Goal: Task Accomplishment & Management: Manage account settings

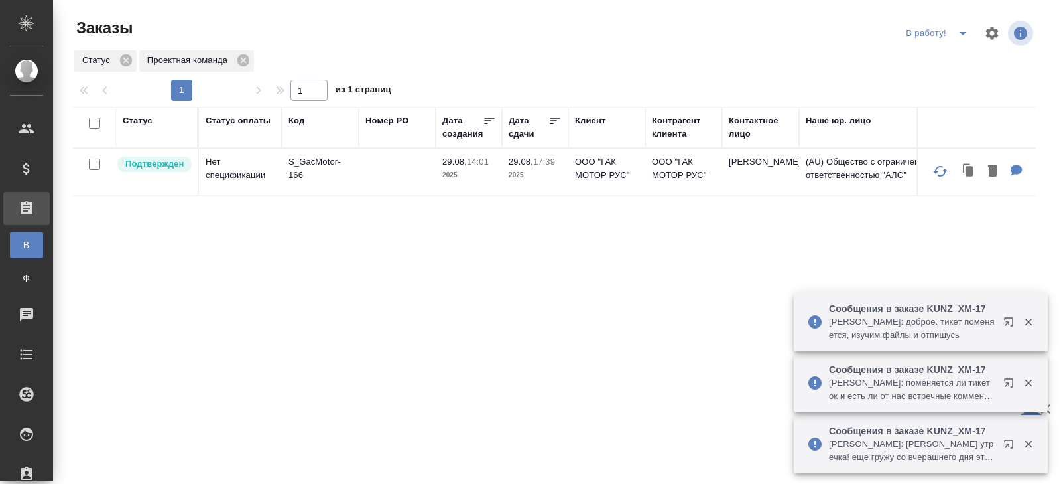
click at [965, 35] on icon "split button" at bounding box center [963, 33] width 16 height 16
click at [958, 57] on li "ПМ" at bounding box center [939, 59] width 74 height 21
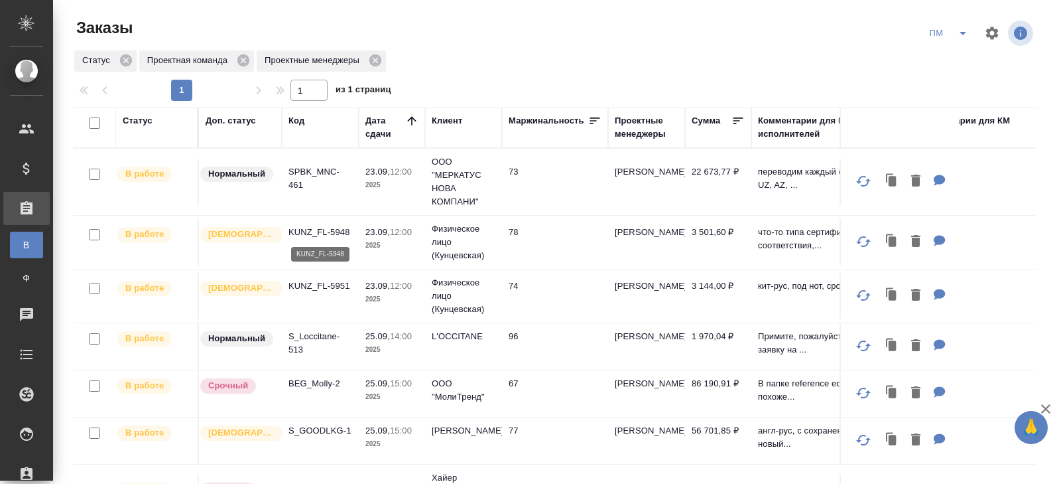
click at [307, 235] on p "KUNZ_FL-5948" at bounding box center [321, 232] width 64 height 13
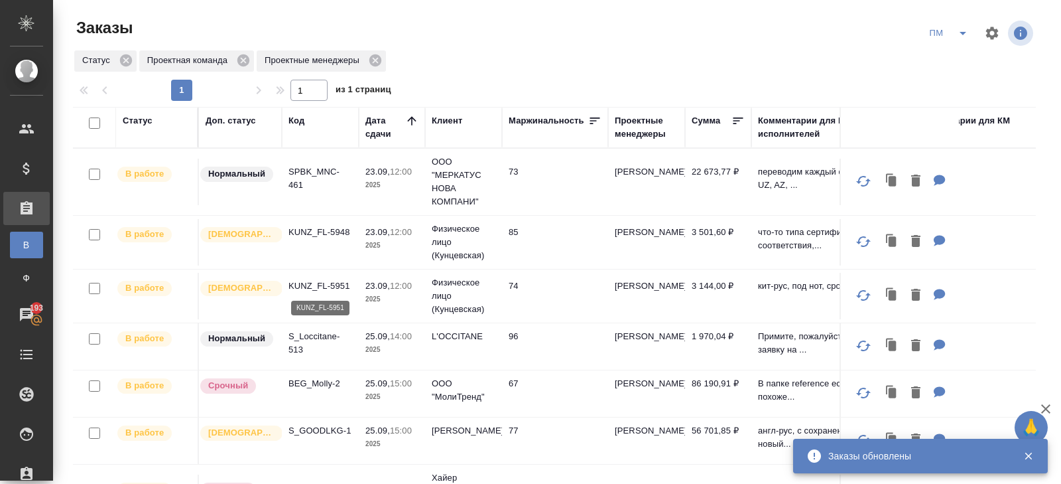
click at [320, 287] on p "KUNZ_FL-5951" at bounding box center [321, 285] width 64 height 13
click at [300, 169] on p "SPBK_MNC-461" at bounding box center [321, 178] width 64 height 27
click at [962, 34] on icon "split button" at bounding box center [963, 33] width 7 height 3
click at [956, 56] on li "В работу!" at bounding box center [949, 59] width 67 height 21
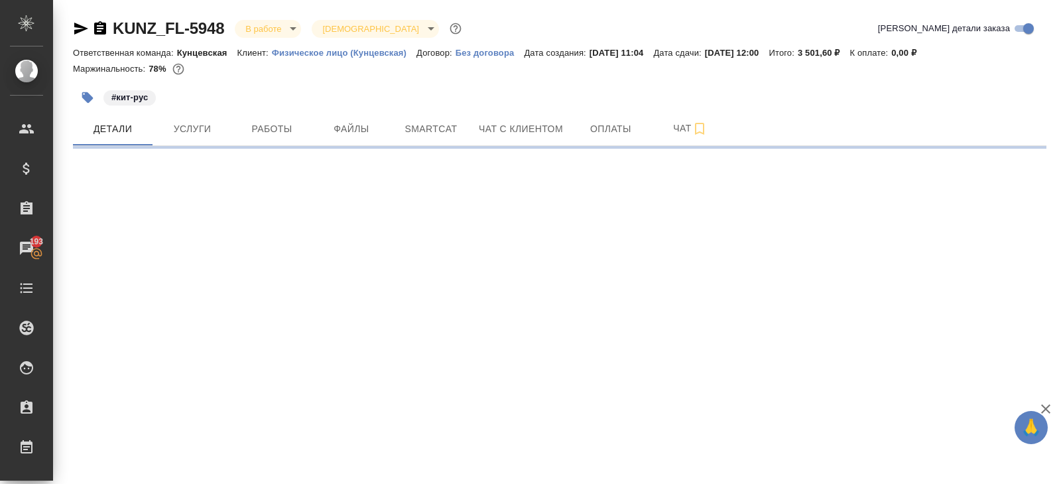
select select "RU"
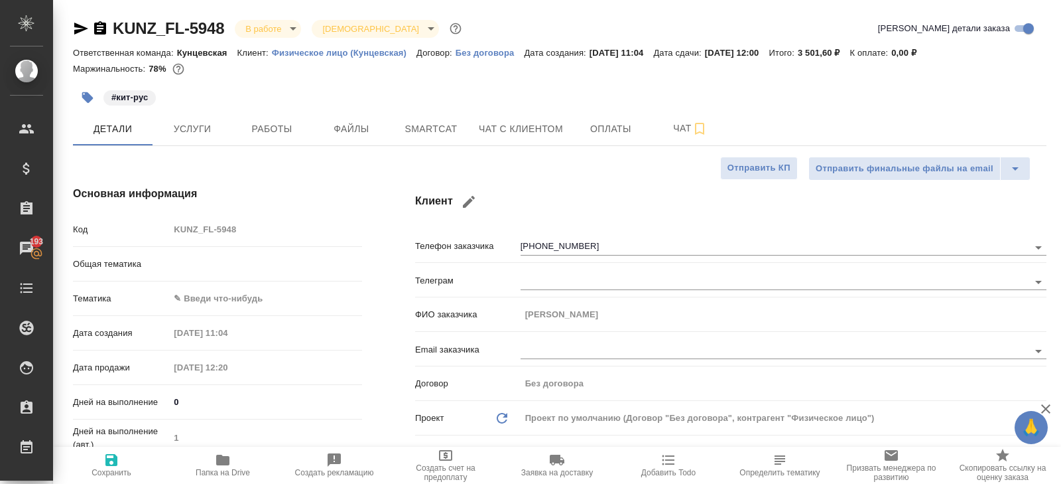
type textarea "x"
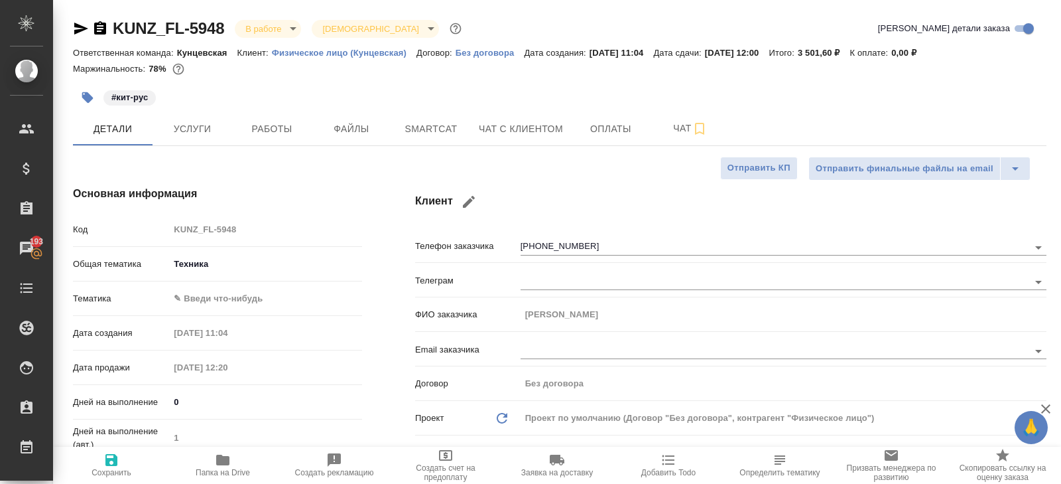
type textarea "x"
click at [220, 460] on icon "button" at bounding box center [222, 459] width 13 height 11
type textarea "x"
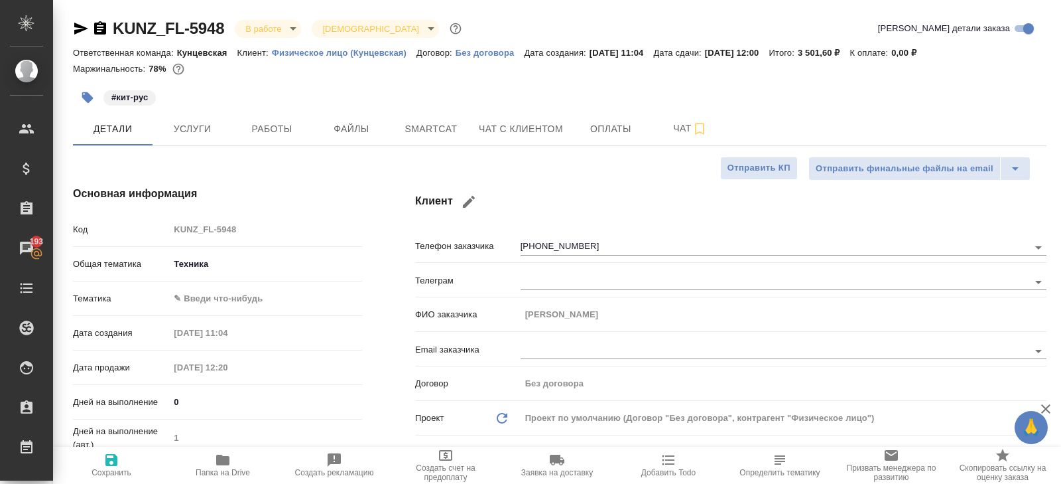
type textarea "x"
click at [275, 133] on span "Работы" at bounding box center [272, 129] width 64 height 17
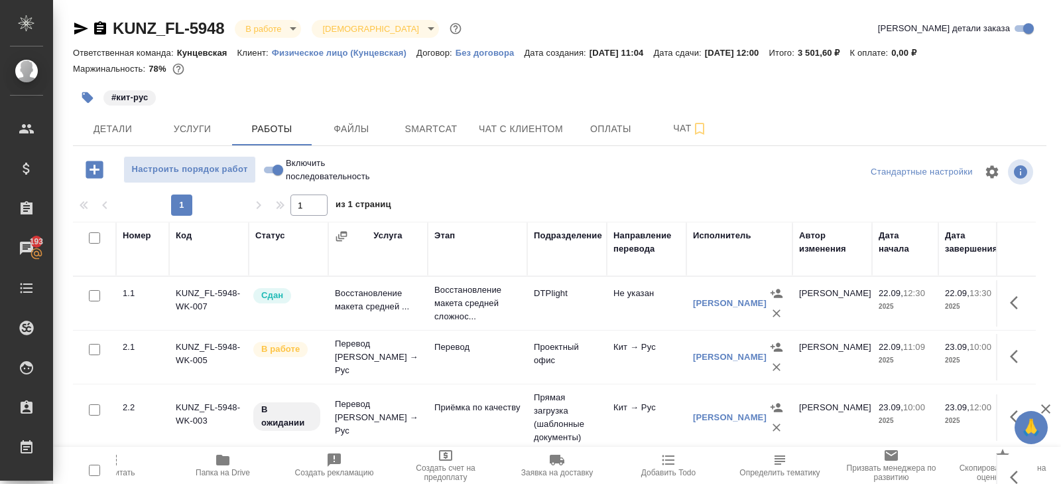
scroll to position [70, 0]
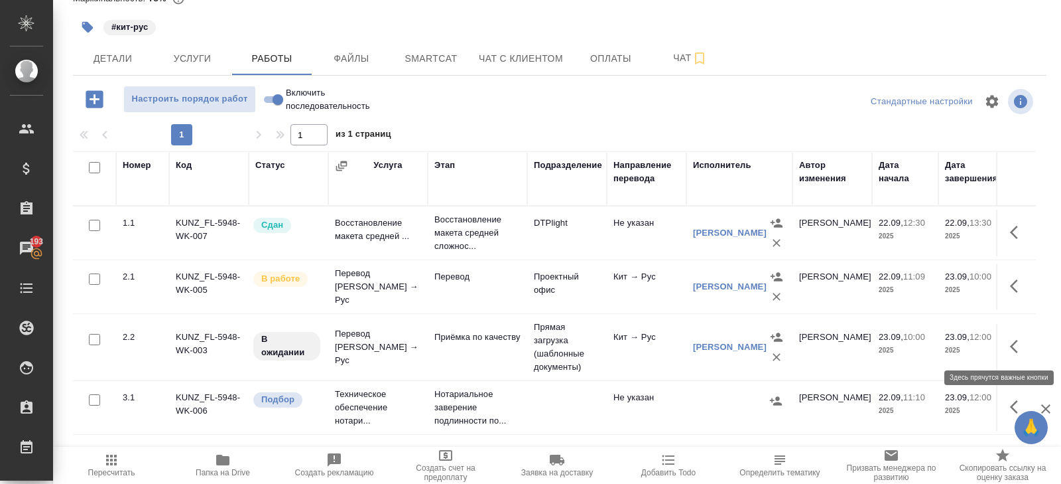
click at [1020, 344] on icon "button" at bounding box center [1018, 346] width 16 height 16
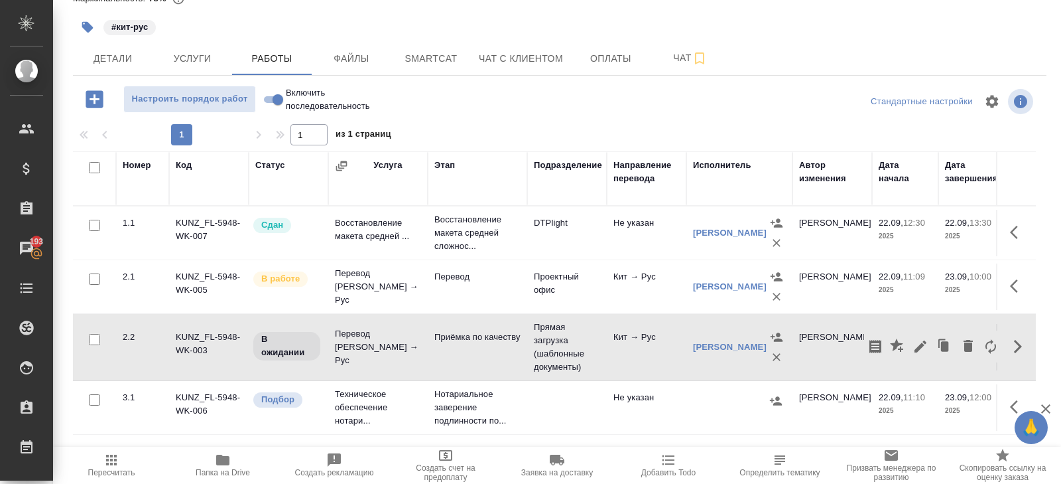
click at [928, 348] on icon "button" at bounding box center [921, 346] width 16 height 16
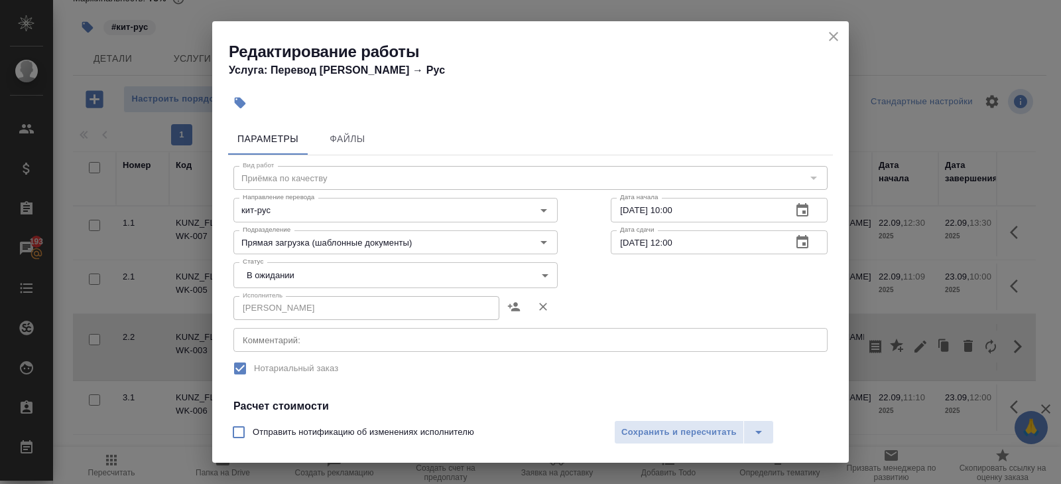
click at [319, 344] on textarea at bounding box center [531, 340] width 576 height 10
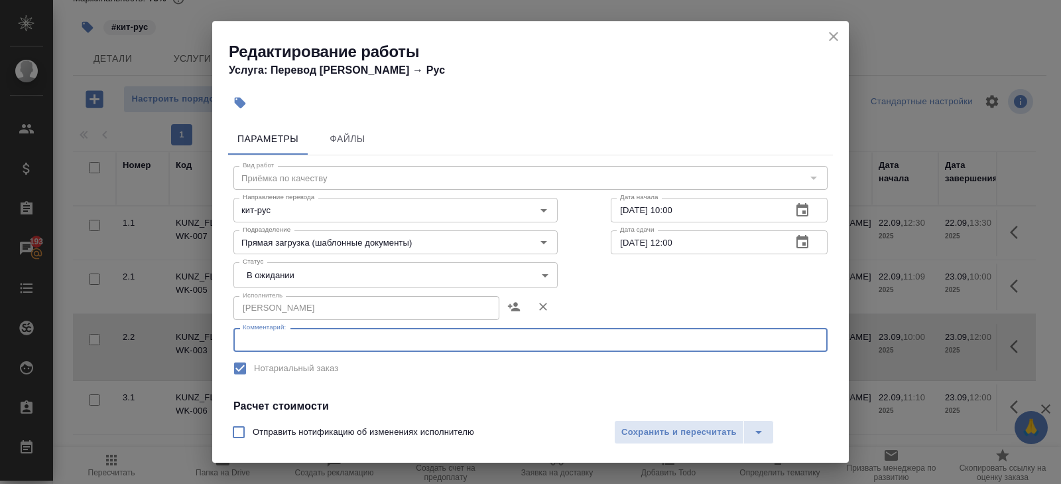
paste textarea "https://drive.awatera.com/s/b3sddKB4trnb3EN"
type textarea "https://drive.awatera.com/s/b3sddKB4trnb3EN"
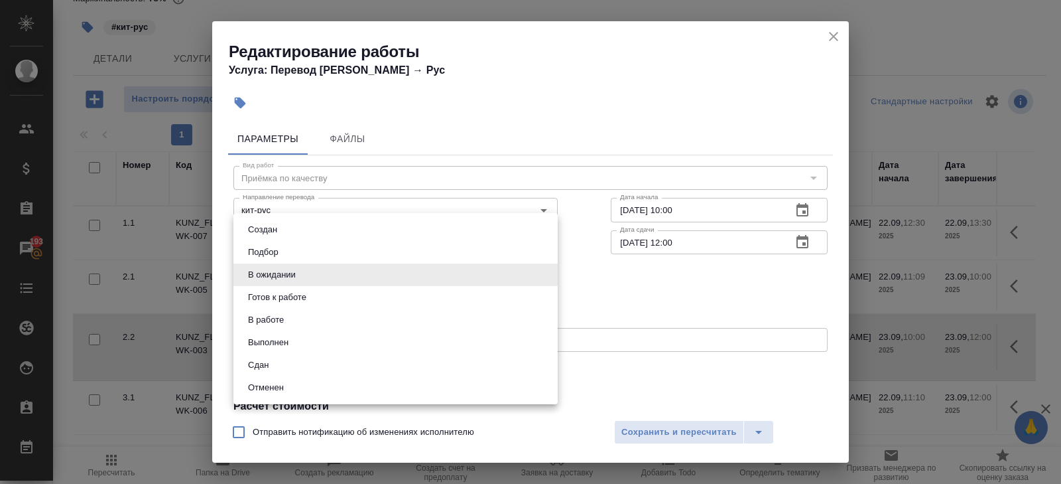
click at [275, 269] on body "🙏 .cls-1 fill:#fff; AWATERA Belyakova Yulia Клиенты Спецификации Заказы 193 Чат…" at bounding box center [530, 242] width 1061 height 484
click at [277, 294] on button "Готов к работе" at bounding box center [277, 297] width 66 height 15
type input "readyForWork"
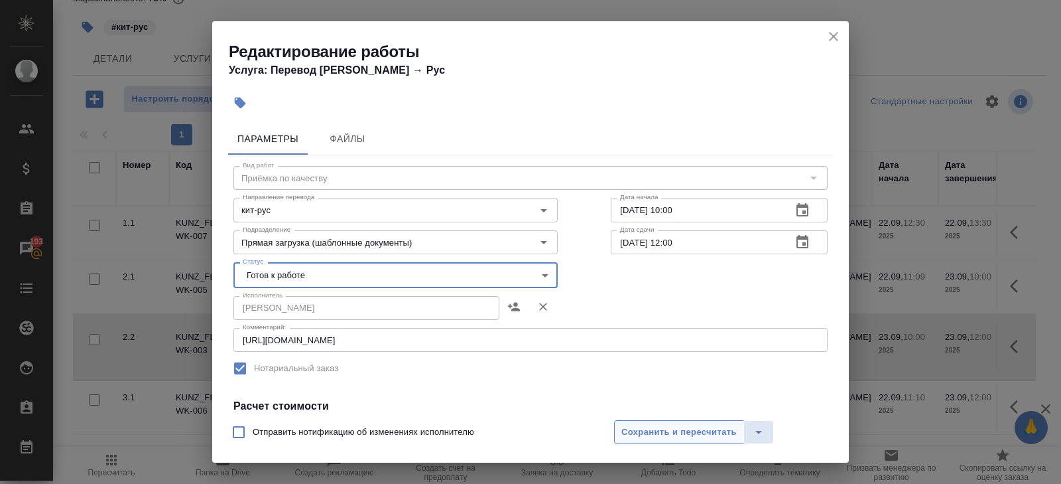
click at [672, 428] on span "Сохранить и пересчитать" at bounding box center [678, 431] width 115 height 15
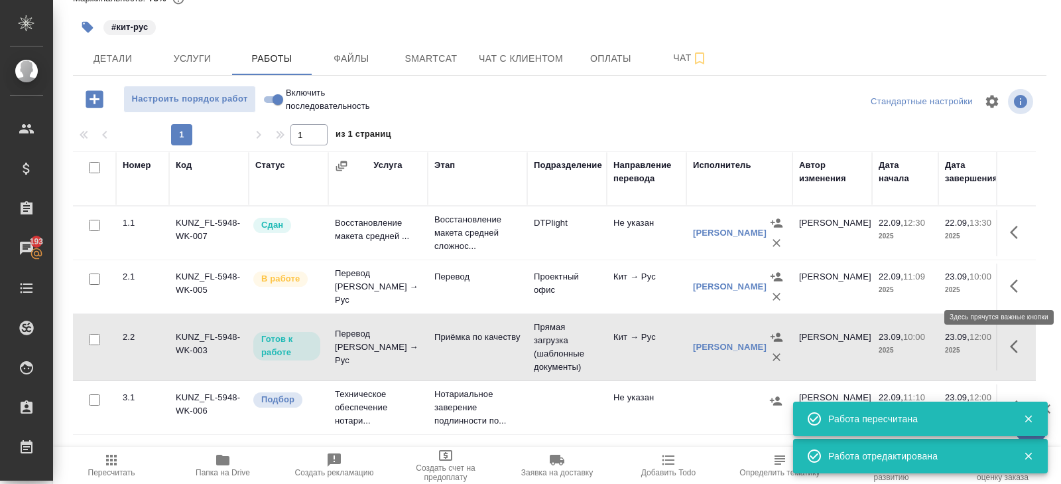
click at [1016, 285] on icon "button" at bounding box center [1018, 286] width 16 height 16
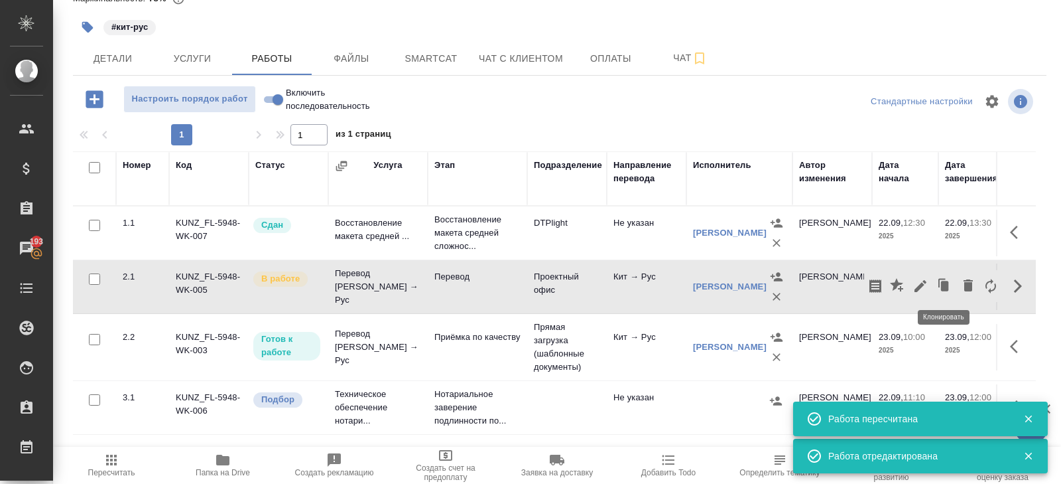
click at [928, 283] on icon "button" at bounding box center [921, 286] width 16 height 16
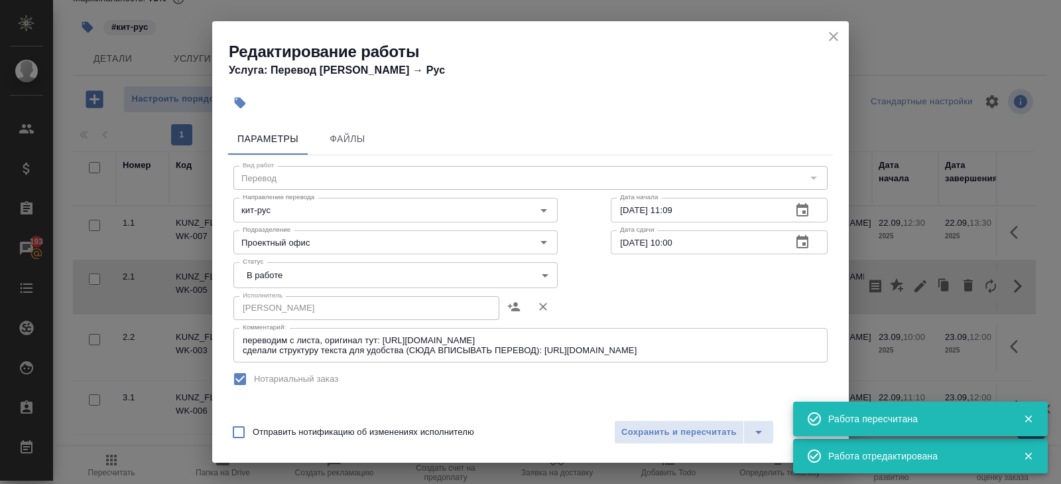
scroll to position [263, 0]
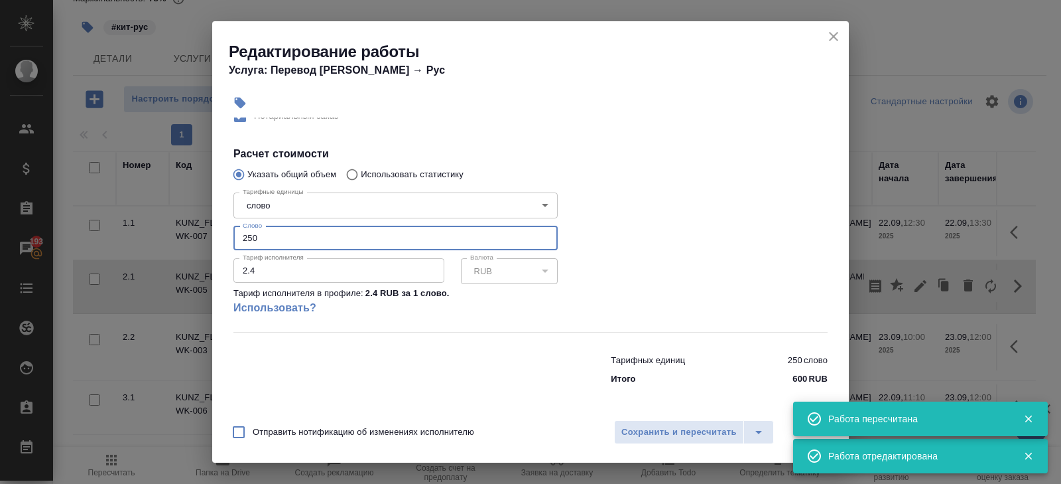
drag, startPoint x: 266, startPoint y: 242, endPoint x: 178, endPoint y: 208, distance: 94.5
click at [178, 208] on div "Редактирование работы Услуга: Перевод Стандарт Кит → Рус Параметры Файлы Вид ра…" at bounding box center [530, 242] width 1061 height 484
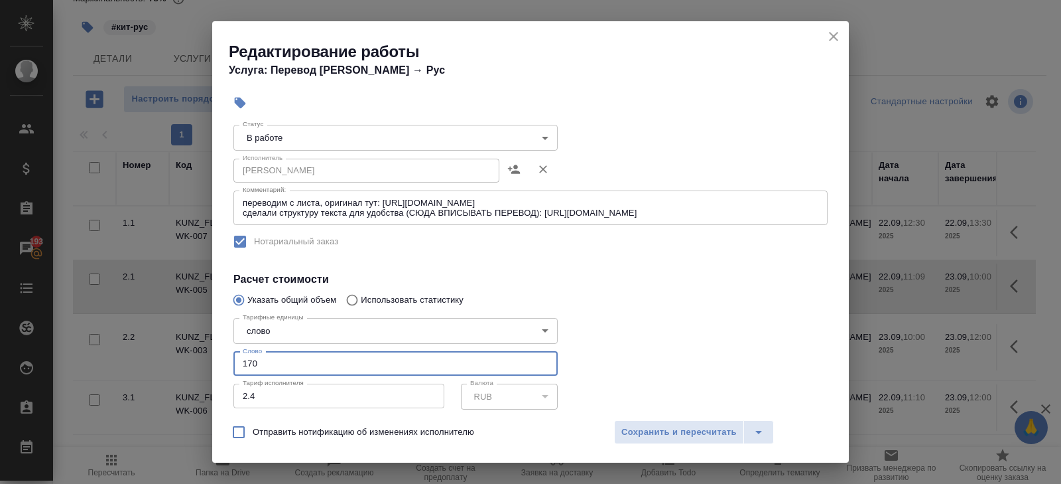
scroll to position [0, 0]
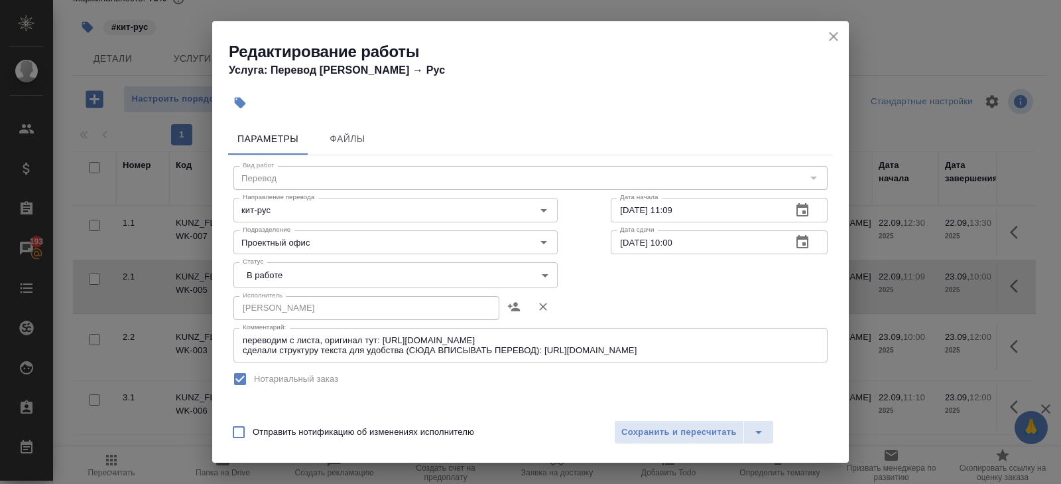
type input "170"
click at [263, 275] on body "🙏 .cls-1 fill:#fff; AWATERA Belyakova Yulia Клиенты Спецификации Заказы 193 Чат…" at bounding box center [530, 242] width 1061 height 484
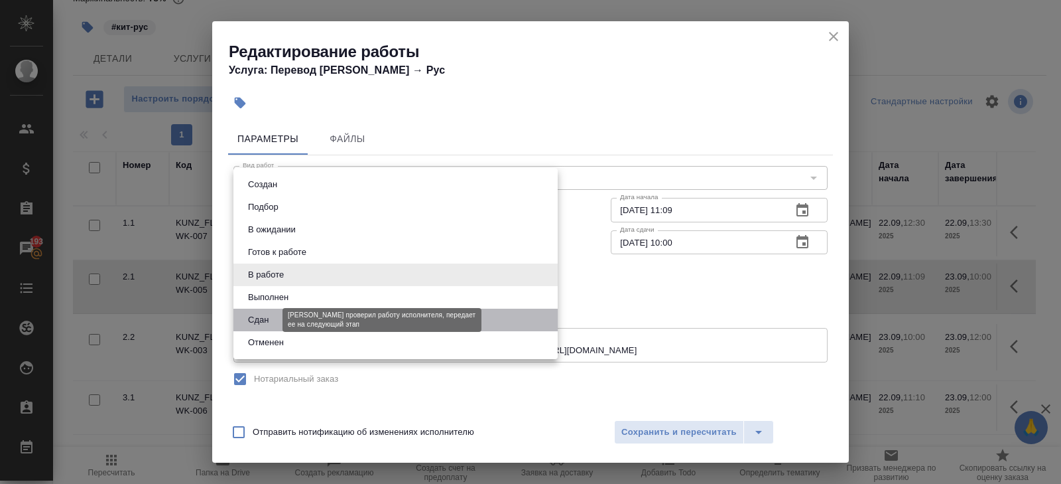
click at [263, 325] on button "Сдан" at bounding box center [258, 319] width 29 height 15
type input "closed"
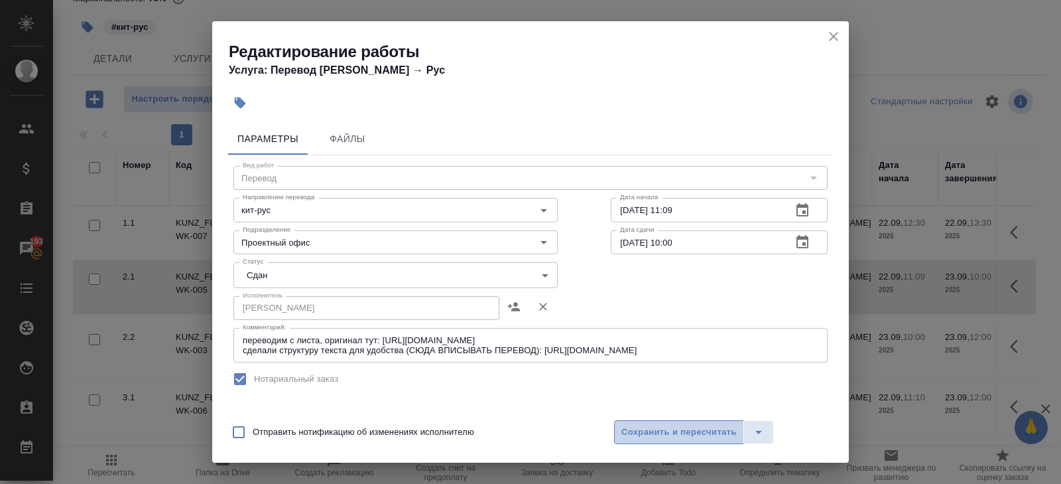
click at [688, 436] on span "Сохранить и пересчитать" at bounding box center [678, 431] width 115 height 15
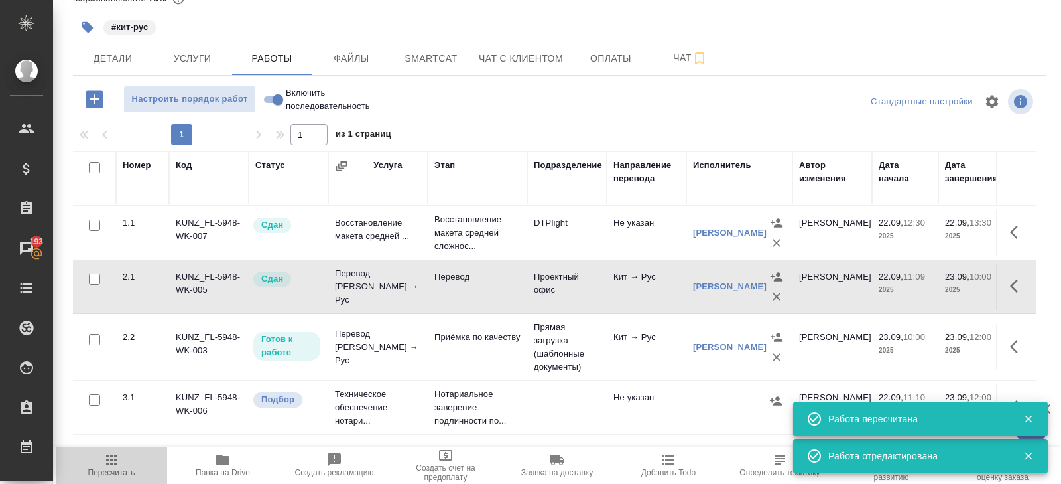
click at [113, 461] on icon "button" at bounding box center [111, 460] width 16 height 16
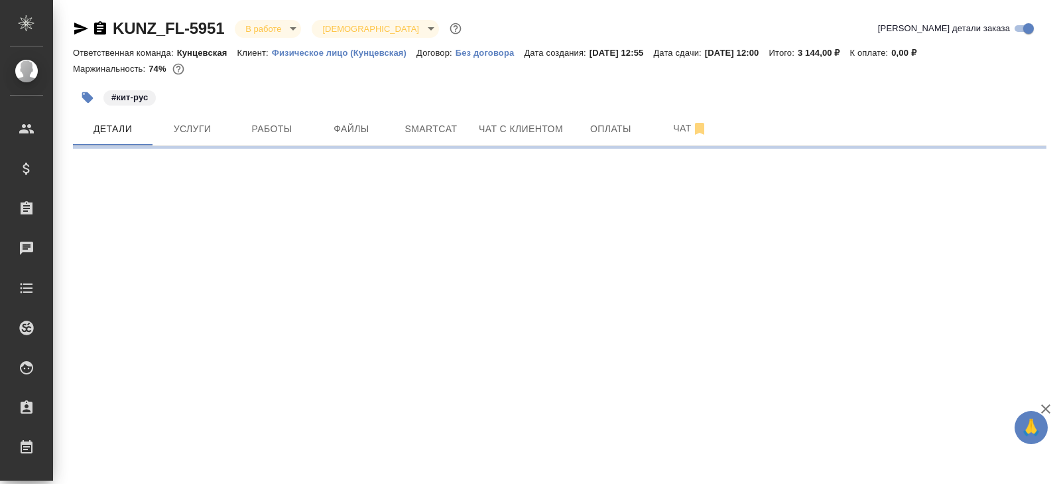
select select "RU"
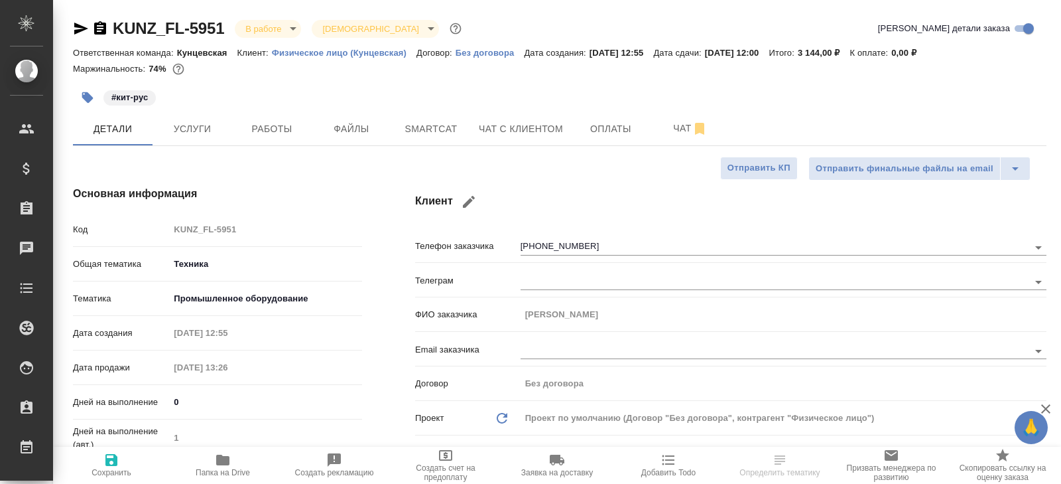
type textarea "x"
click at [224, 462] on icon "button" at bounding box center [222, 459] width 13 height 11
type textarea "x"
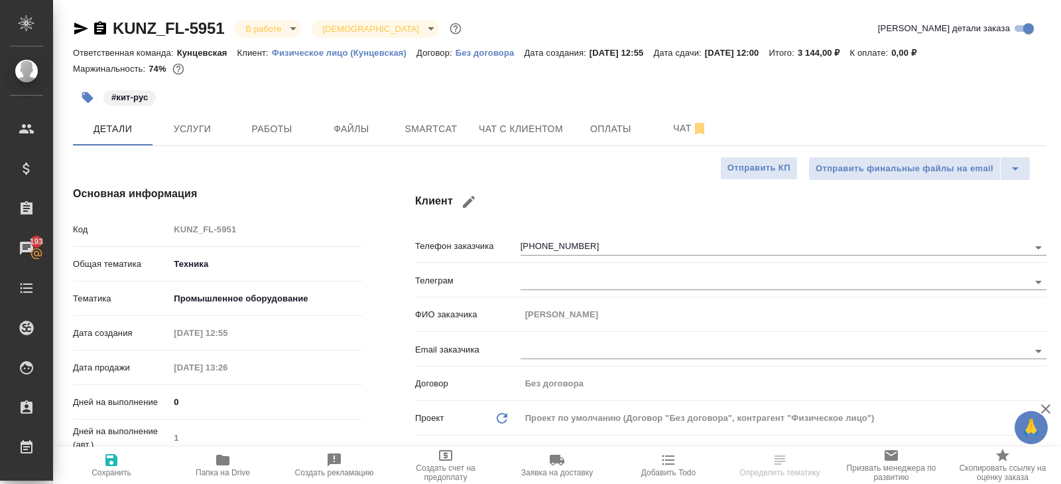
type textarea "x"
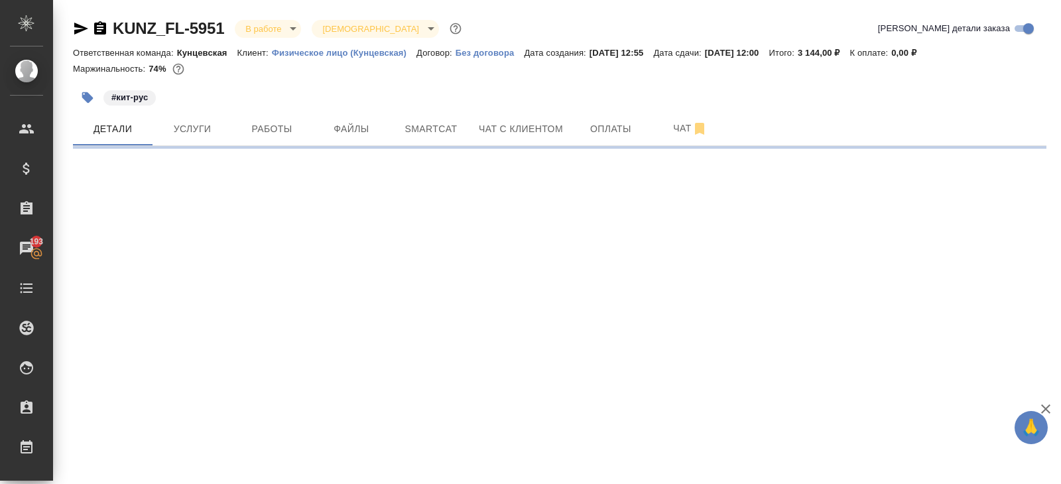
select select "RU"
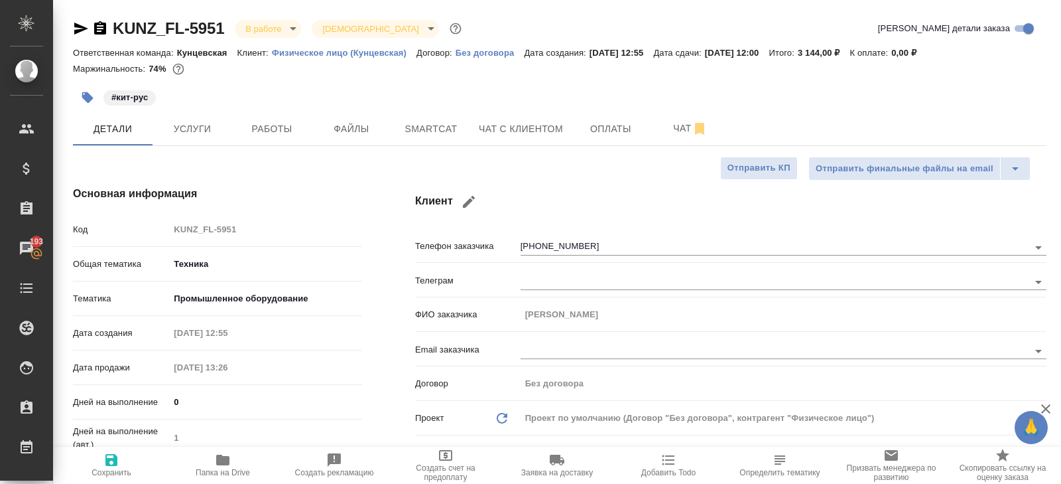
type textarea "x"
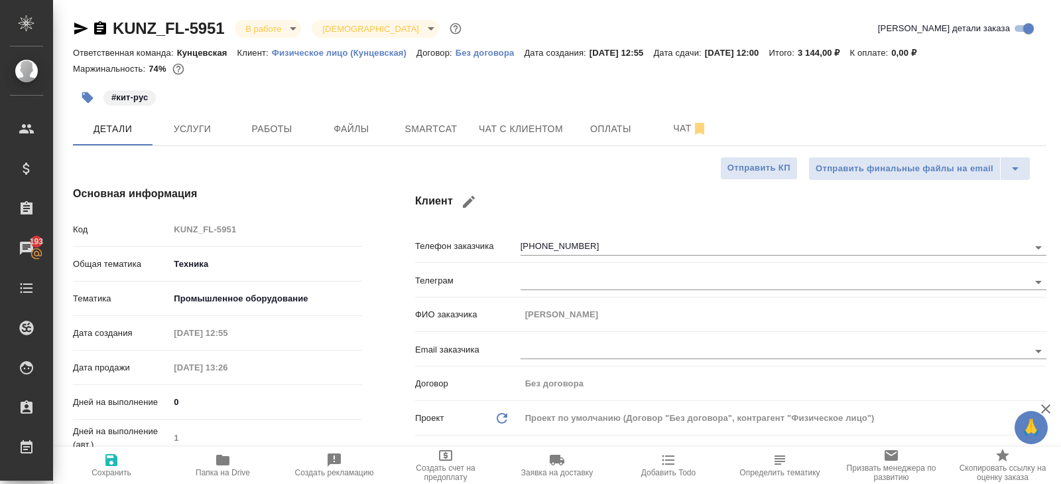
type textarea "x"
click at [298, 117] on button "Работы" at bounding box center [272, 128] width 80 height 33
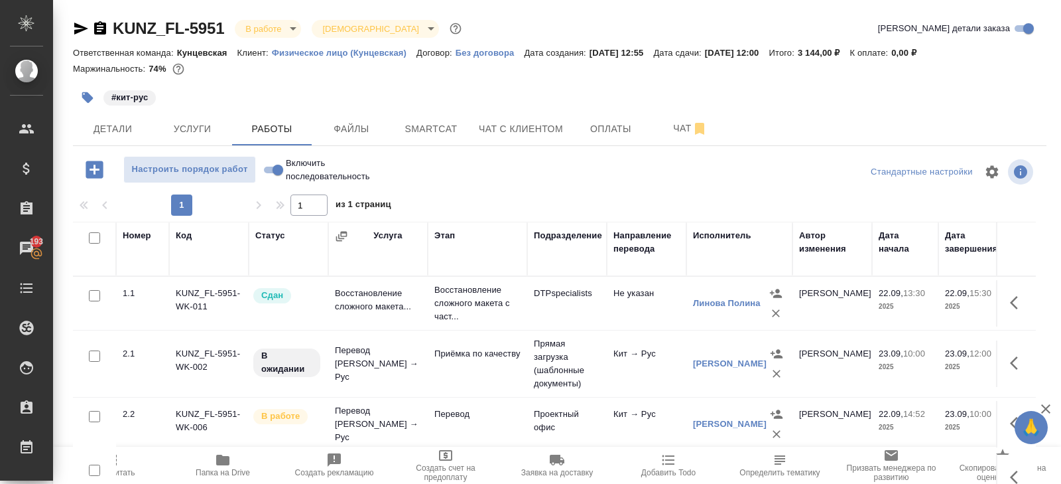
scroll to position [70, 0]
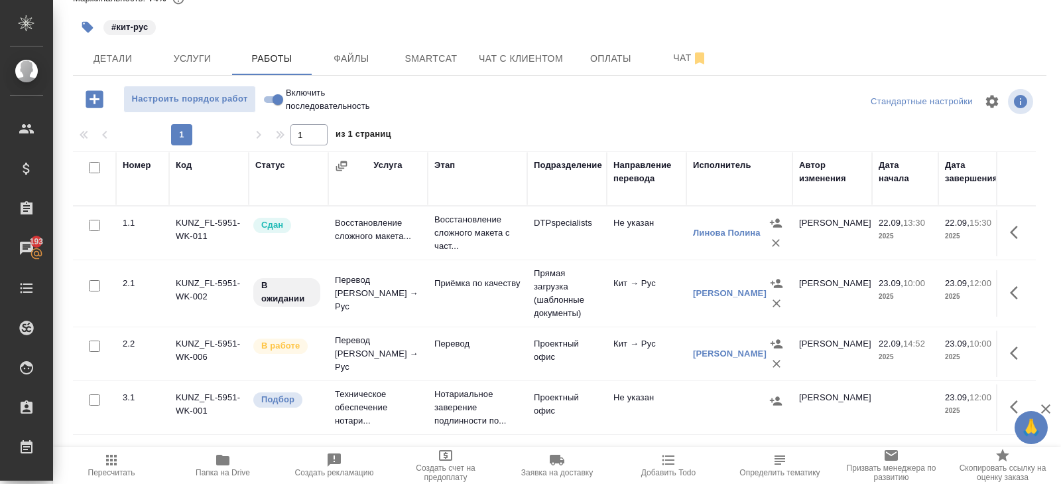
click at [1010, 352] on button "button" at bounding box center [1018, 353] width 32 height 32
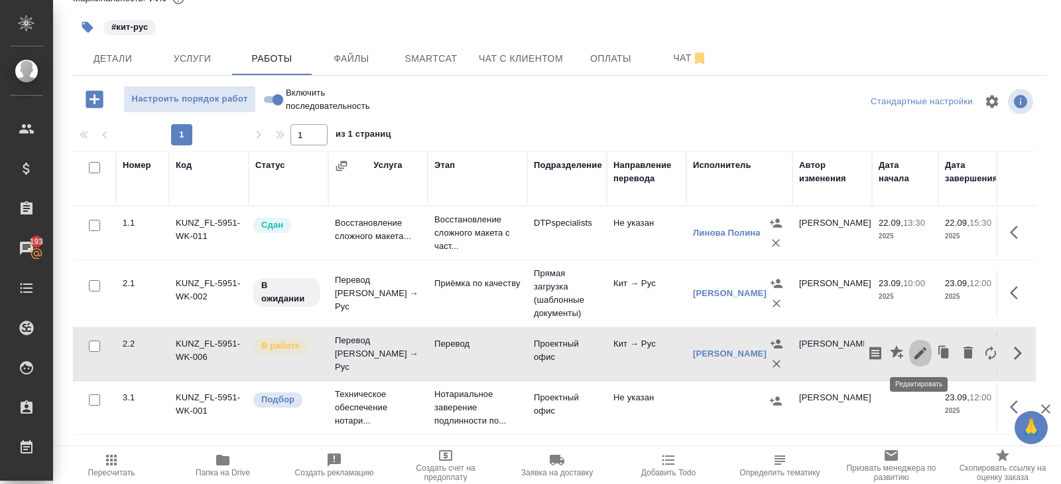
click at [919, 356] on icon "button" at bounding box center [921, 353] width 16 height 16
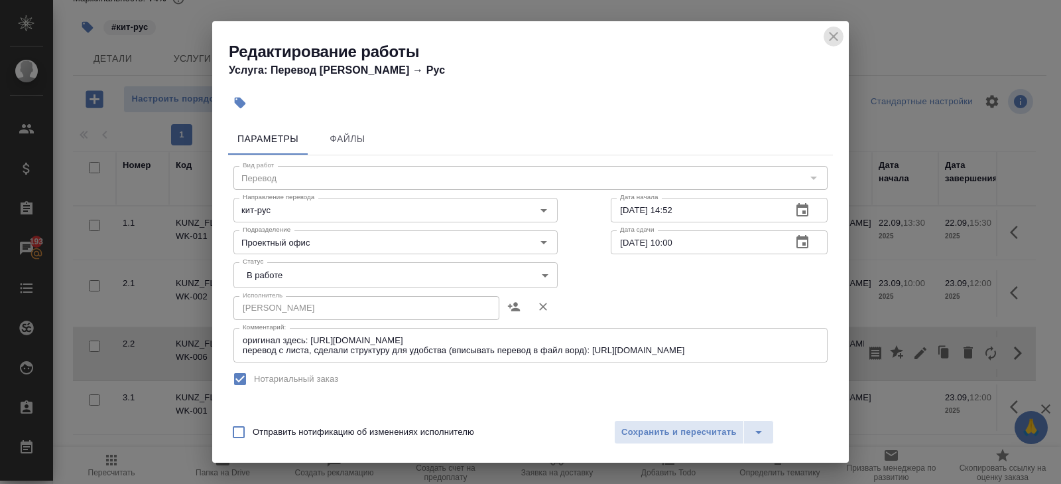
click at [836, 34] on icon "close" at bounding box center [833, 36] width 9 height 9
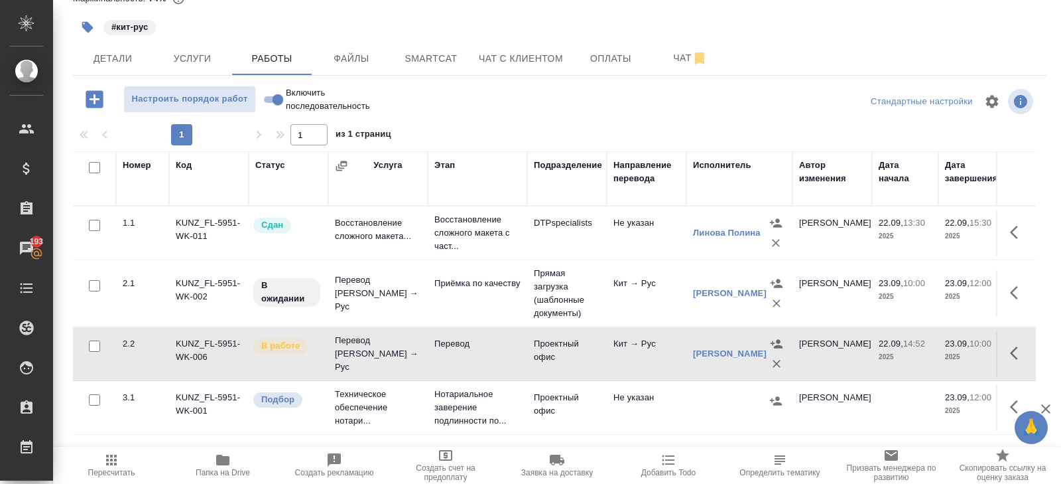
click at [1015, 287] on icon "button" at bounding box center [1014, 292] width 8 height 13
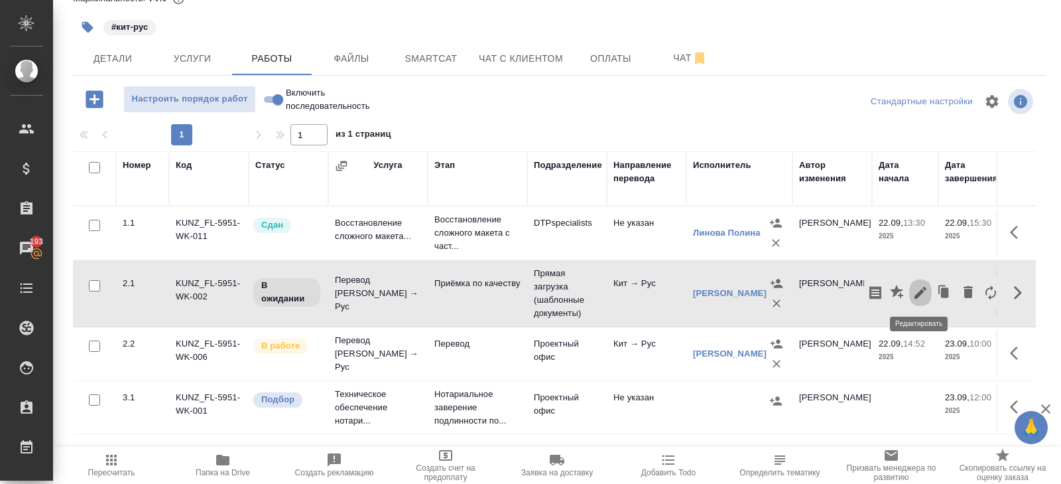
click at [921, 293] on icon "button" at bounding box center [921, 293] width 16 height 16
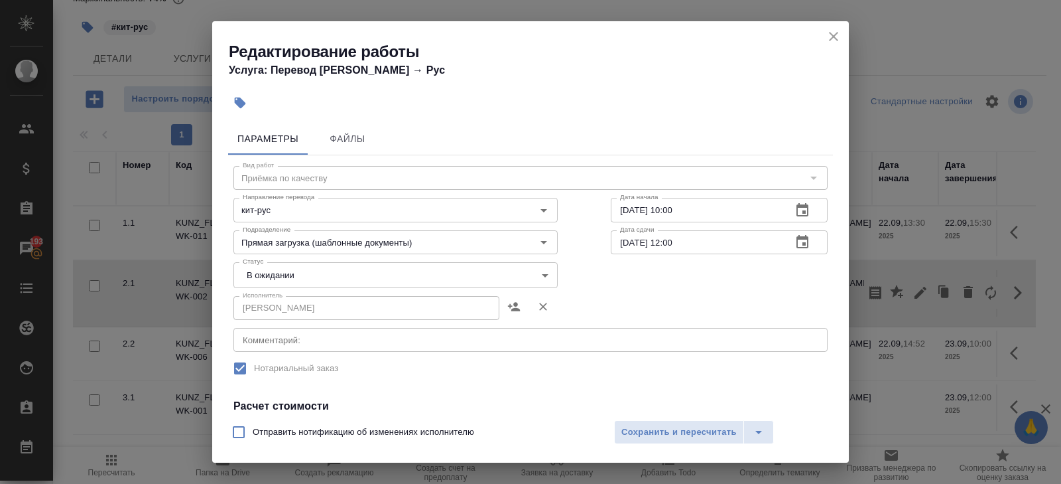
click at [336, 337] on textarea at bounding box center [531, 340] width 576 height 10
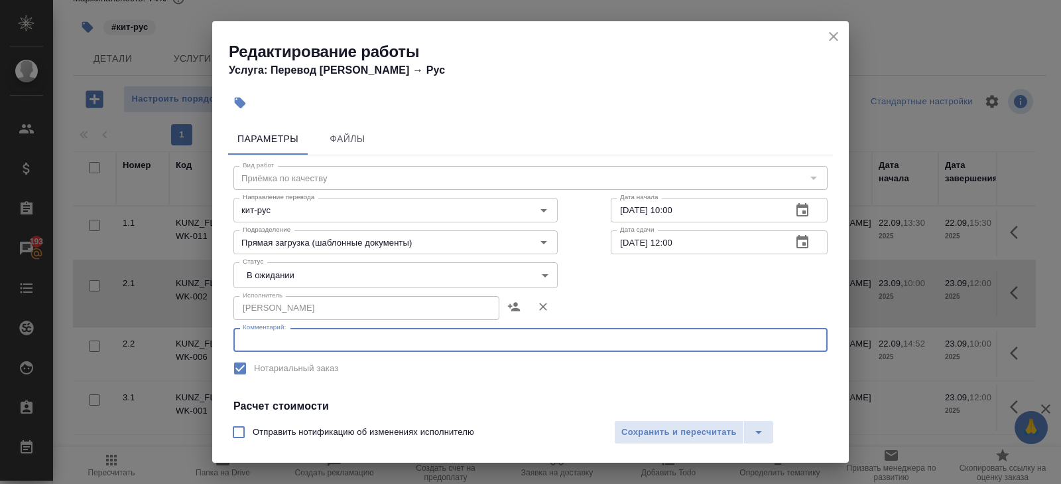
paste textarea "https://drive.awatera.com/s/ba3jDxAwpKG8C6o"
type textarea "https://drive.awatera.com/s/ba3jDxAwpKG8C6o"
click at [279, 274] on body "🙏 .cls-1 fill:#fff; AWATERA Belyakova Yulia Клиенты Спецификации Заказы 193 Чат…" at bounding box center [530, 242] width 1061 height 484
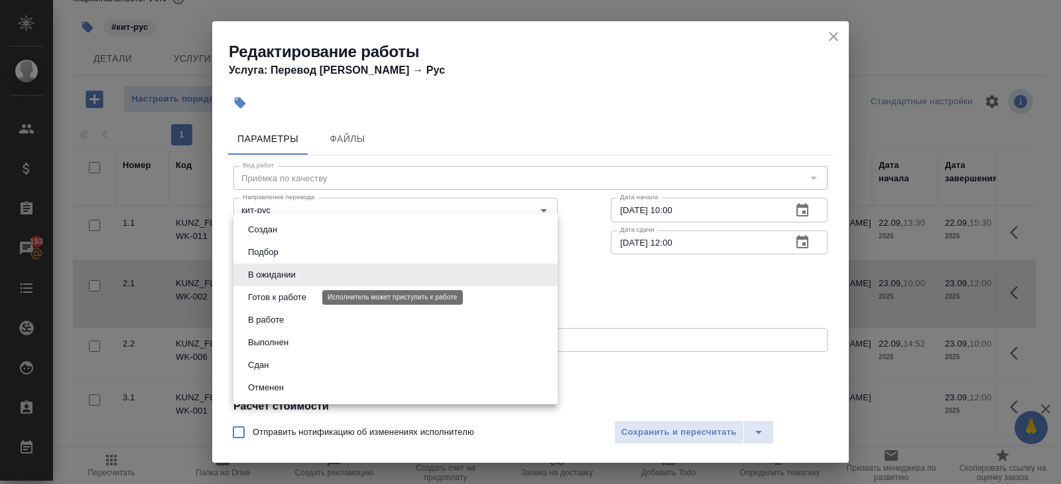
click at [280, 294] on button "Готов к работе" at bounding box center [277, 297] width 66 height 15
type input "readyForWork"
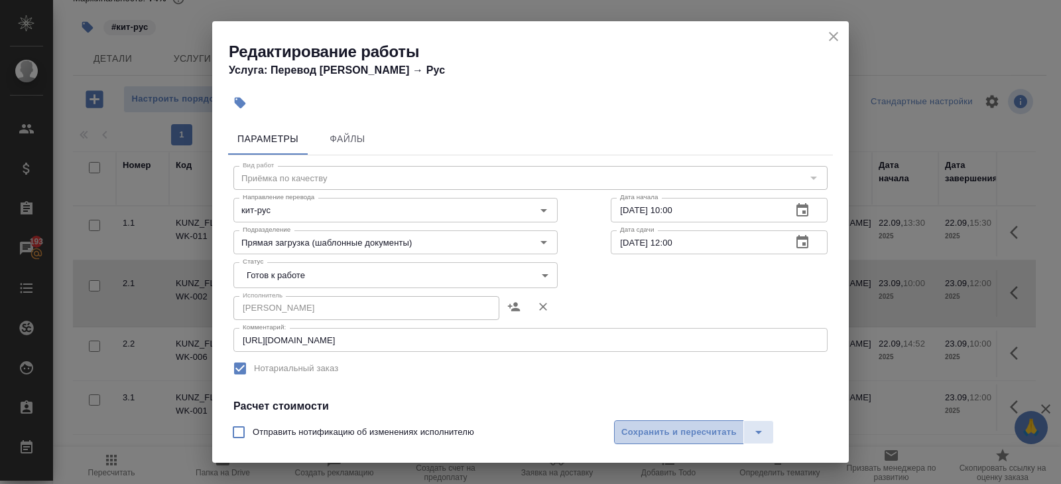
click at [643, 428] on span "Сохранить и пересчитать" at bounding box center [678, 431] width 115 height 15
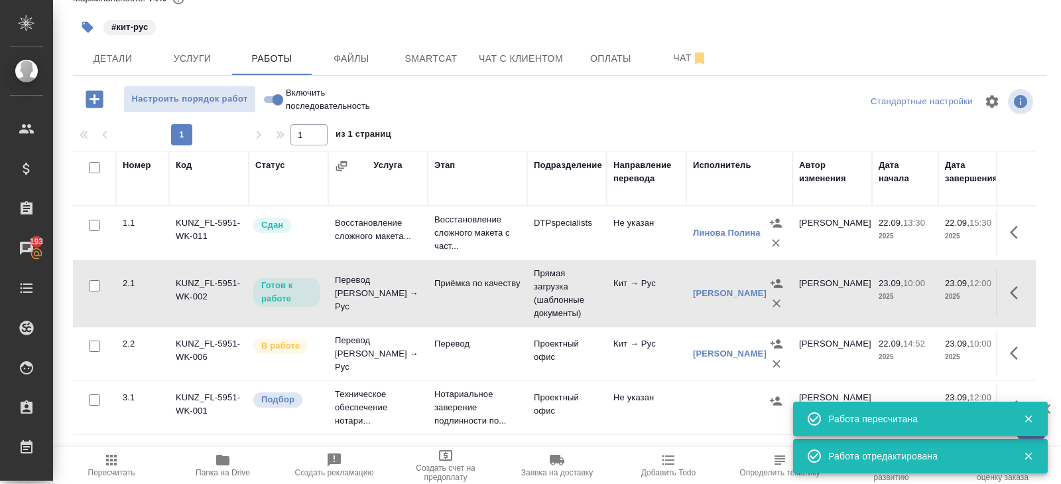
click at [1016, 350] on icon "button" at bounding box center [1018, 353] width 16 height 16
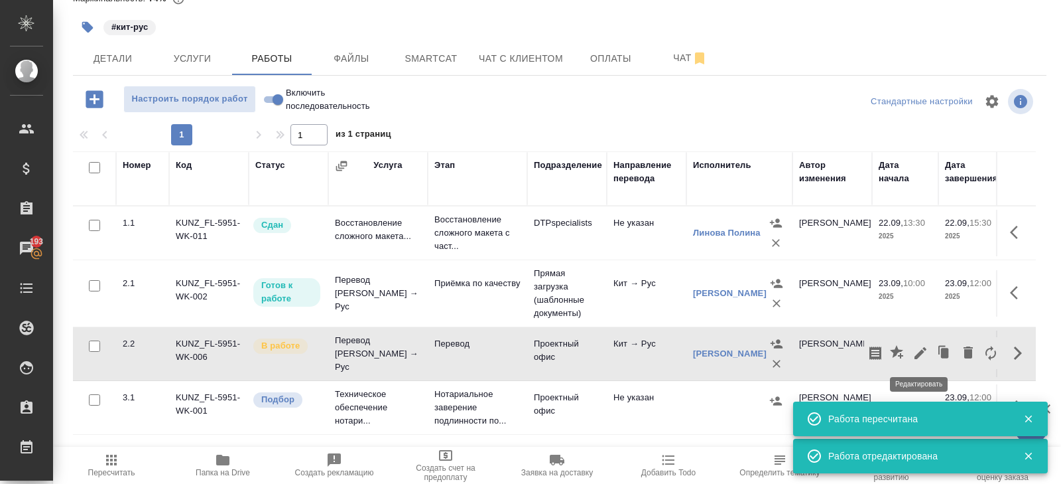
click at [923, 346] on icon "button" at bounding box center [921, 353] width 16 height 16
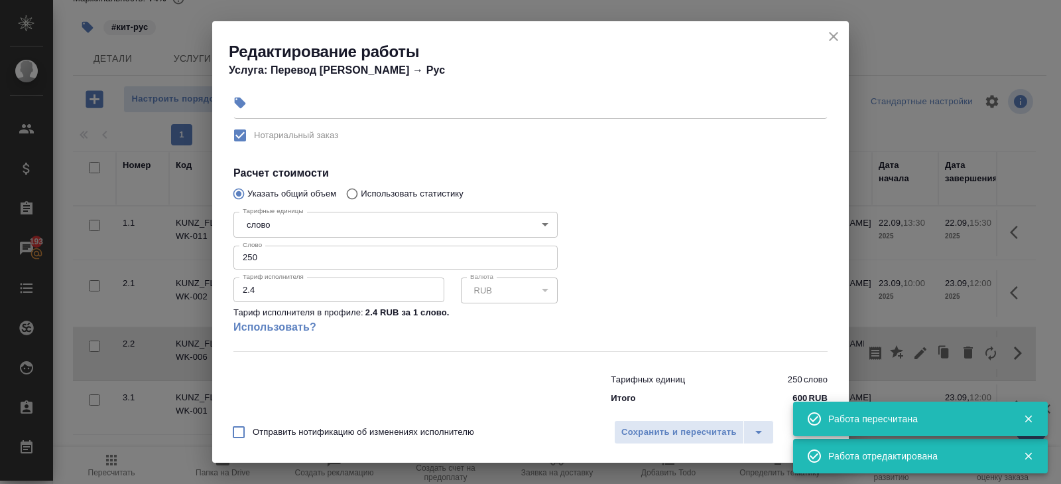
scroll to position [263, 0]
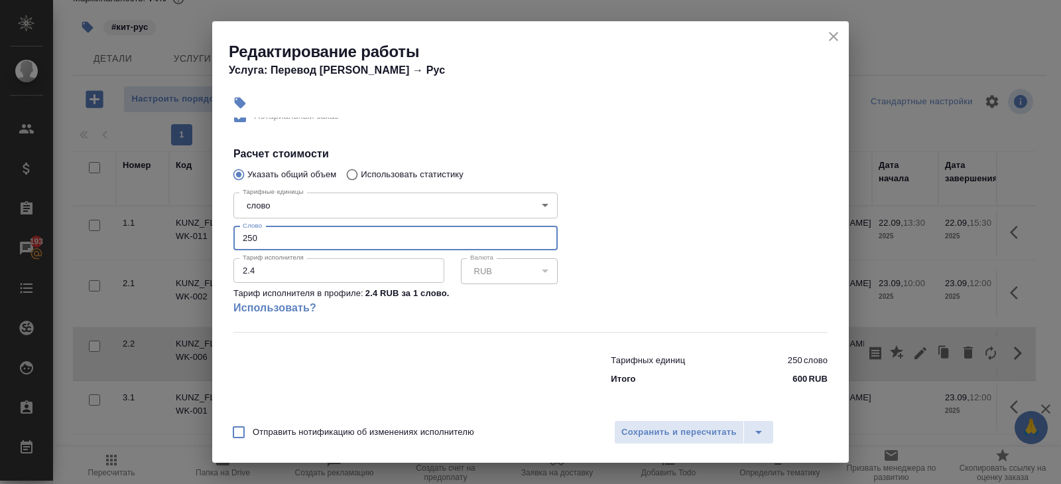
drag, startPoint x: 277, startPoint y: 235, endPoint x: 137, endPoint y: 212, distance: 141.9
click at [137, 212] on div "Редактирование работы Услуга: Перевод Стандарт Кит → Рус Параметры Файлы Вид ра…" at bounding box center [530, 242] width 1061 height 484
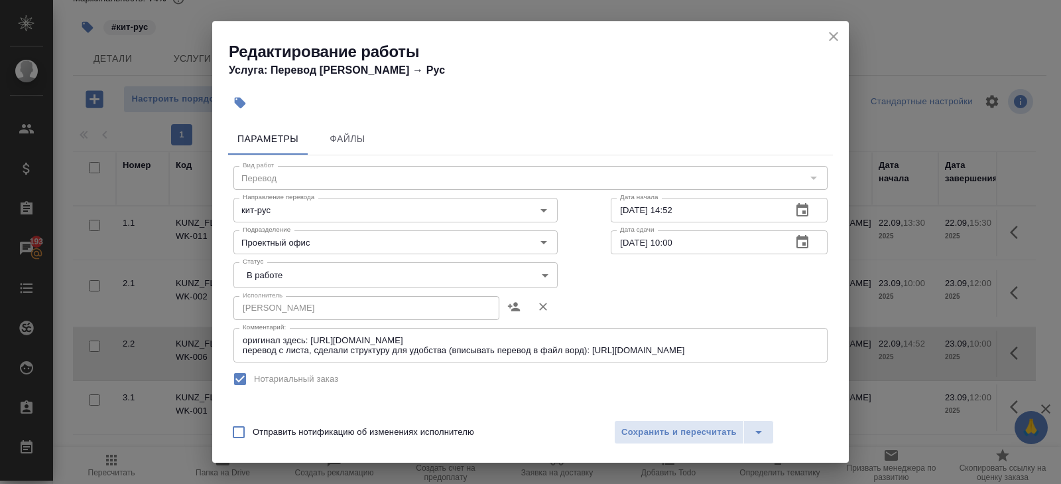
type input "102"
click at [276, 277] on body "🙏 .cls-1 fill:#fff; AWATERA Belyakova Yulia Клиенты Спецификации Заказы 193 Чат…" at bounding box center [530, 242] width 1061 height 484
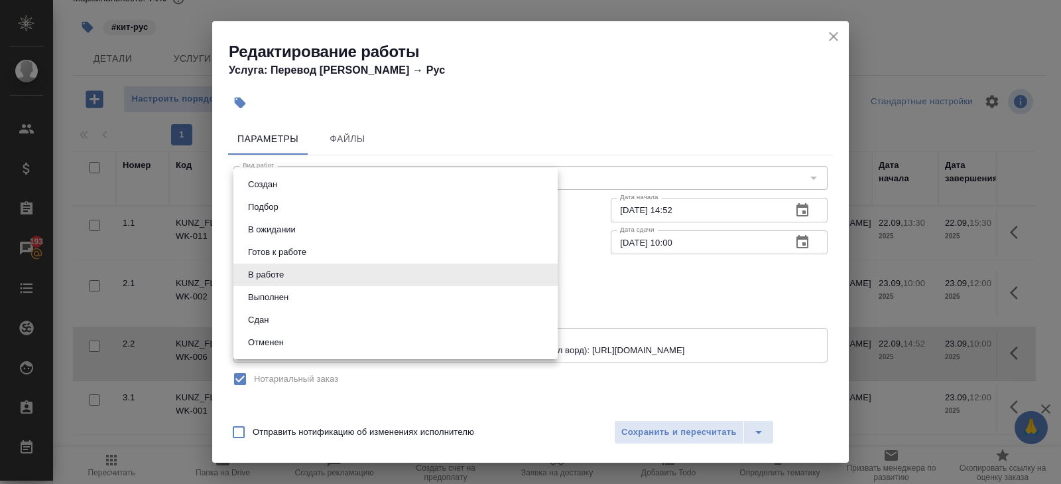
click at [264, 314] on button "Сдан" at bounding box center [258, 319] width 29 height 15
type input "closed"
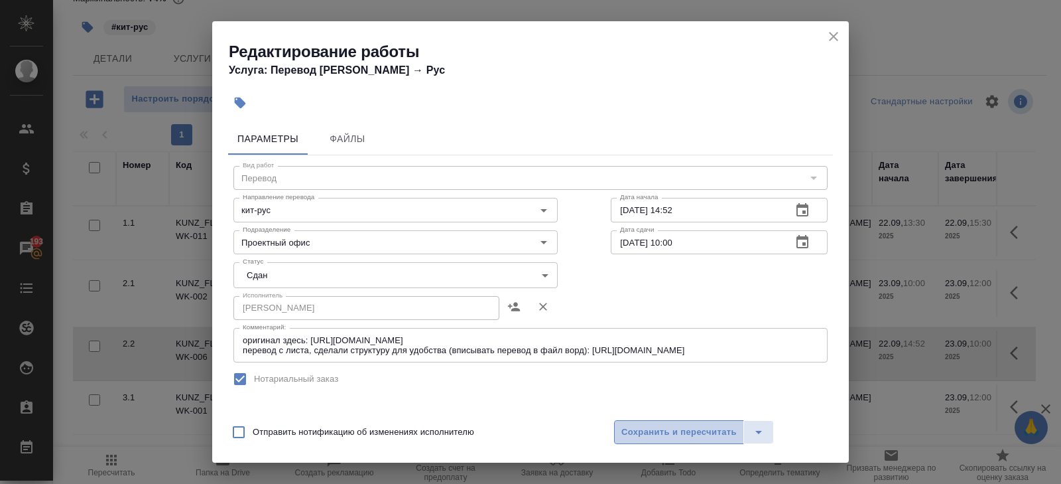
click at [629, 440] on button "Сохранить и пересчитать" at bounding box center [679, 432] width 130 height 24
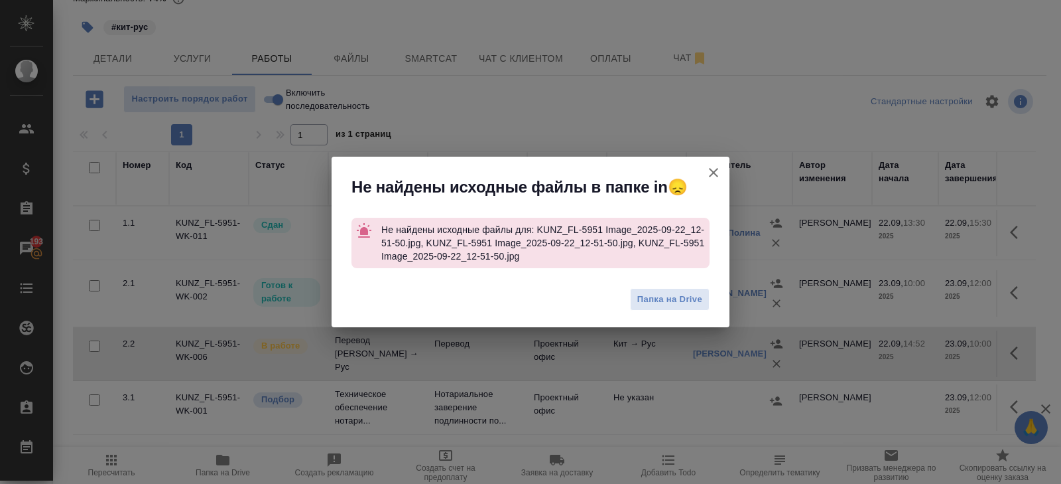
click at [713, 171] on icon "button" at bounding box center [714, 172] width 16 height 16
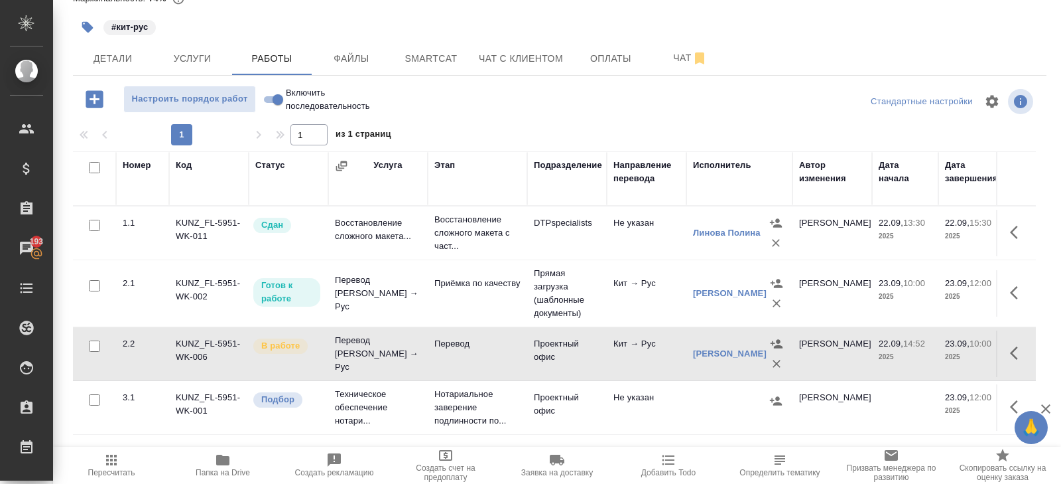
click at [279, 100] on input "Включить последовательность" at bounding box center [278, 100] width 48 height 16
checkbox input "true"
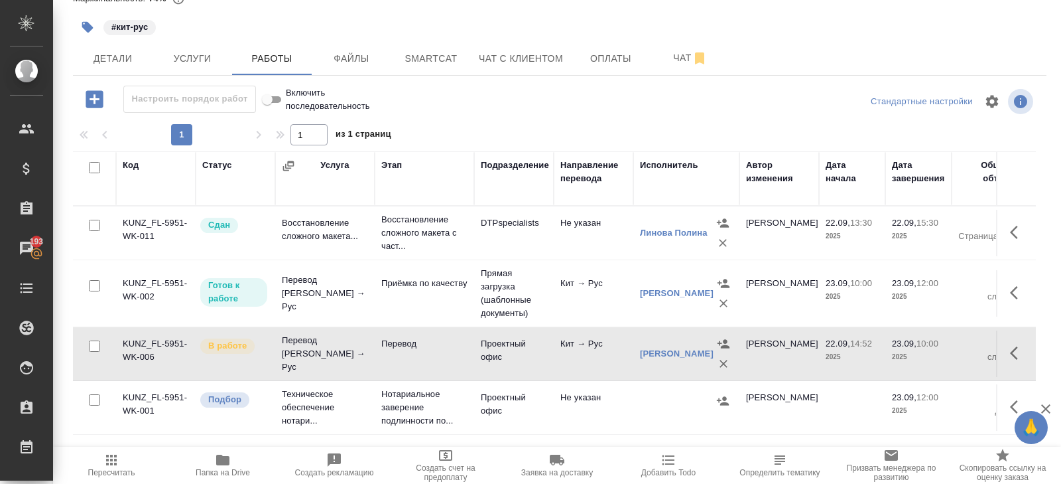
click at [1020, 350] on icon "button" at bounding box center [1018, 353] width 16 height 16
click at [918, 353] on icon "button" at bounding box center [921, 353] width 12 height 12
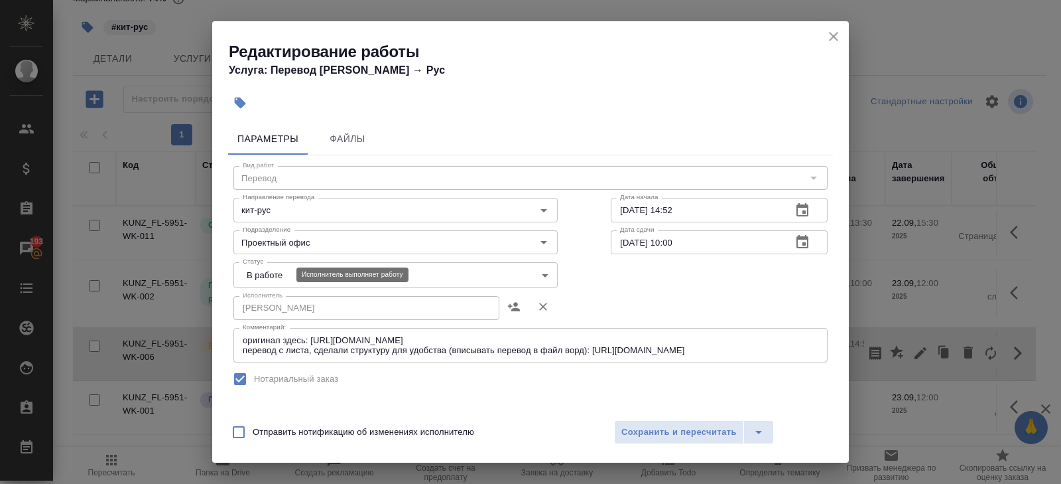
click at [277, 269] on body "🙏 .cls-1 fill:#fff; AWATERA Belyakova Yulia Клиенты Спецификации Заказы 193 Чат…" at bounding box center [530, 242] width 1061 height 484
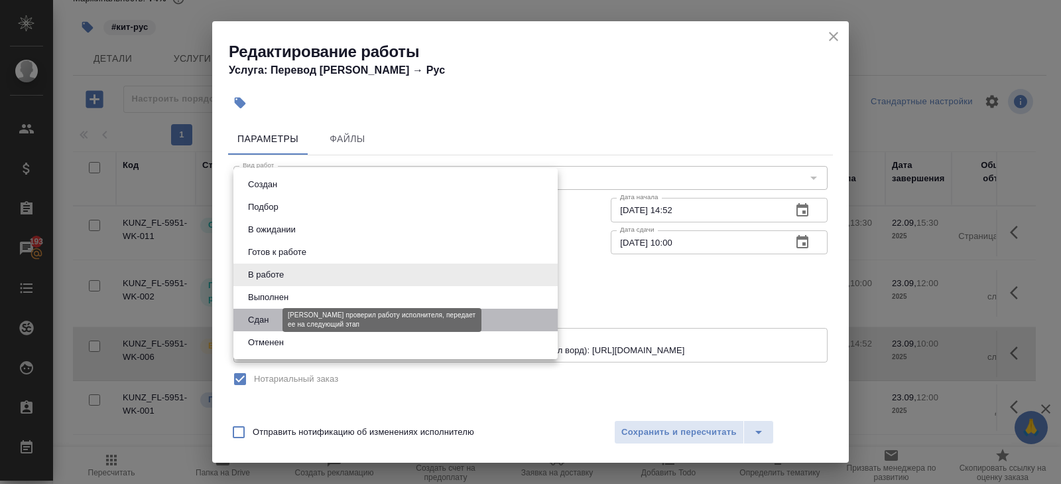
click at [257, 314] on button "Сдан" at bounding box center [258, 319] width 29 height 15
type input "closed"
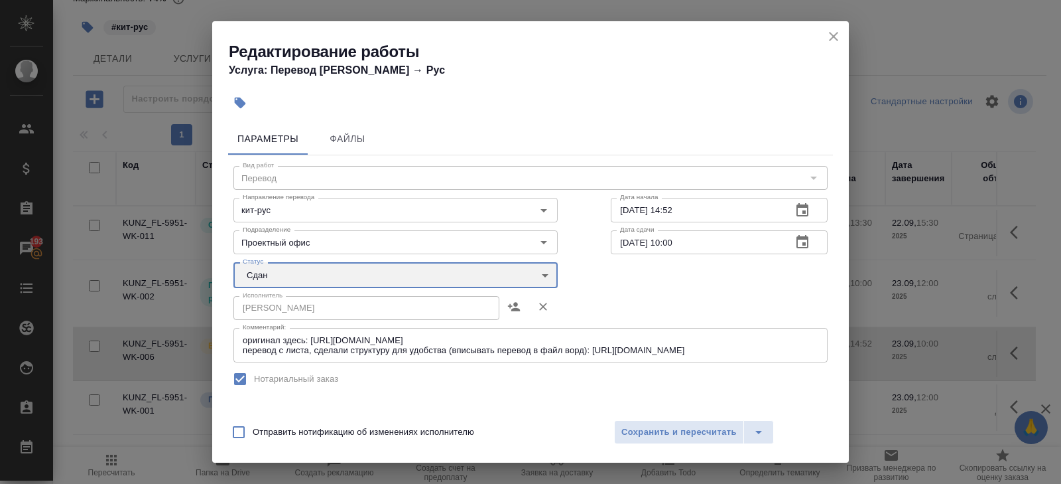
scroll to position [263, 0]
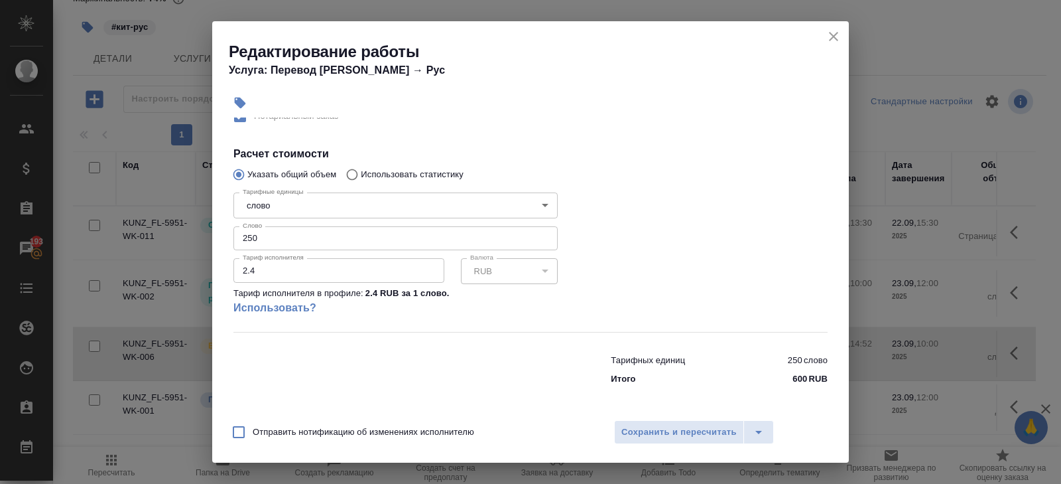
drag, startPoint x: 249, startPoint y: 244, endPoint x: 188, endPoint y: 208, distance: 71.1
click at [188, 208] on div "Редактирование работы Услуга: Перевод Стандарт Кит → Рус Параметры Файлы Вид ра…" at bounding box center [530, 242] width 1061 height 484
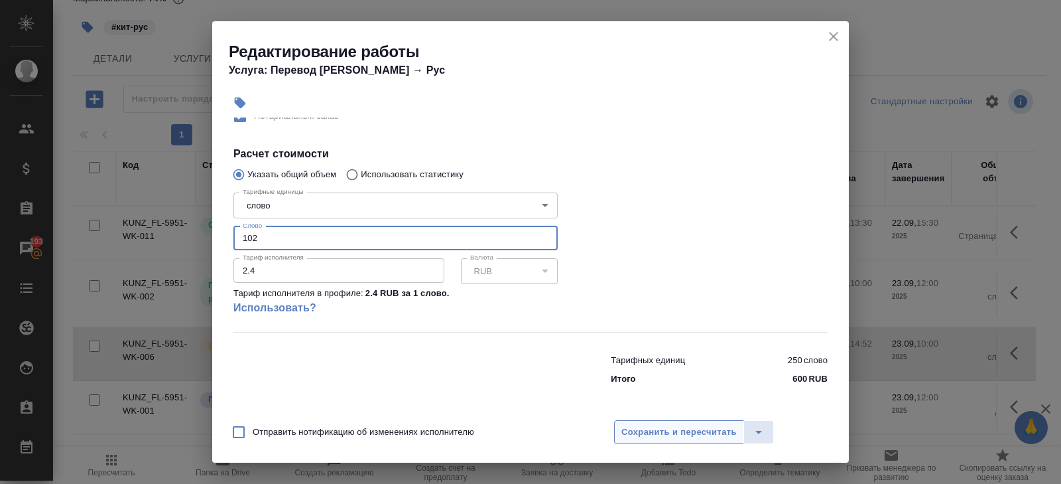
type input "102"
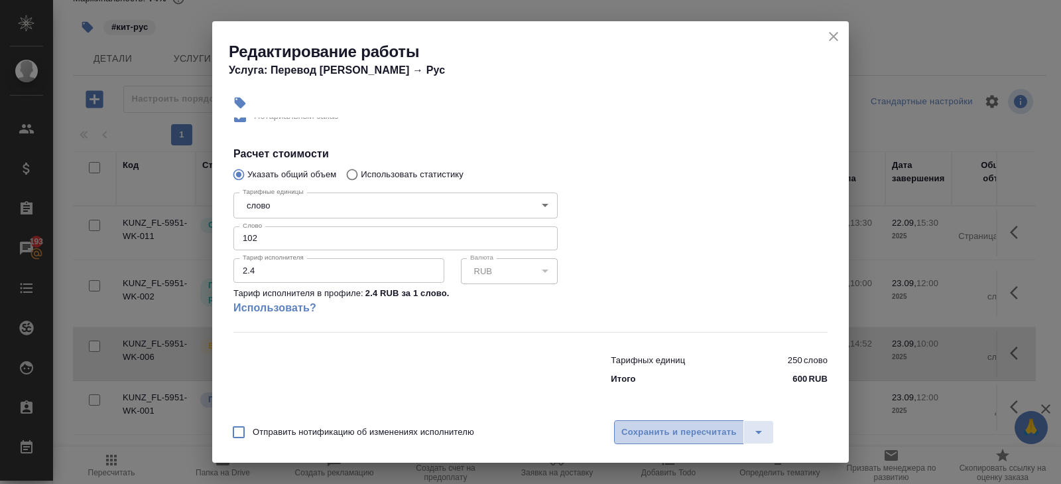
click at [647, 433] on span "Сохранить и пересчитать" at bounding box center [678, 431] width 115 height 15
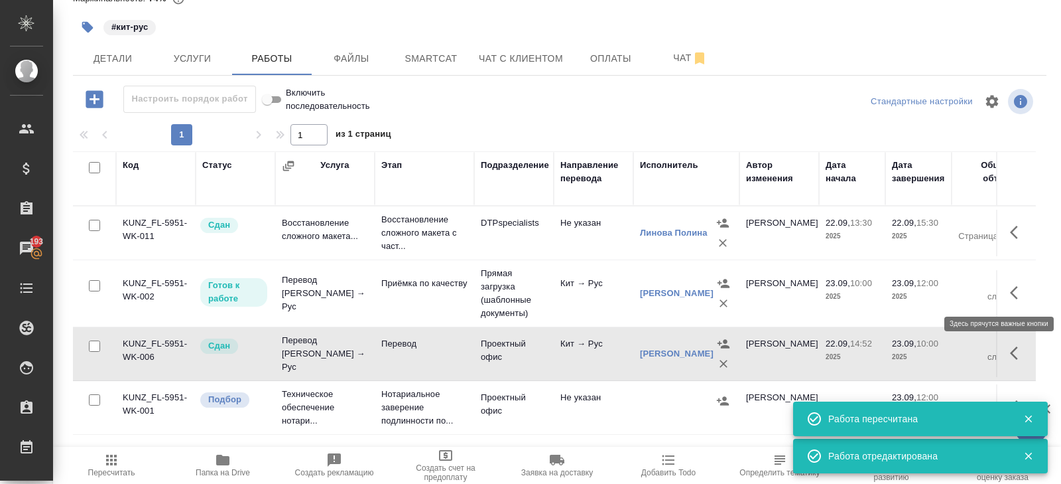
click at [1026, 291] on button "button" at bounding box center [1018, 293] width 32 height 32
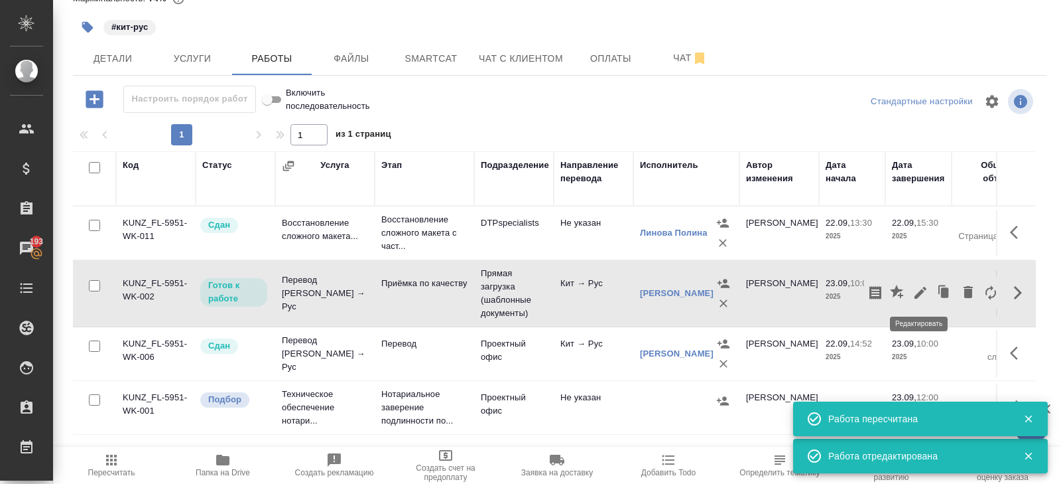
click at [917, 296] on icon "button" at bounding box center [921, 293] width 12 height 12
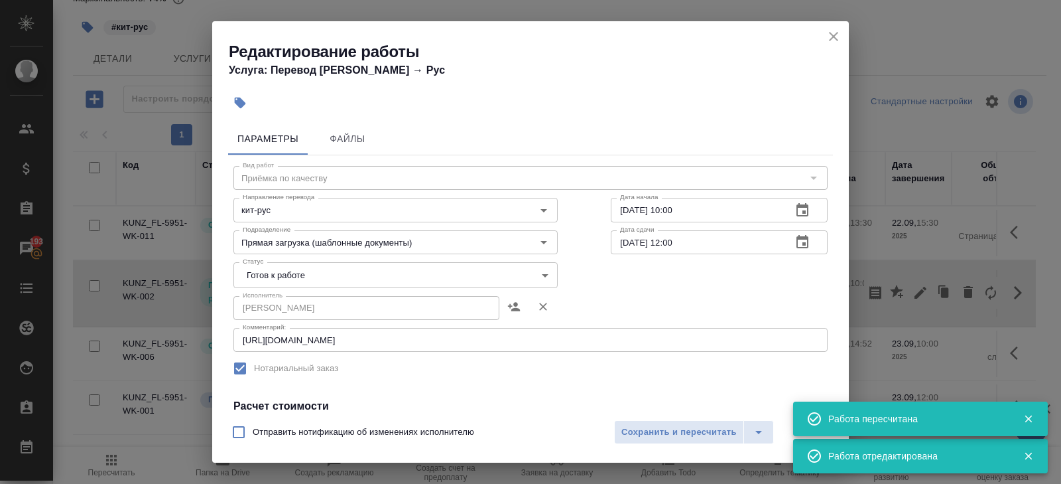
click at [832, 40] on icon "close" at bounding box center [834, 37] width 16 height 16
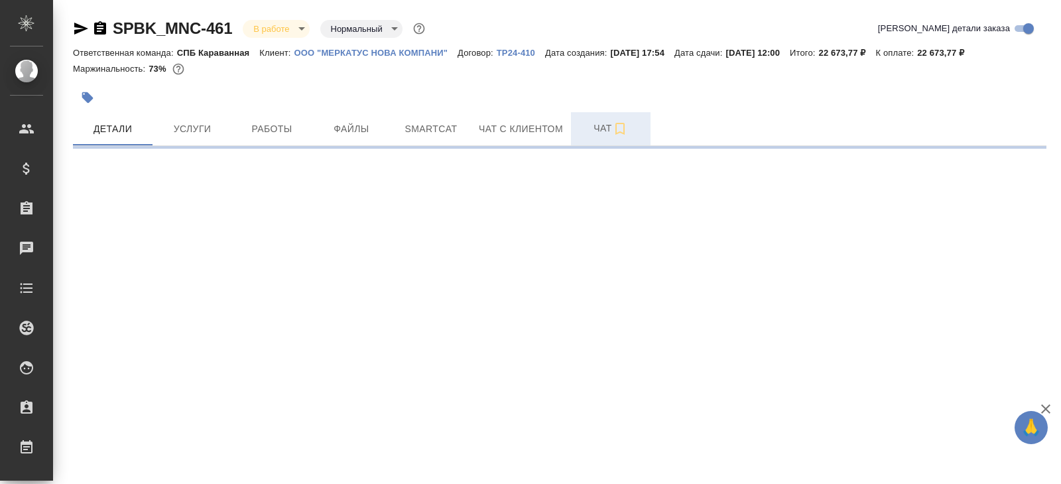
click at [619, 138] on button "Чат" at bounding box center [611, 128] width 80 height 33
select select "RU"
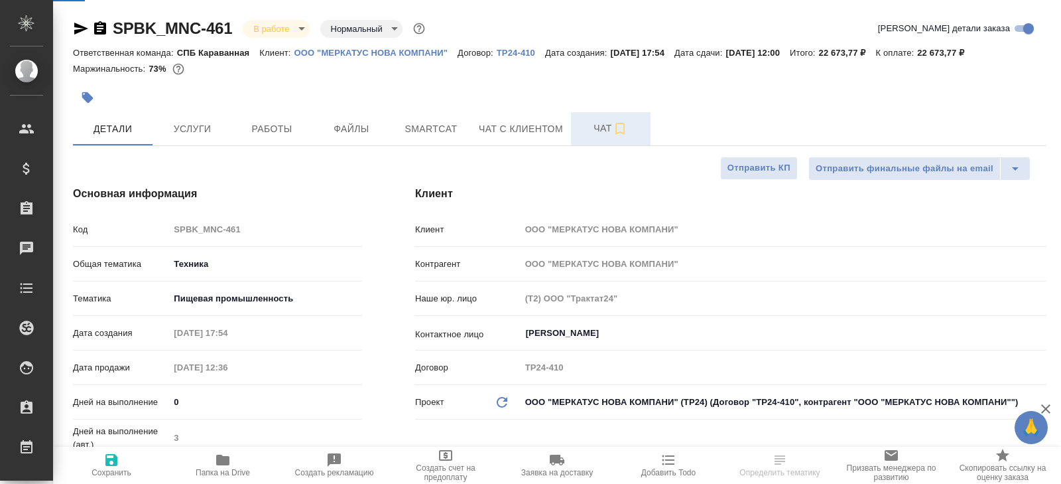
type textarea "x"
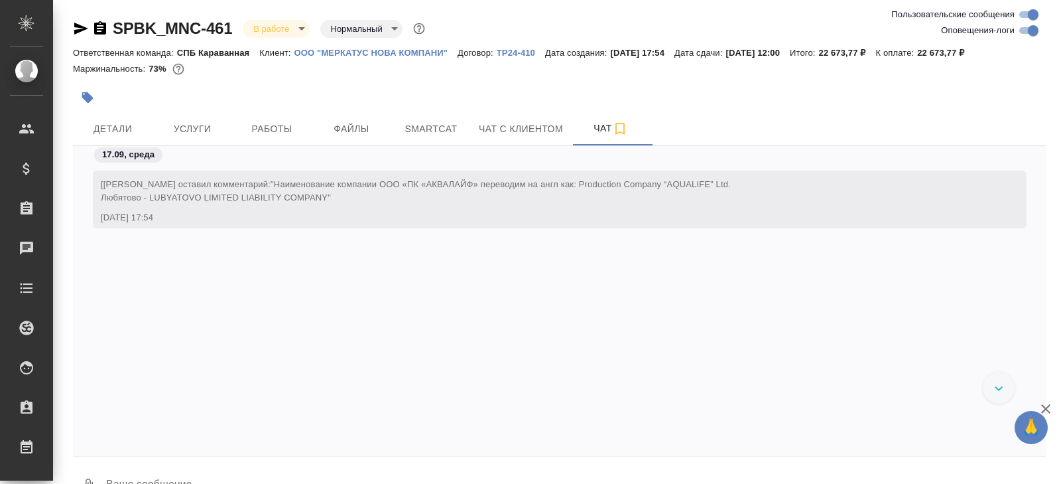
scroll to position [8733, 0]
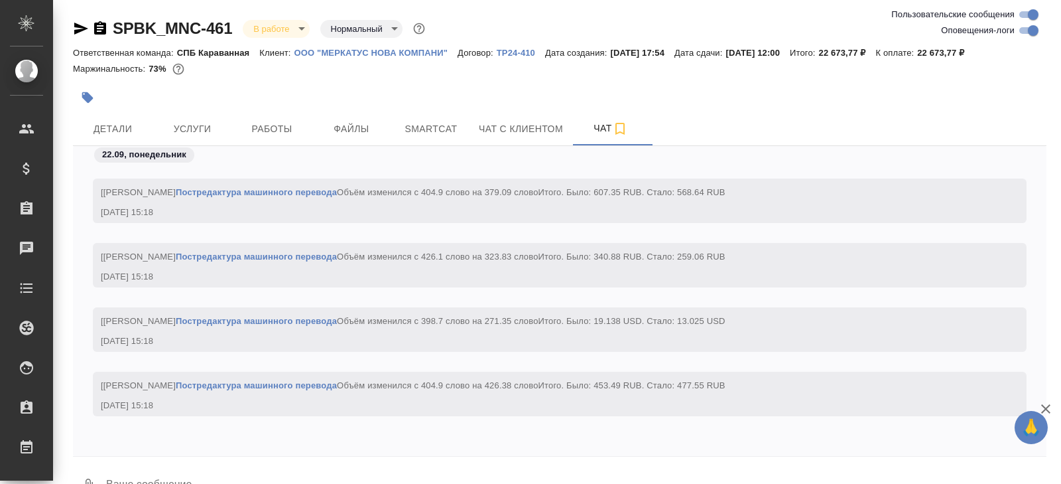
click at [1029, 31] on input "Оповещения-логи" at bounding box center [1034, 31] width 48 height 16
checkbox input "false"
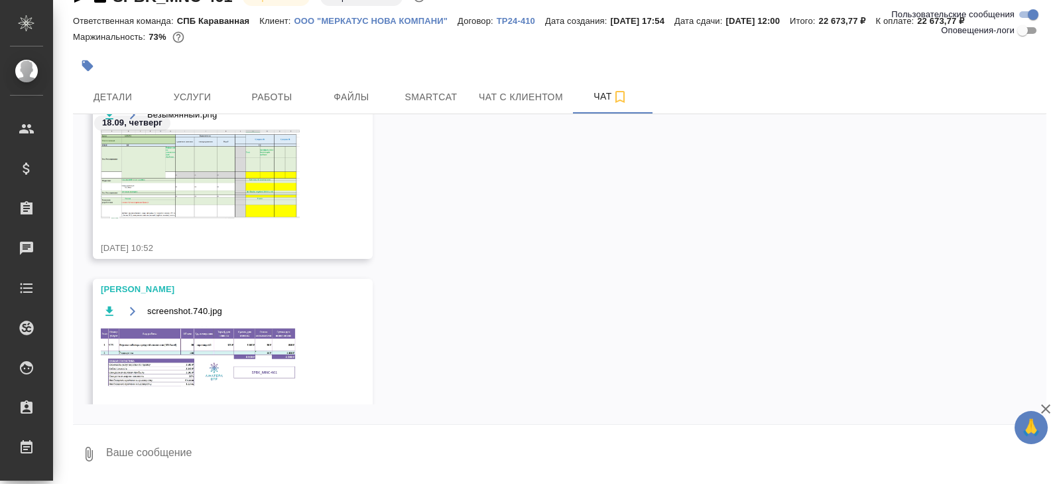
scroll to position [414, 0]
click at [247, 120] on div "18.09, четверг" at bounding box center [560, 126] width 974 height 25
click at [257, 101] on span "Работы" at bounding box center [272, 97] width 64 height 17
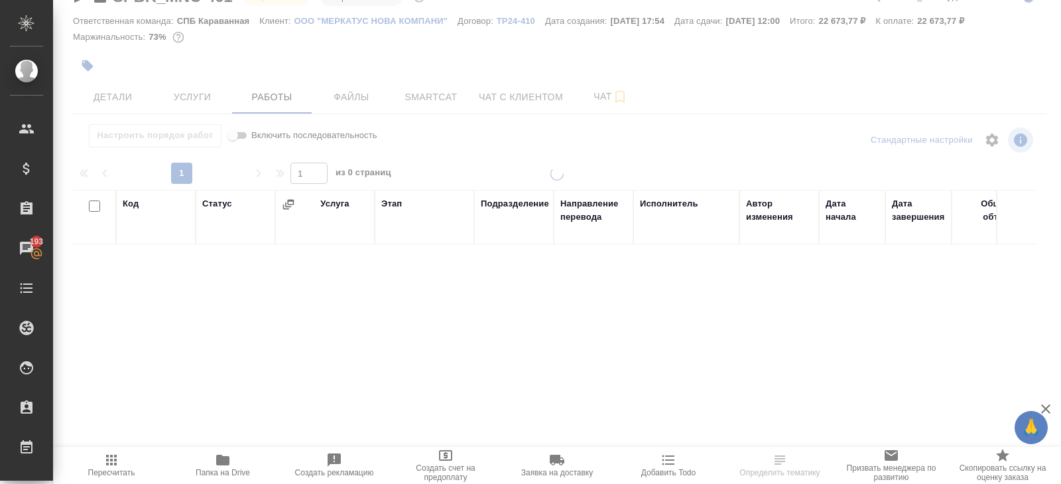
scroll to position [70, 0]
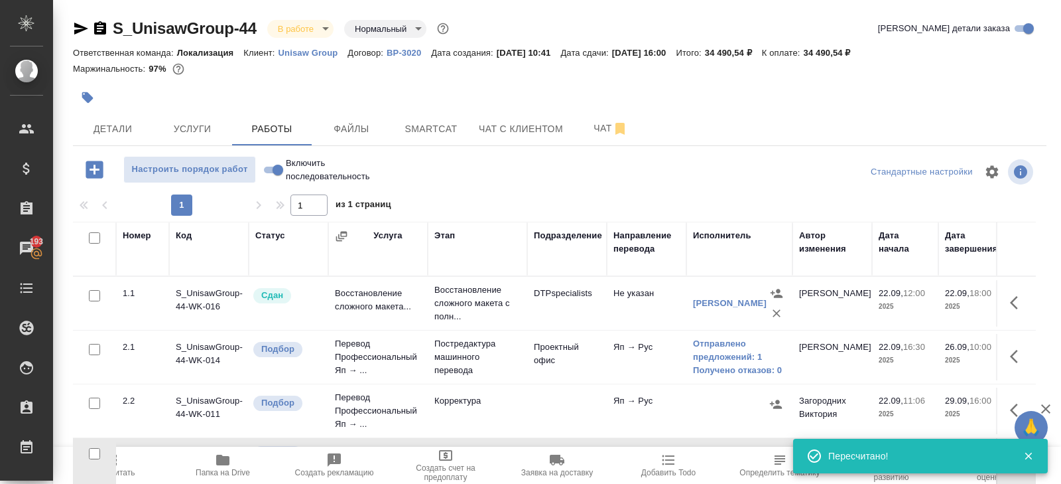
scroll to position [70, 0]
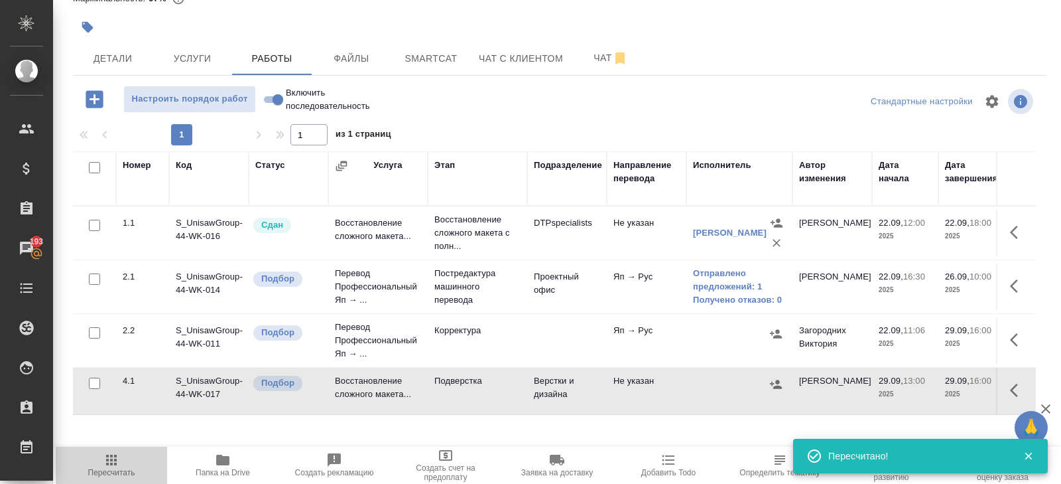
click at [110, 458] on icon "button" at bounding box center [111, 460] width 16 height 16
click at [1019, 286] on icon "button" at bounding box center [1018, 286] width 16 height 16
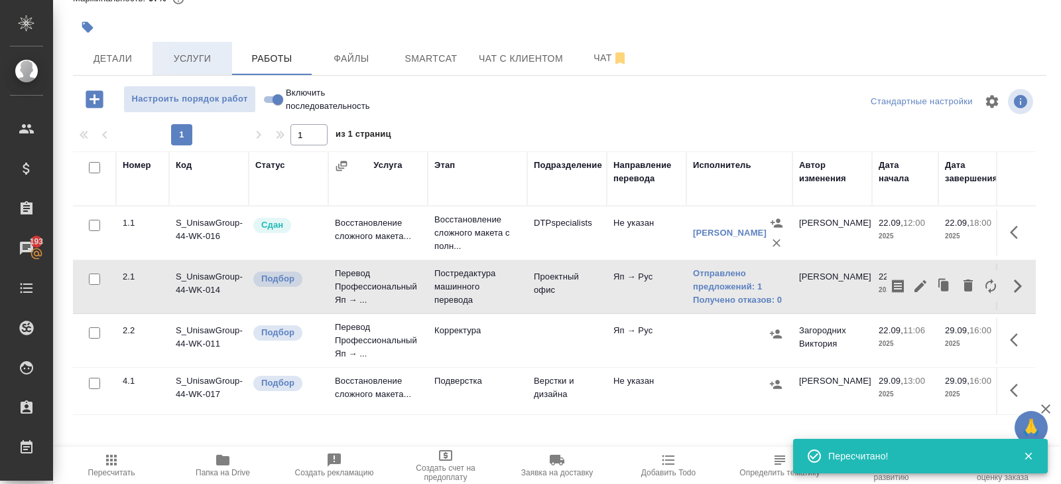
scroll to position [0, 0]
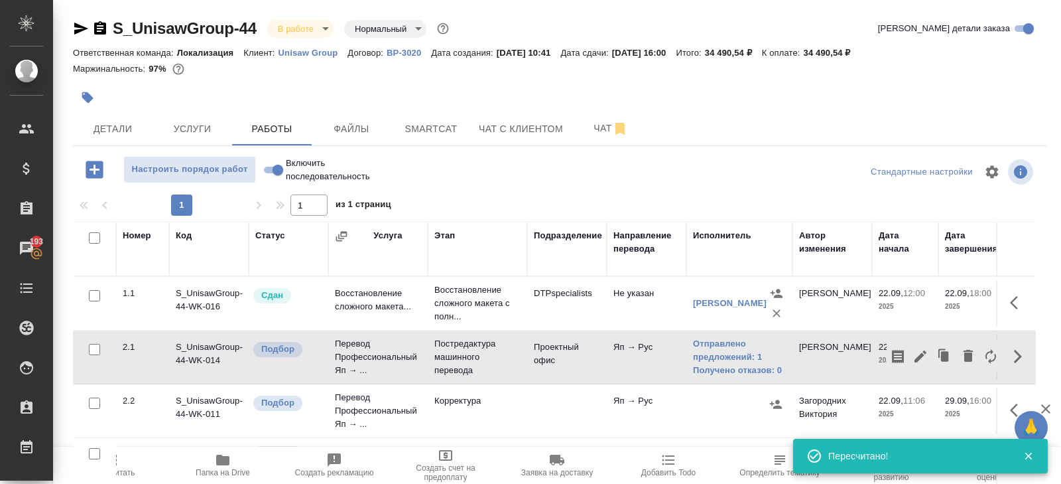
click at [102, 25] on icon "button" at bounding box center [100, 29] width 16 height 16
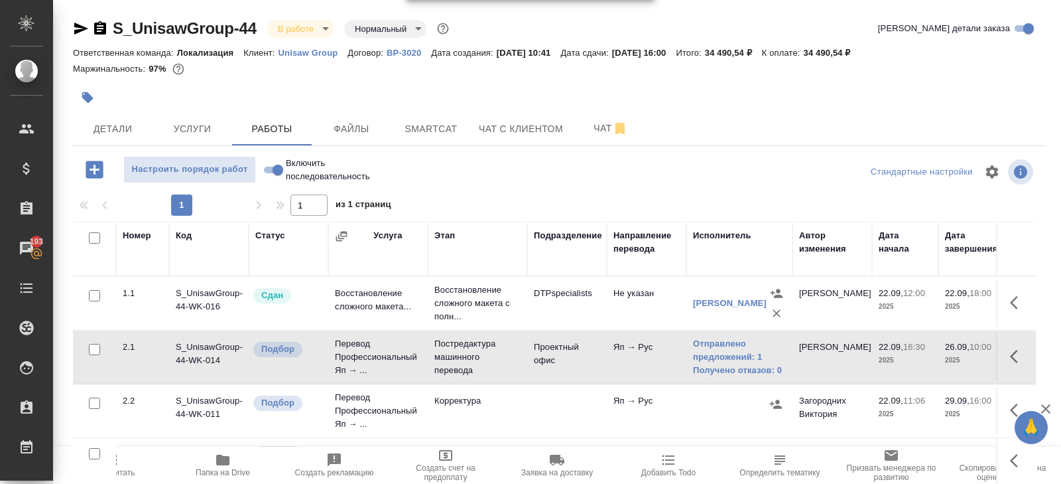
click at [119, 464] on span "Пересчитать" at bounding box center [112, 464] width 96 height 25
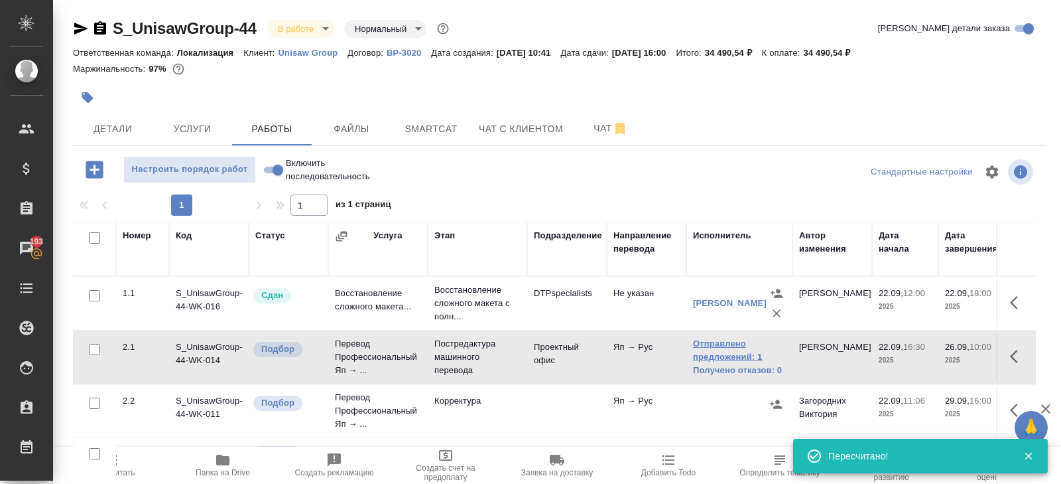
click at [729, 351] on link "Отправлено предложений: 1" at bounding box center [739, 350] width 93 height 27
click at [125, 460] on span "Пересчитать" at bounding box center [112, 464] width 96 height 25
click at [121, 459] on span "Пересчитать" at bounding box center [112, 464] width 96 height 25
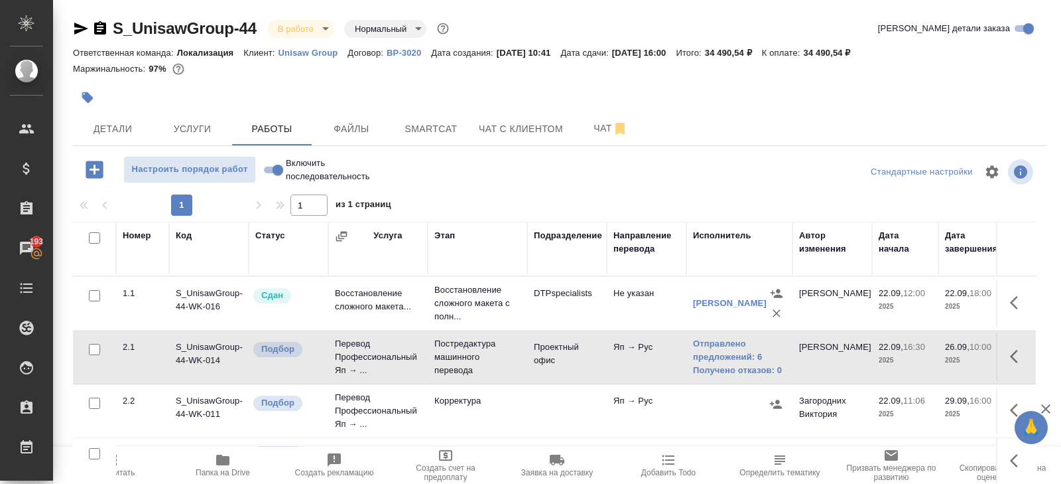
click at [128, 462] on span "Пересчитать" at bounding box center [112, 464] width 96 height 25
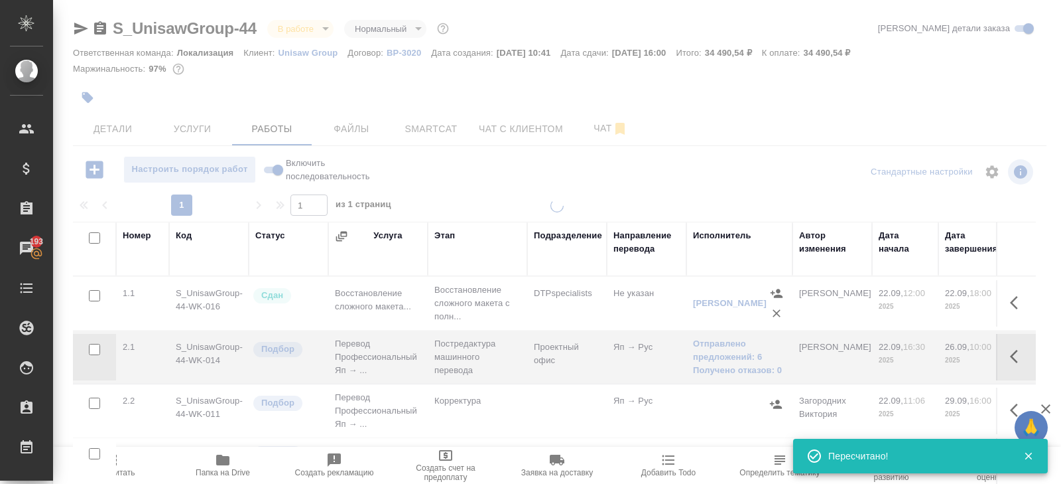
scroll to position [70, 0]
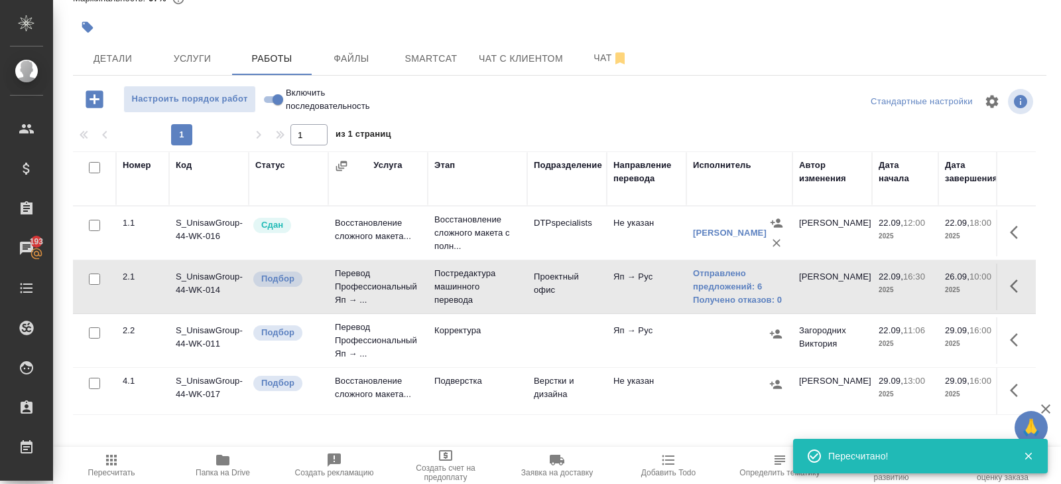
click at [1010, 332] on button "button" at bounding box center [1018, 340] width 32 height 32
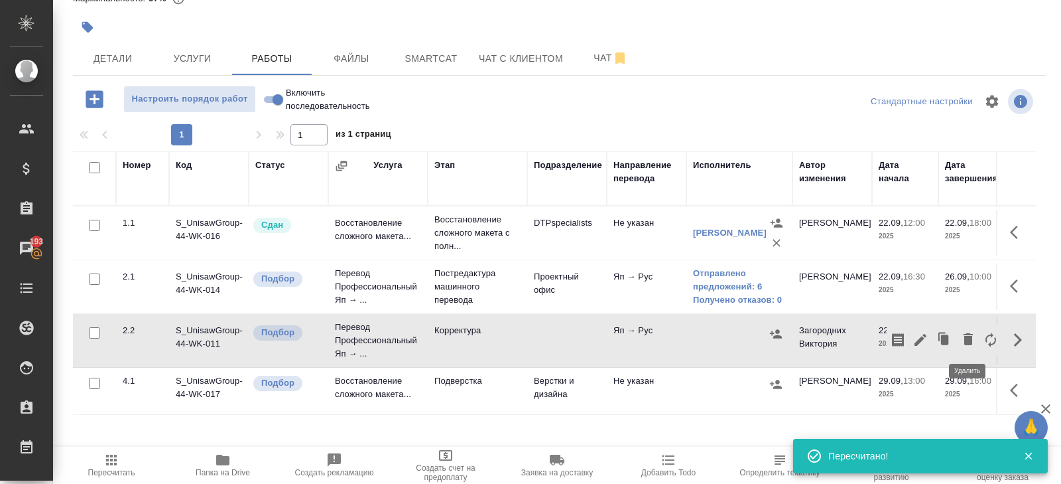
click at [975, 338] on icon "button" at bounding box center [968, 339] width 16 height 16
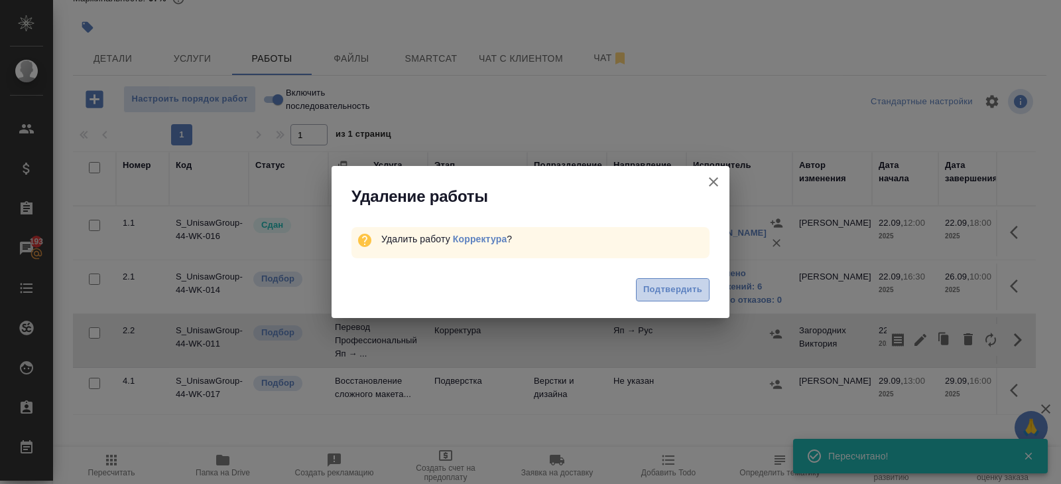
click at [655, 287] on span "Подтвердить" at bounding box center [672, 289] width 59 height 15
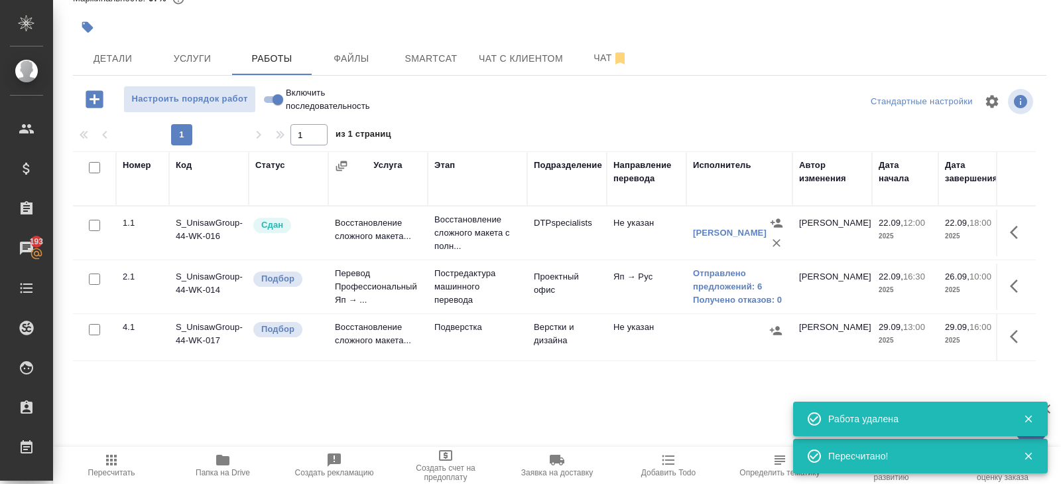
click at [119, 455] on span "Пересчитать" at bounding box center [112, 464] width 96 height 25
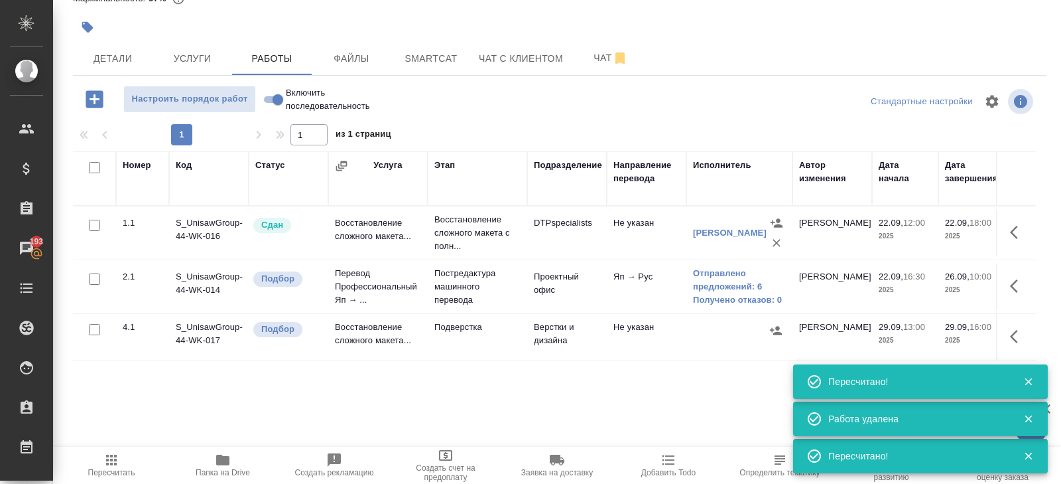
click at [93, 103] on icon "button" at bounding box center [94, 98] width 17 height 17
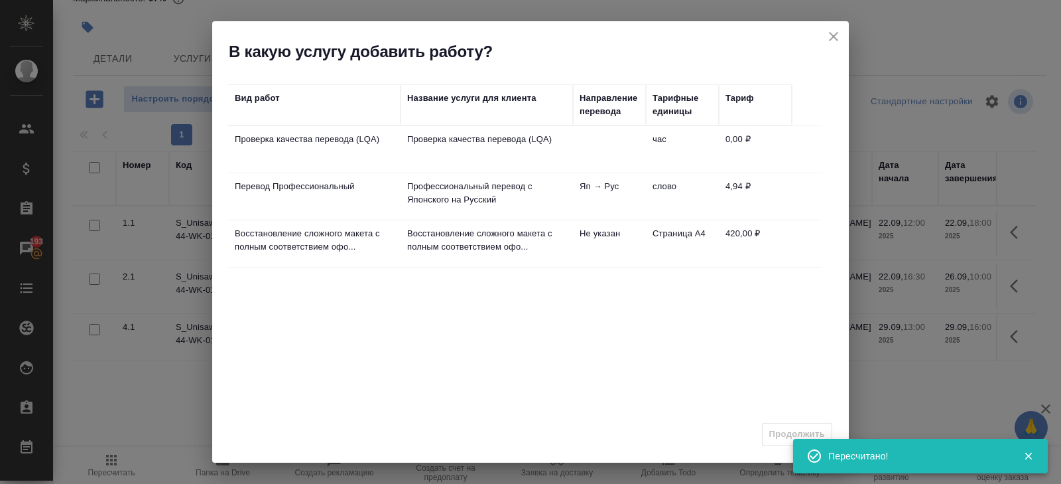
click at [434, 180] on p "Профессиональный перевод с Японского на Русский" at bounding box center [486, 193] width 159 height 27
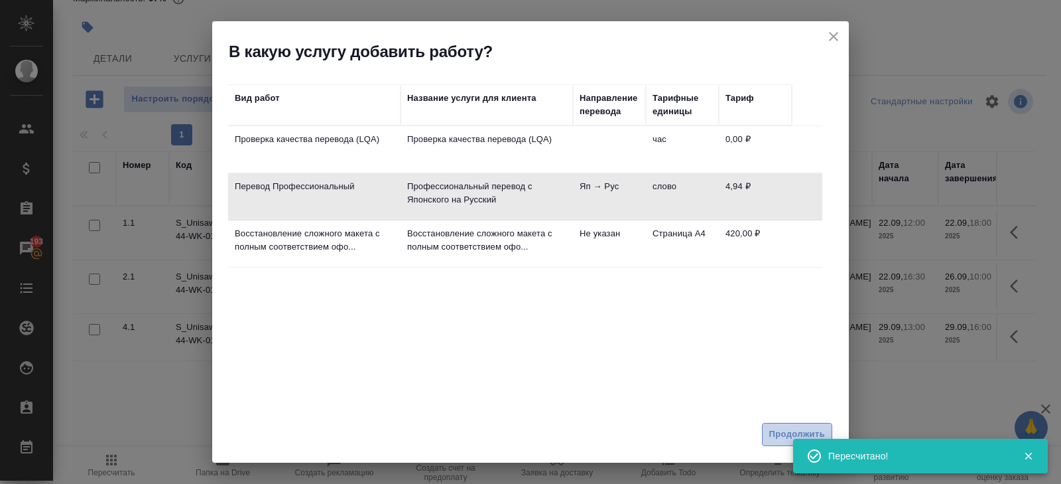
click at [774, 436] on span "Продолжить" at bounding box center [797, 433] width 56 height 15
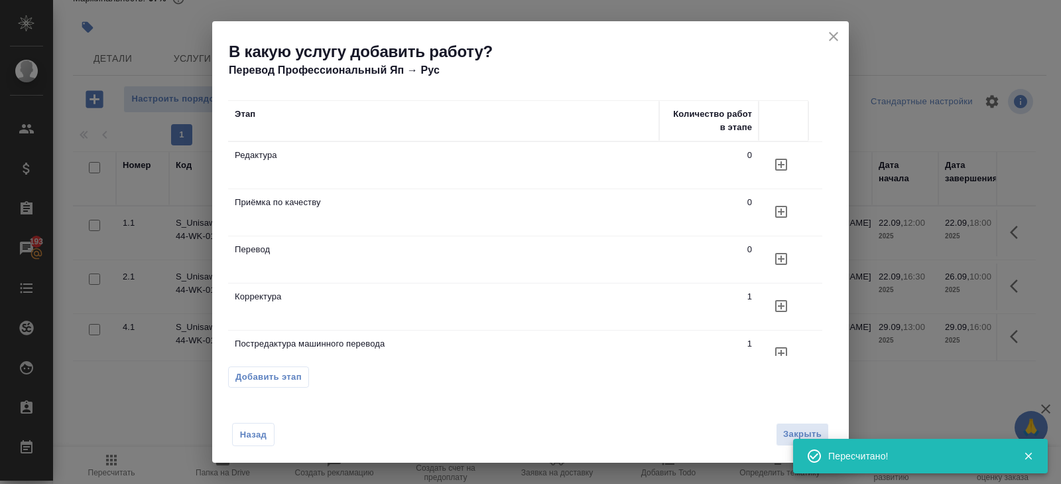
click at [782, 161] on icon "button" at bounding box center [781, 165] width 16 height 16
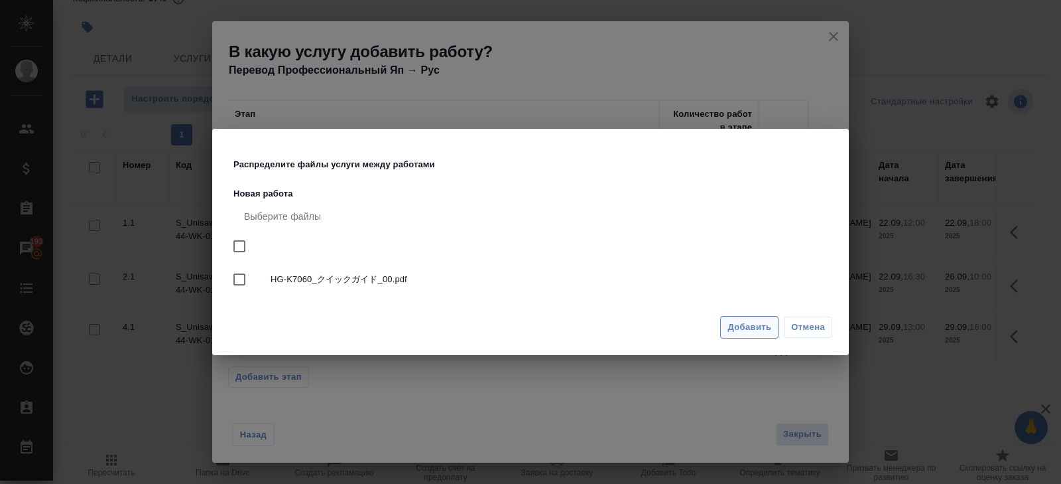
click at [755, 335] on button "Добавить" at bounding box center [749, 327] width 58 height 23
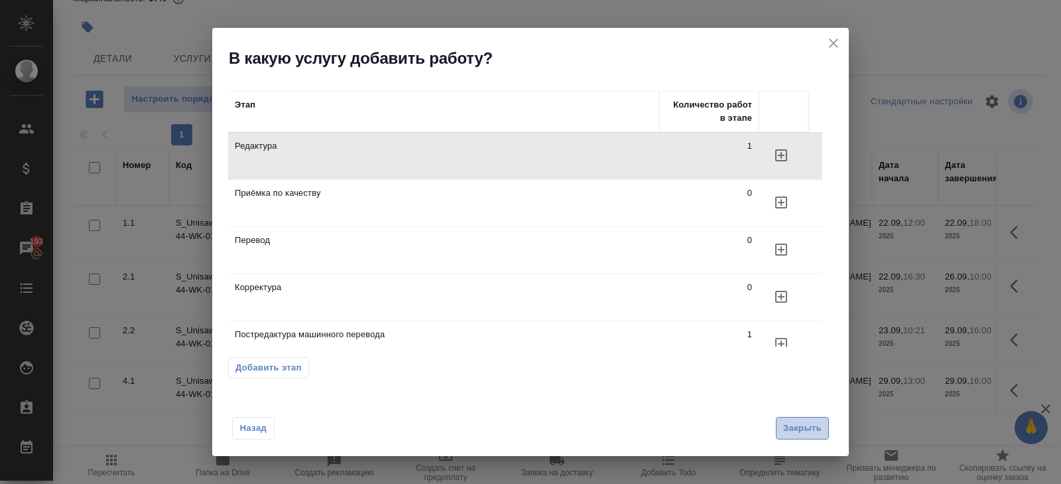
click at [803, 436] on button "Закрыть" at bounding box center [802, 428] width 53 height 23
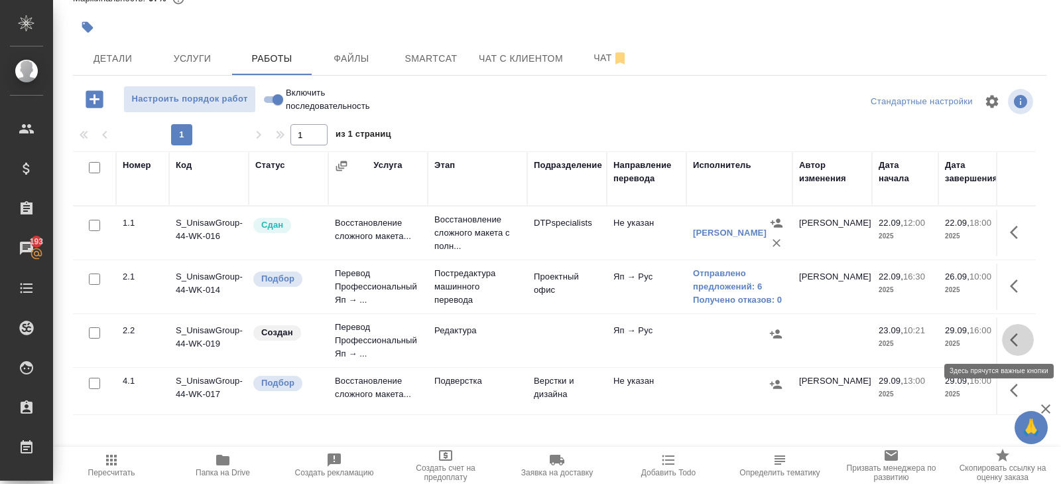
click at [1015, 335] on icon "button" at bounding box center [1014, 339] width 8 height 13
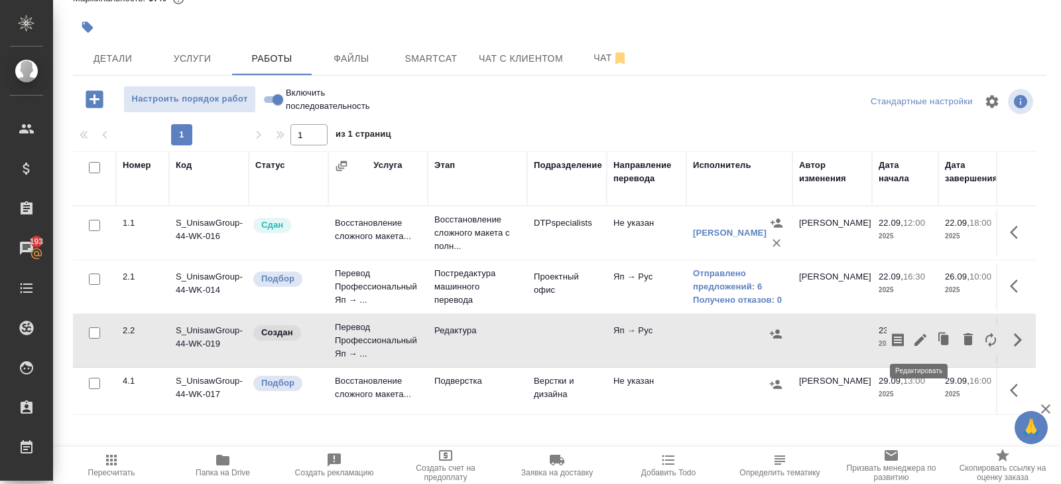
click at [919, 335] on icon "button" at bounding box center [921, 340] width 16 height 16
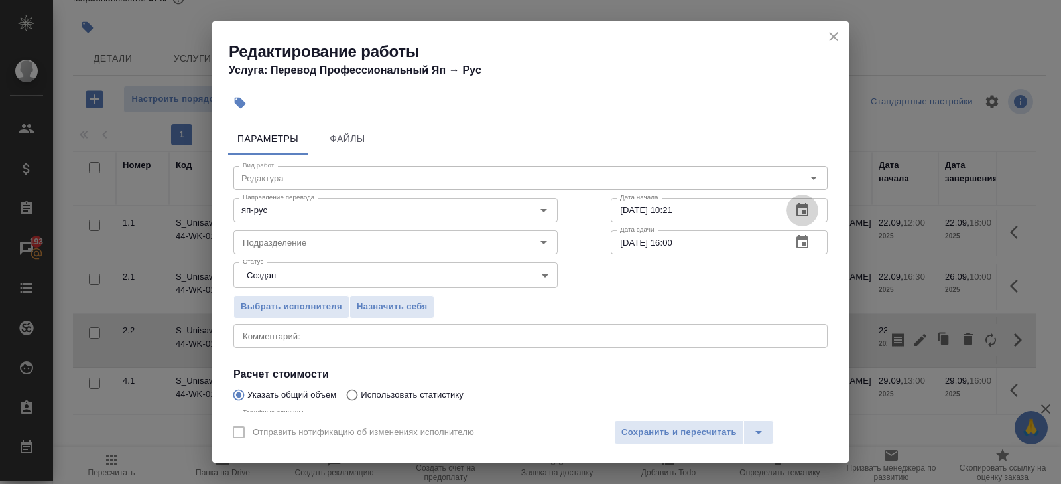
click at [805, 216] on icon "button" at bounding box center [803, 210] width 16 height 16
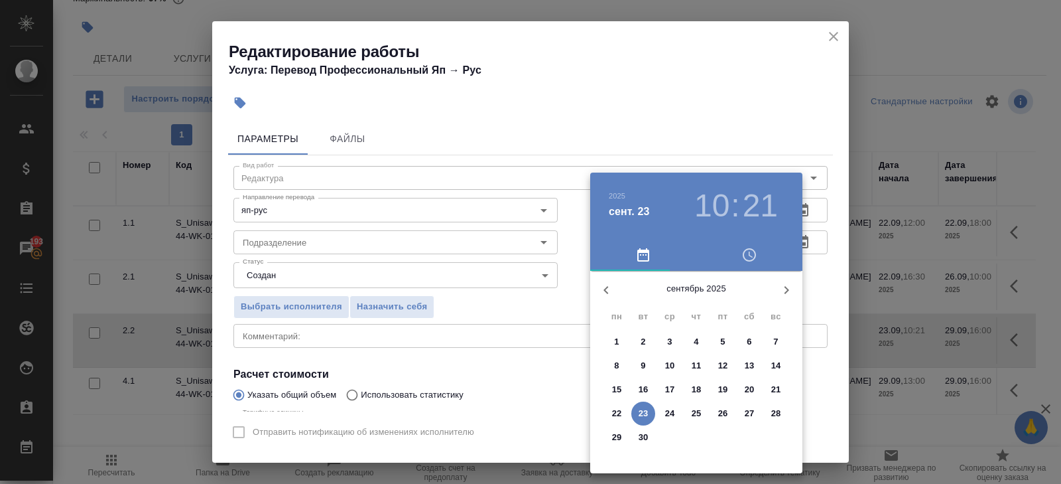
click at [716, 413] on span "26" at bounding box center [723, 413] width 24 height 13
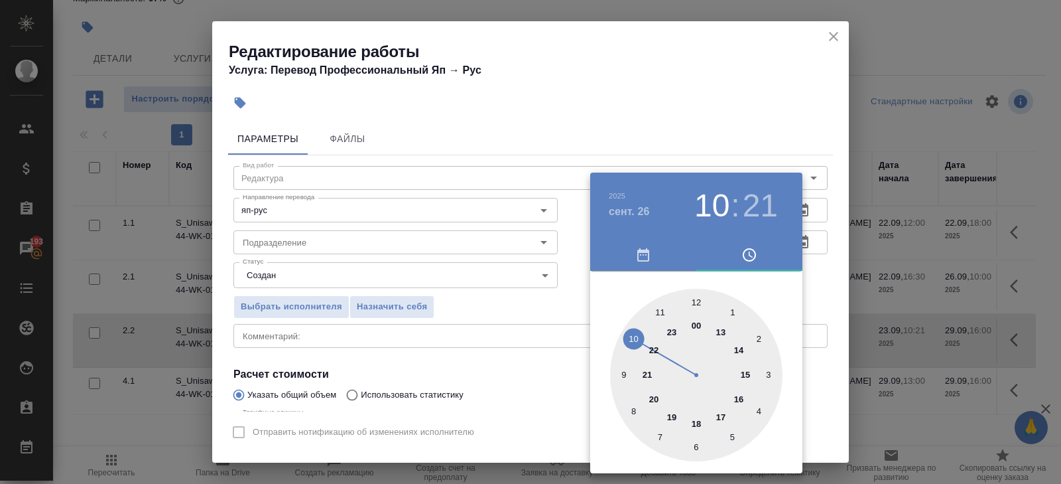
click at [630, 336] on div at bounding box center [696, 375] width 172 height 172
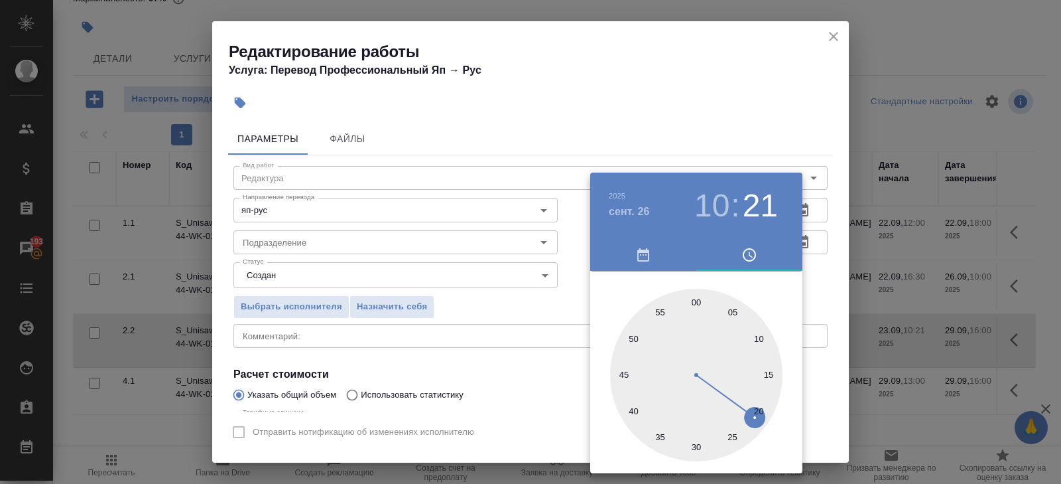
type input "26.09.2025 10:00"
click at [695, 304] on div at bounding box center [696, 375] width 172 height 172
click at [850, 225] on div at bounding box center [530, 242] width 1061 height 484
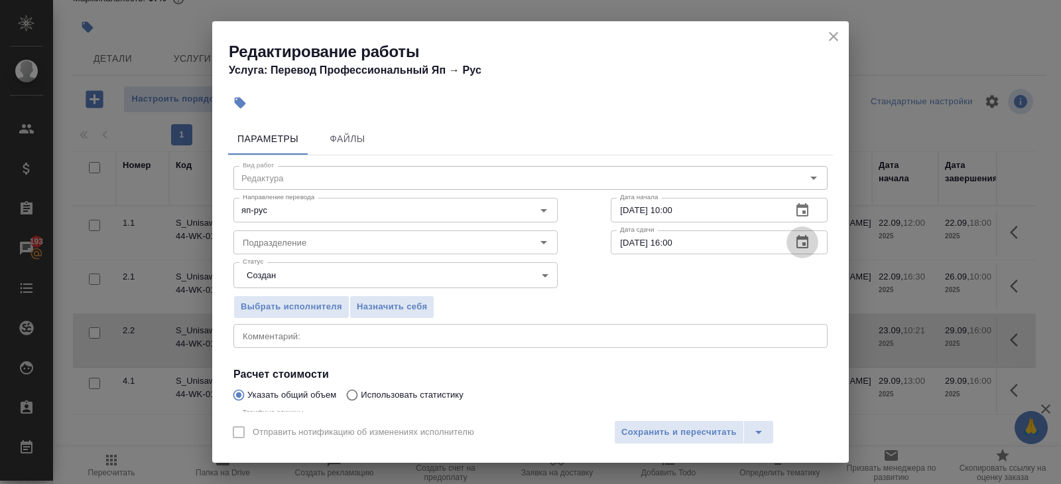
click at [803, 232] on button "button" at bounding box center [803, 242] width 32 height 32
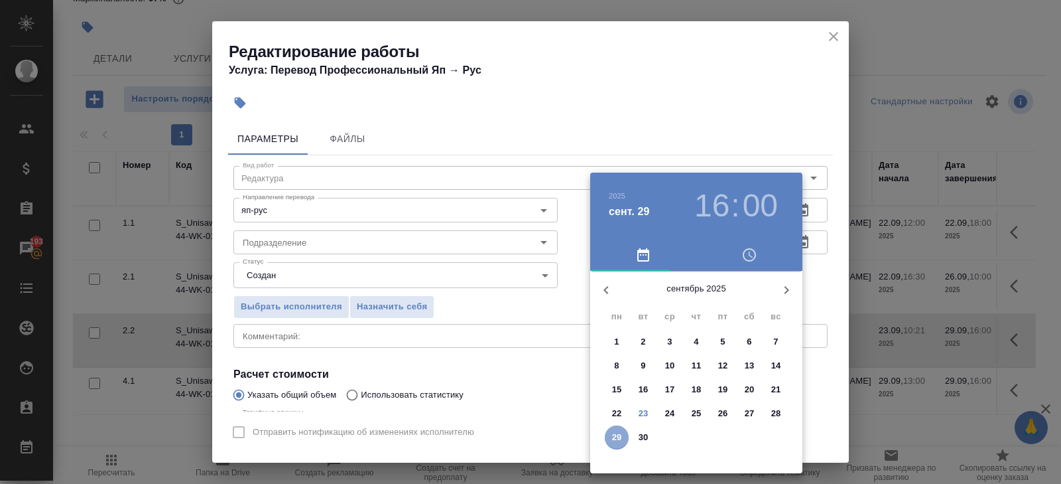
click at [616, 438] on p "29" at bounding box center [617, 436] width 10 height 13
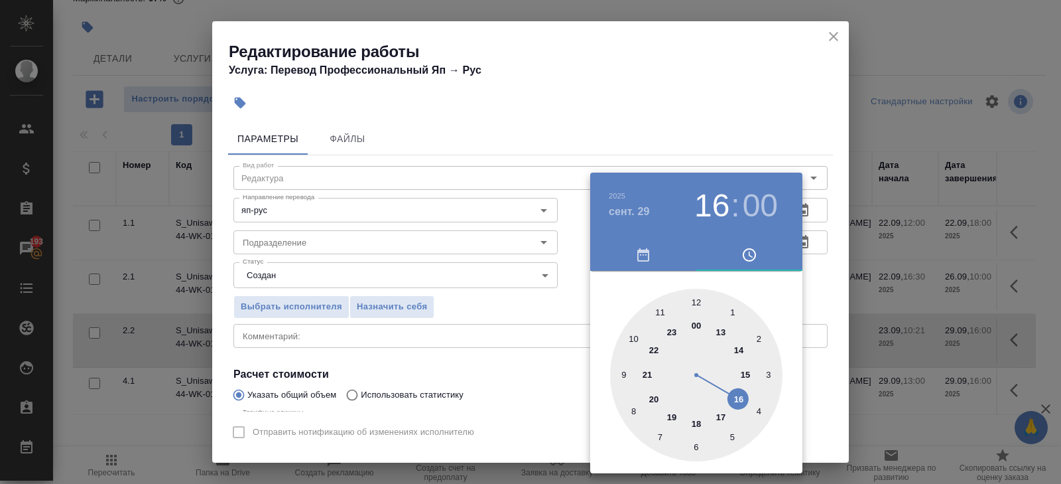
type input "29.09.2025 13:00"
click at [722, 334] on div at bounding box center [696, 375] width 172 height 172
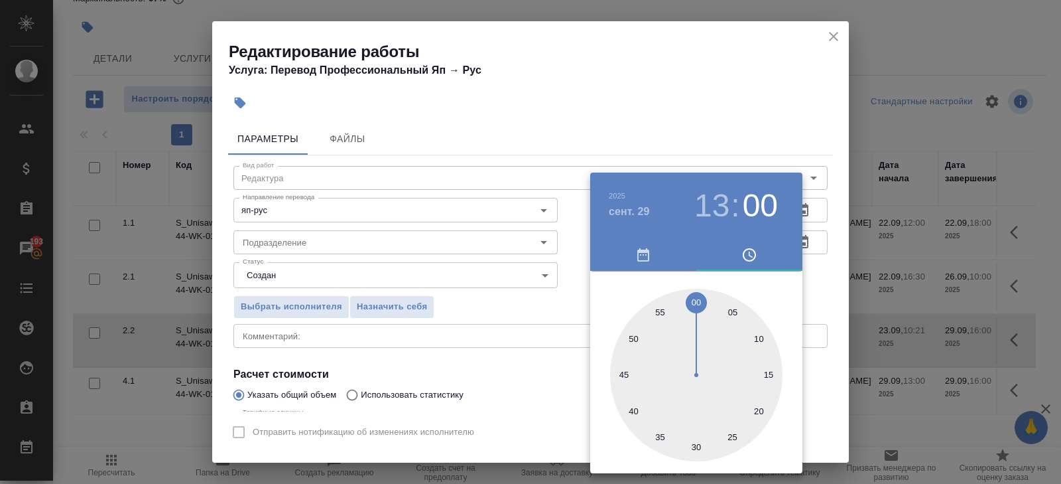
click at [334, 330] on div at bounding box center [530, 242] width 1061 height 484
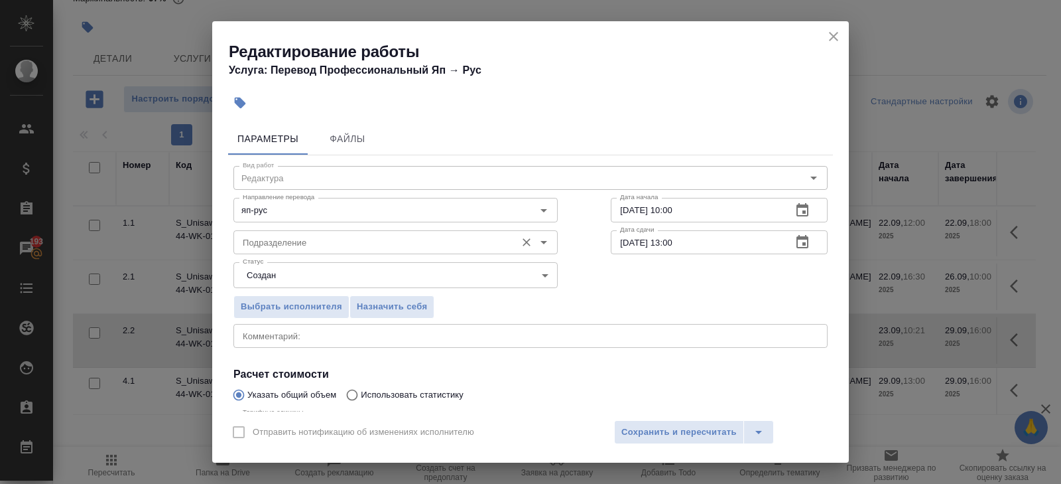
click at [268, 248] on input "Подразделение" at bounding box center [373, 242] width 272 height 16
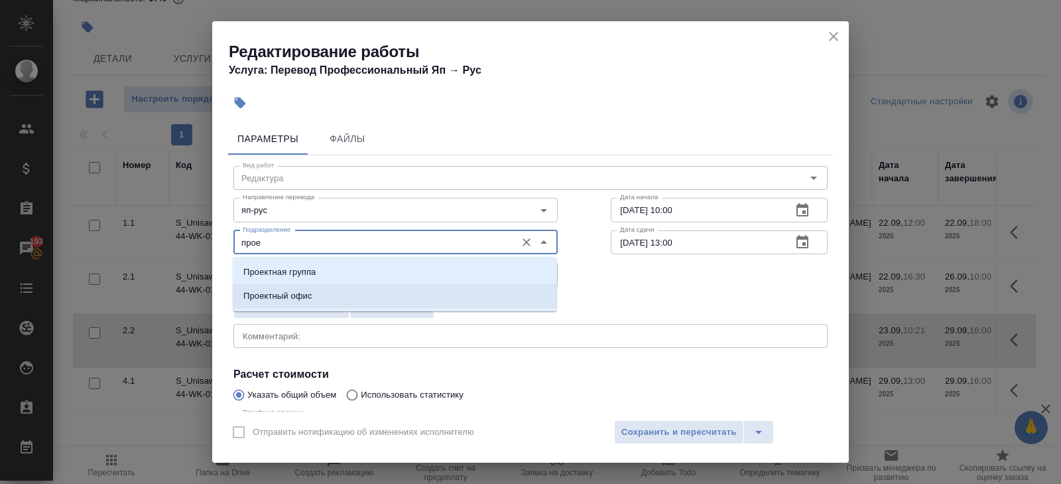
click at [265, 290] on p "Проектный офис" at bounding box center [277, 295] width 69 height 13
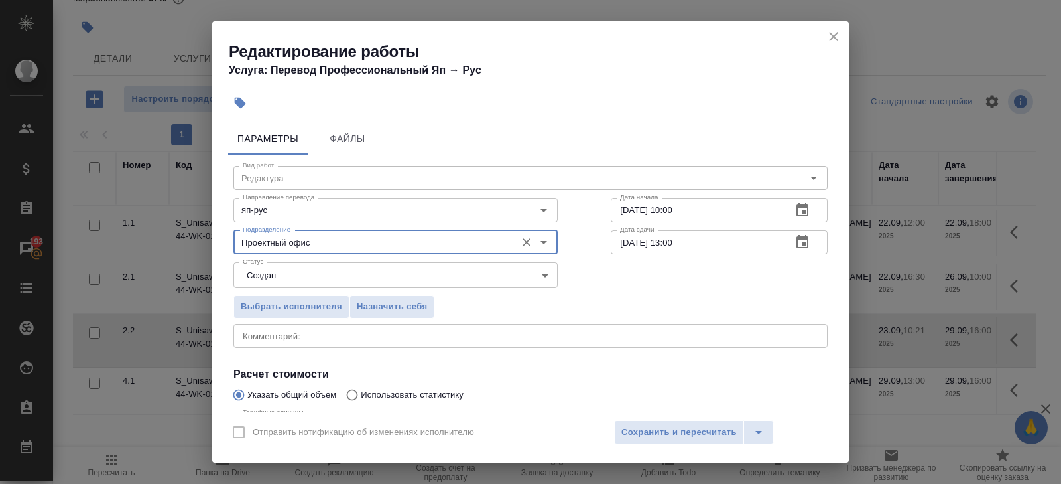
type input "Проектный офис"
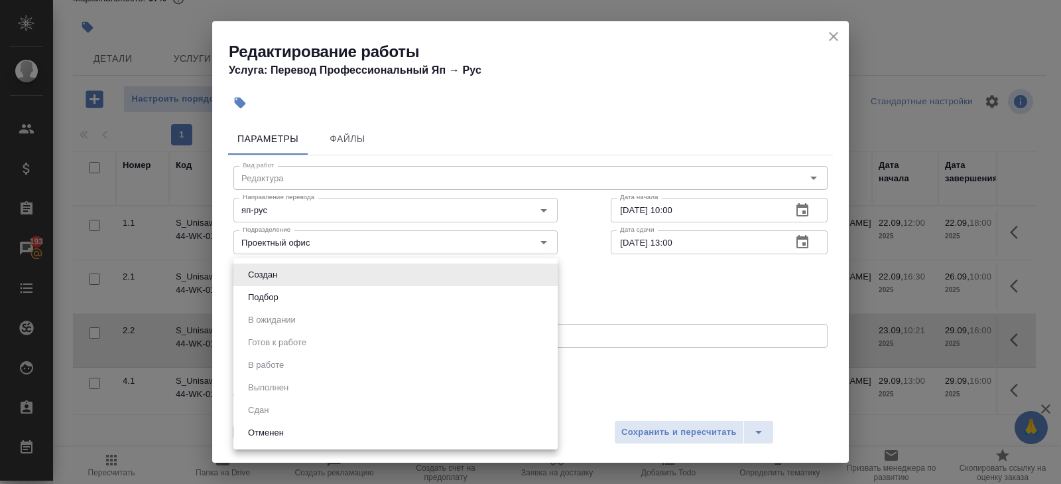
click at [265, 267] on body "🙏 .cls-1 fill:#fff; AWATERA Belyakova Yulia Клиенты Спецификации Заказы 193 Чат…" at bounding box center [530, 242] width 1061 height 484
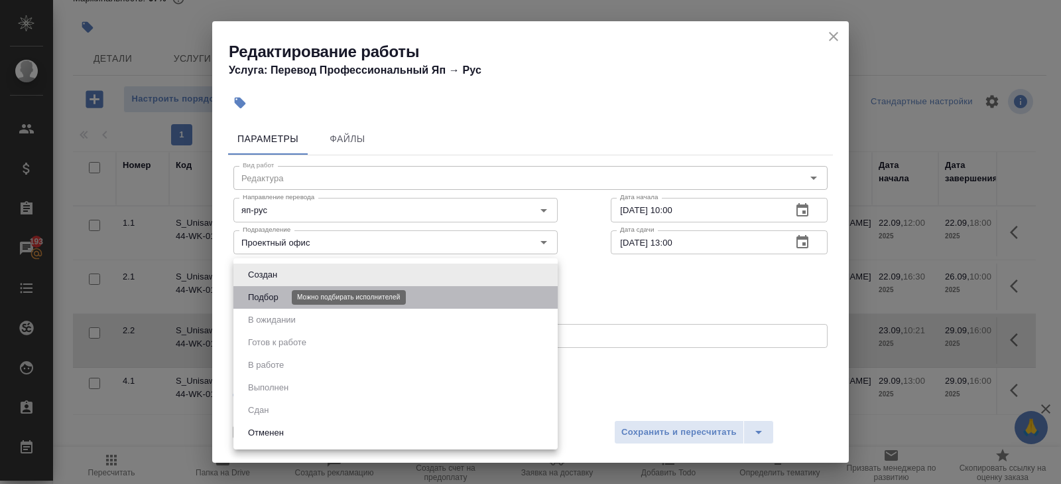
click at [265, 293] on button "Подбор" at bounding box center [263, 297] width 38 height 15
type input "recruiting"
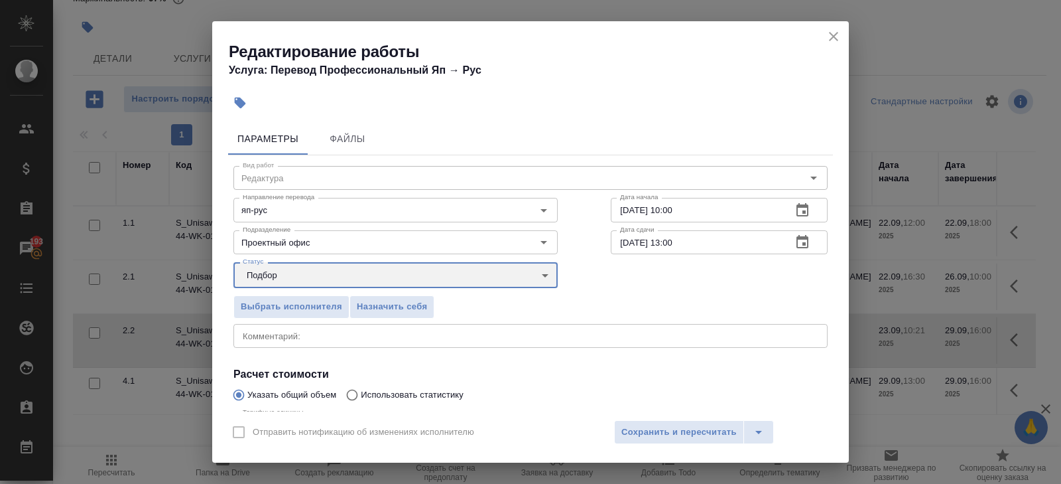
scroll to position [141, 0]
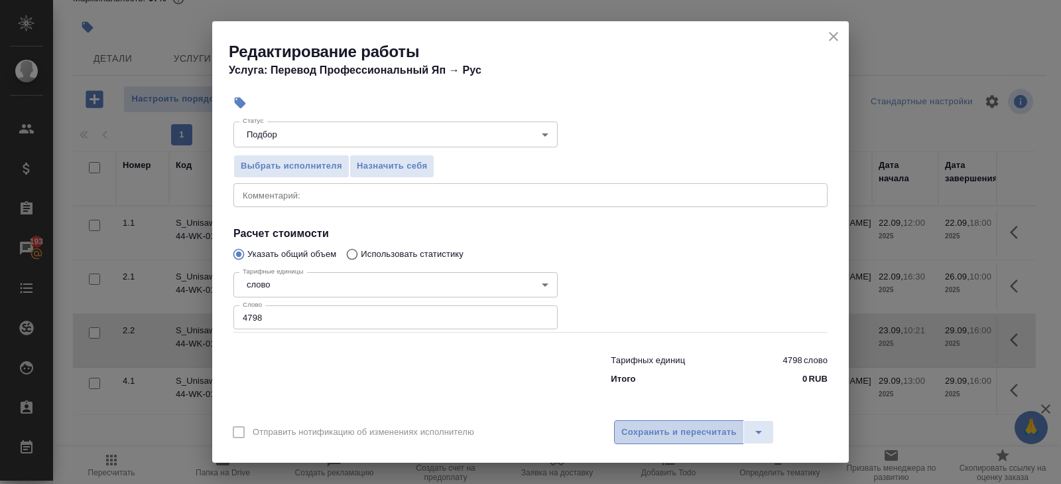
click at [637, 441] on button "Сохранить и пересчитать" at bounding box center [679, 432] width 130 height 24
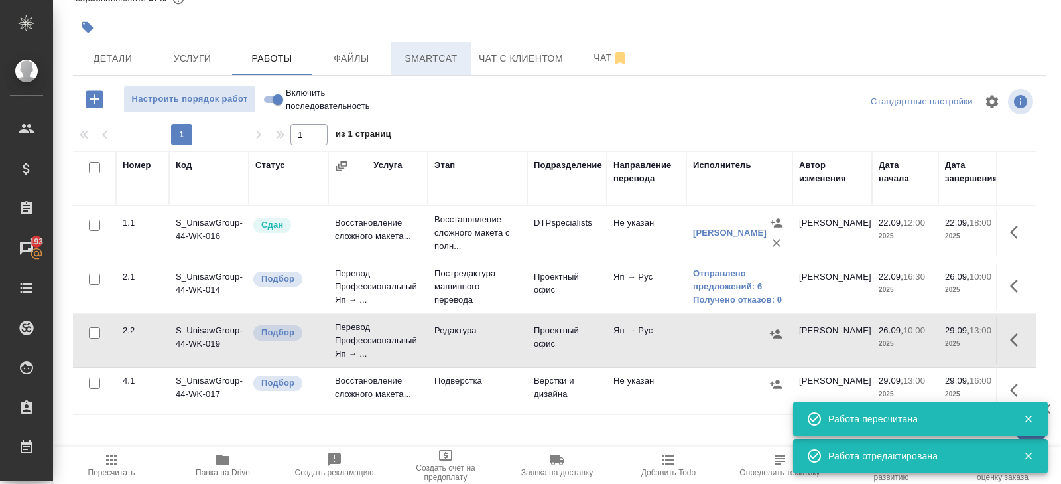
click at [445, 68] on button "Smartcat" at bounding box center [431, 58] width 80 height 33
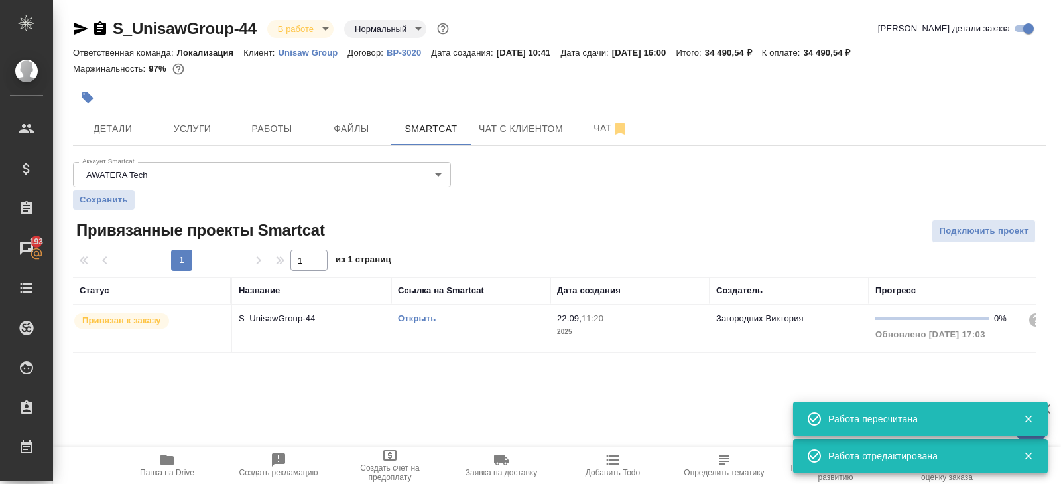
click at [415, 317] on link "Открыть" at bounding box center [417, 318] width 38 height 10
click at [264, 138] on button "Работы" at bounding box center [272, 128] width 80 height 33
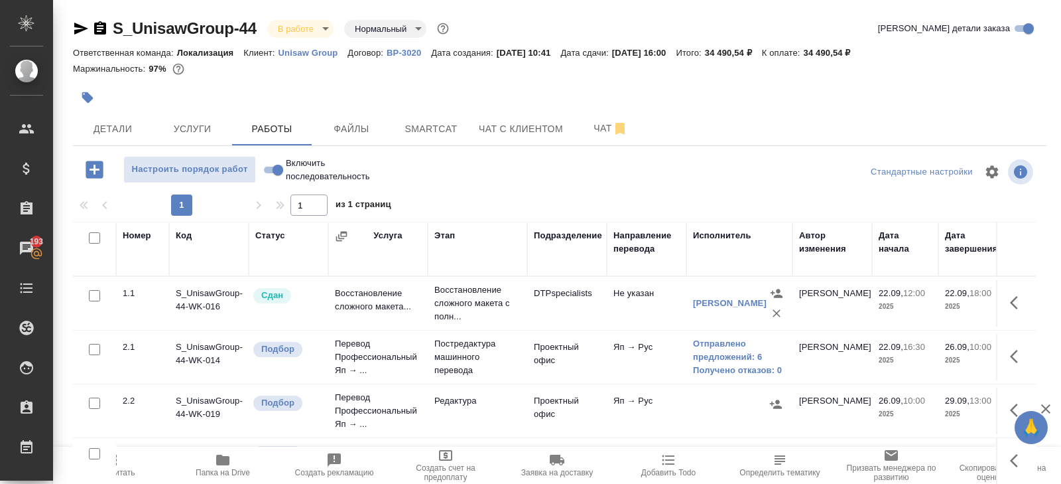
scroll to position [70, 0]
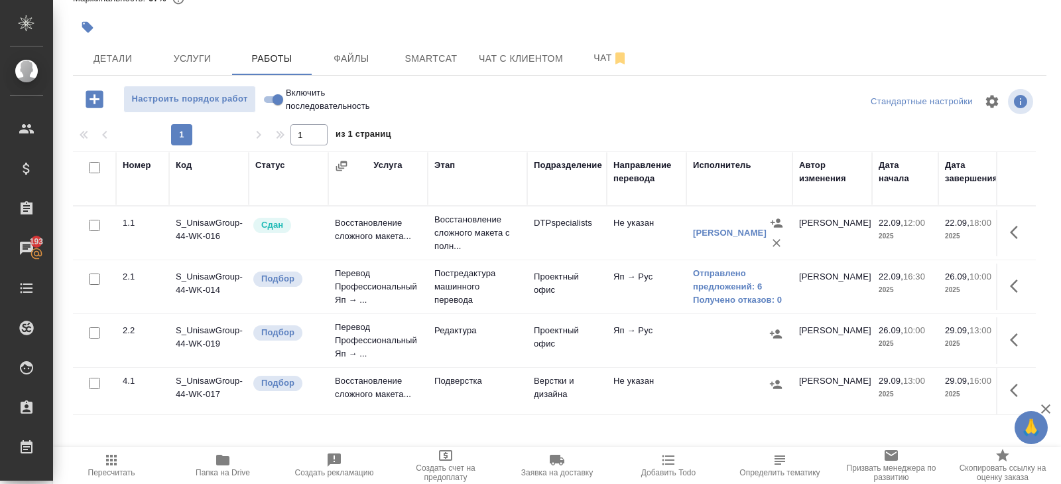
click at [1011, 336] on icon "button" at bounding box center [1014, 339] width 8 height 13
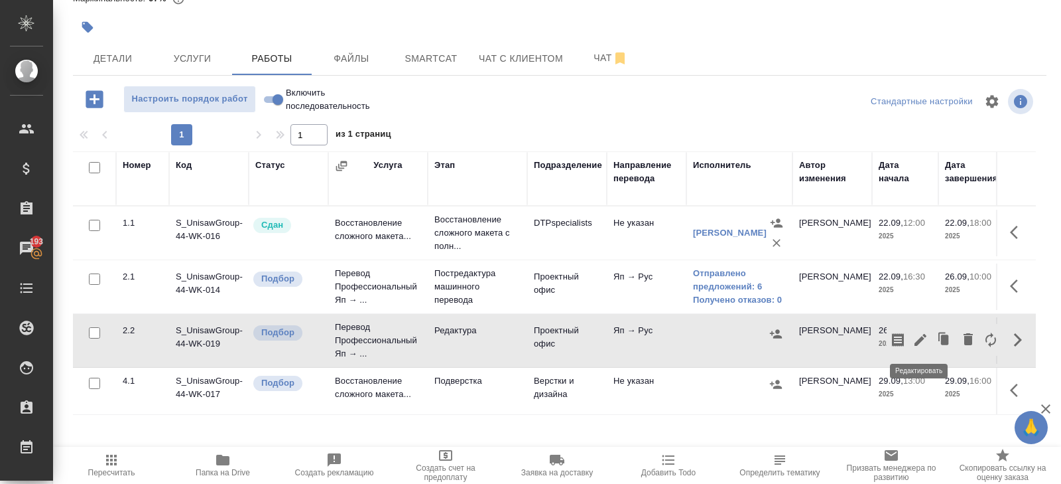
click at [923, 340] on icon "button" at bounding box center [921, 340] width 16 height 16
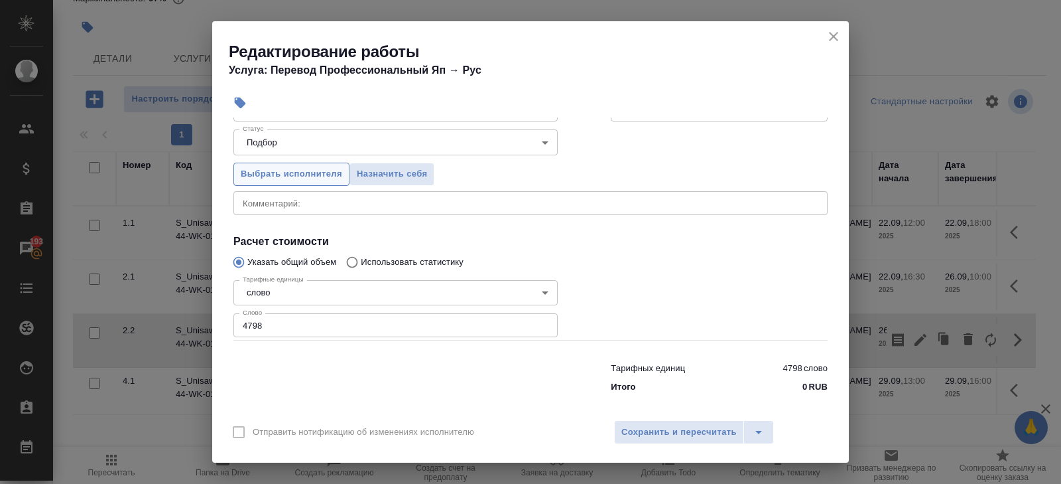
scroll to position [141, 0]
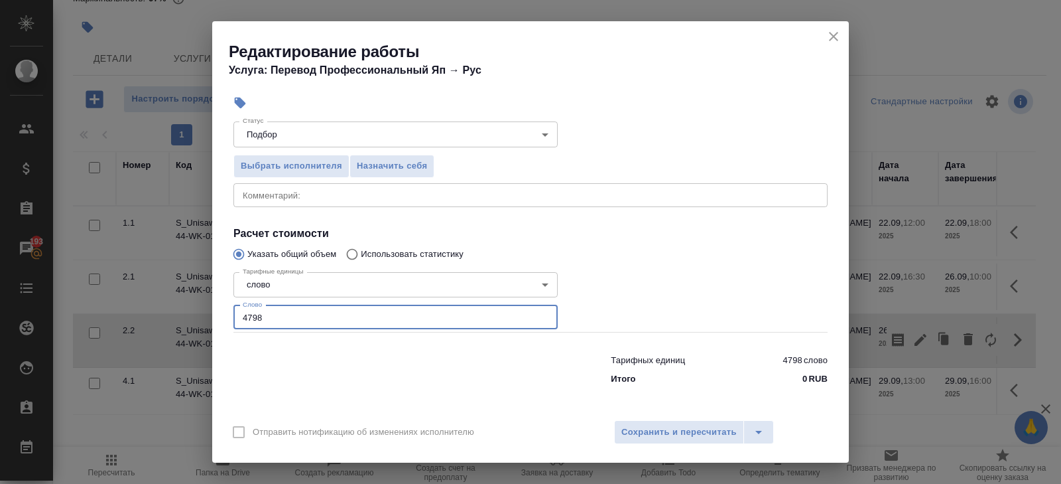
drag, startPoint x: 282, startPoint y: 320, endPoint x: 103, endPoint y: 312, distance: 179.3
click at [135, 318] on div "Редактирование работы Услуга: Перевод Профессиональный Яп → Рус Параметры Файлы…" at bounding box center [530, 242] width 1061 height 484
type input "5503"
type input "5503.3"
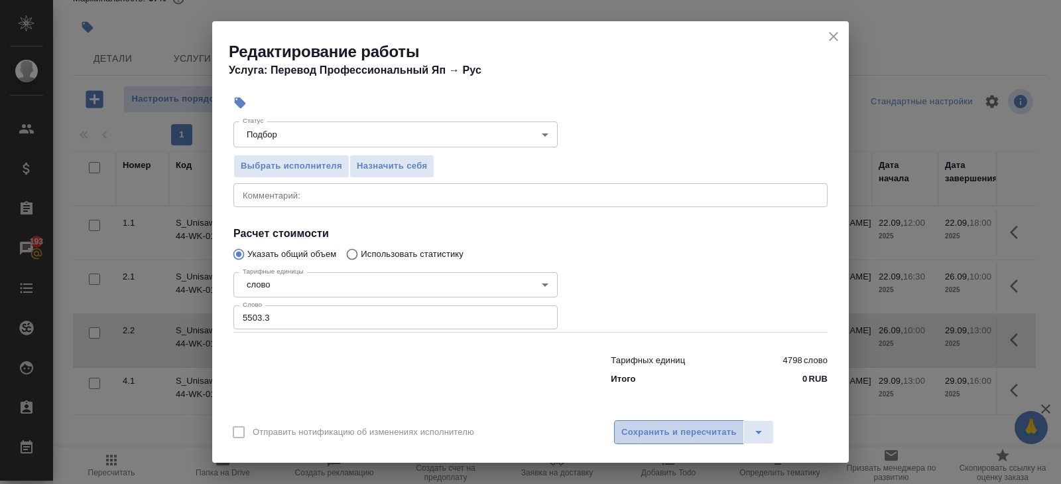
click at [657, 427] on span "Сохранить и пересчитать" at bounding box center [678, 431] width 115 height 15
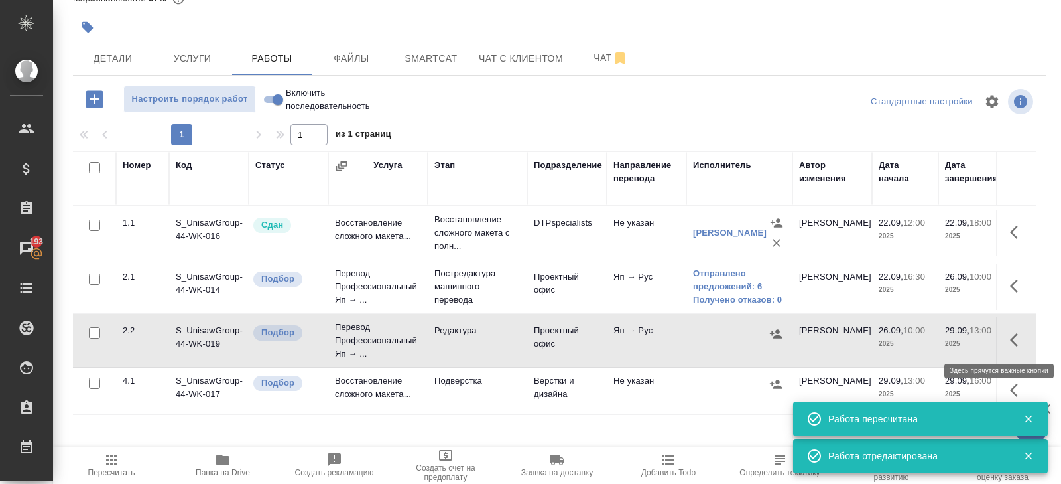
click at [1012, 340] on icon "button" at bounding box center [1018, 340] width 16 height 16
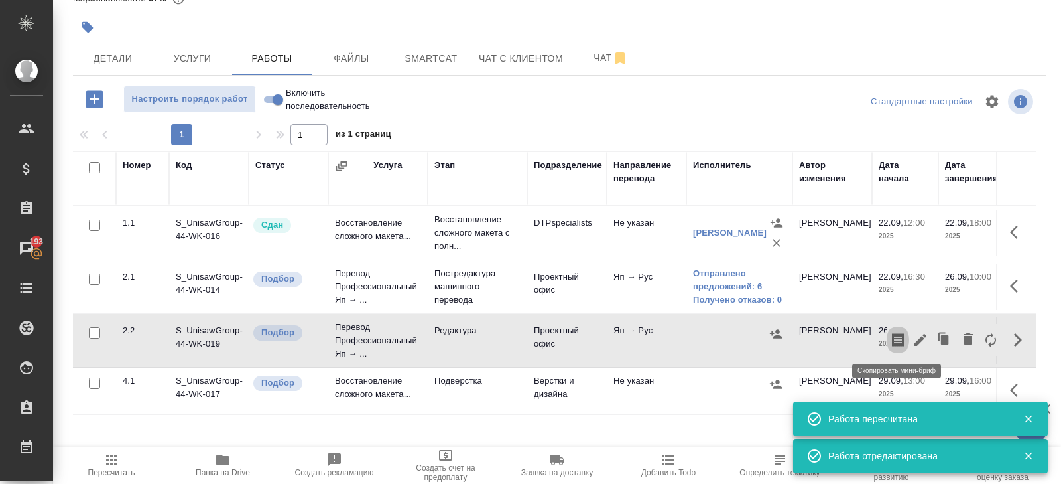
click at [899, 339] on icon "button" at bounding box center [898, 339] width 12 height 13
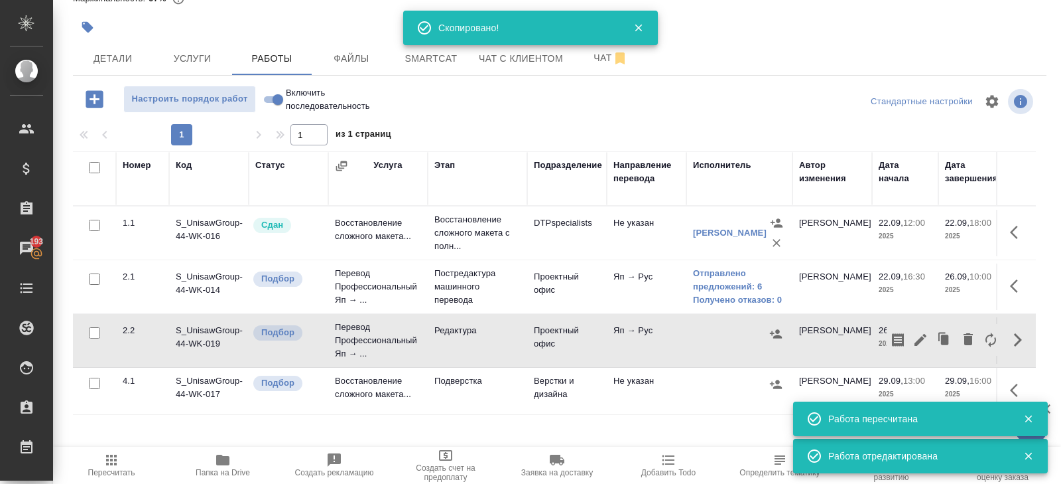
scroll to position [0, 0]
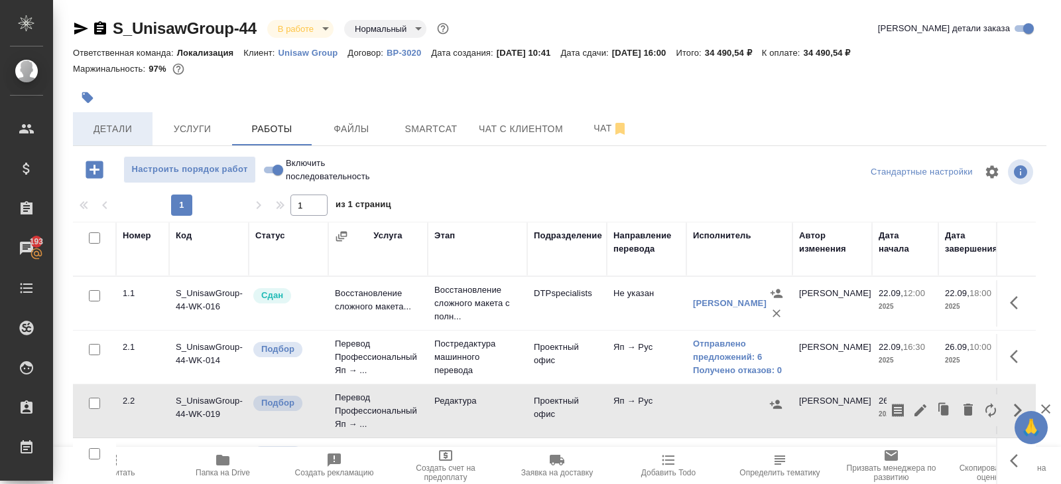
click at [111, 125] on span "Детали" at bounding box center [113, 129] width 64 height 17
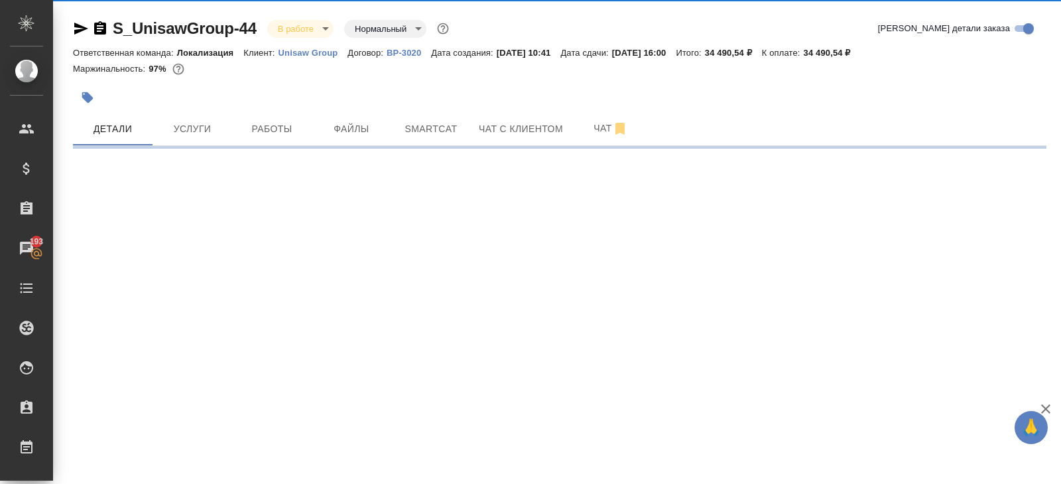
select select "RU"
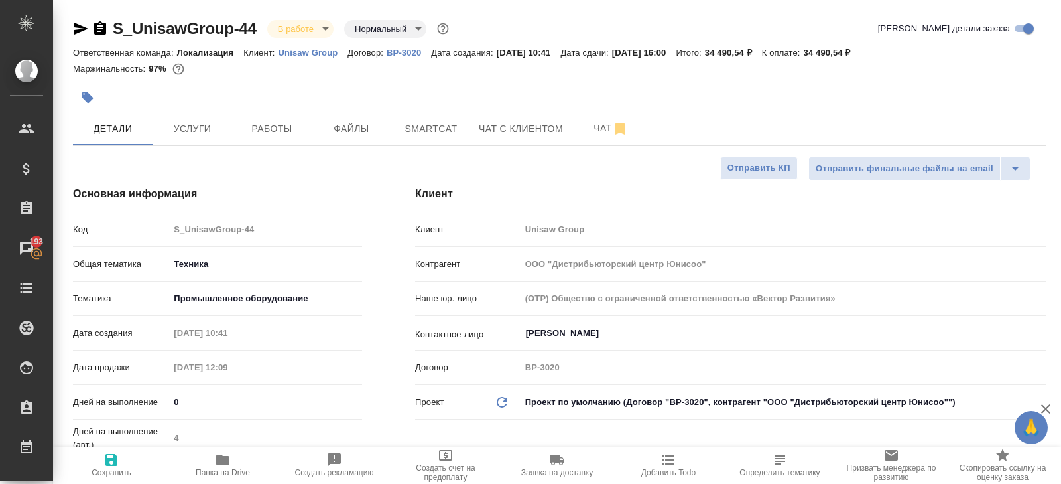
type textarea "x"
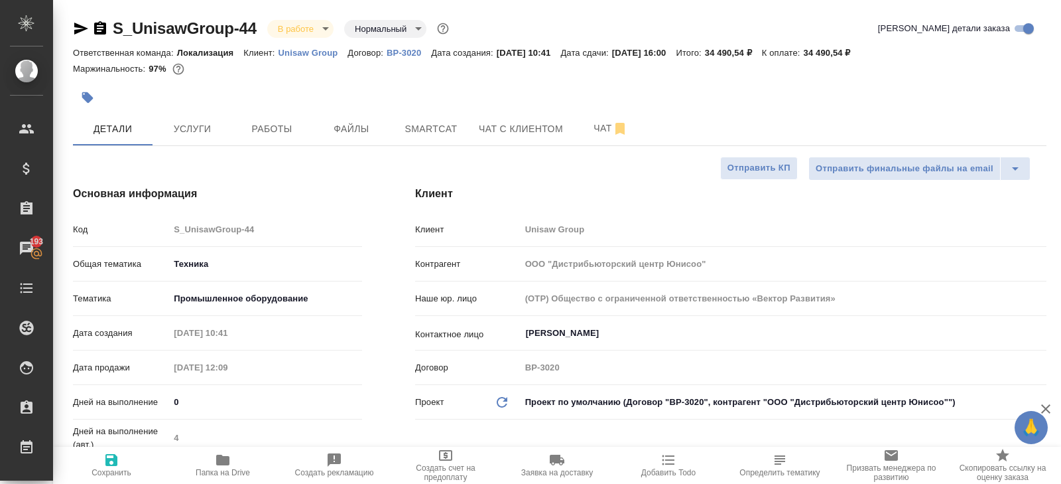
type textarea "x"
click at [300, 124] on span "Работы" at bounding box center [272, 129] width 64 height 17
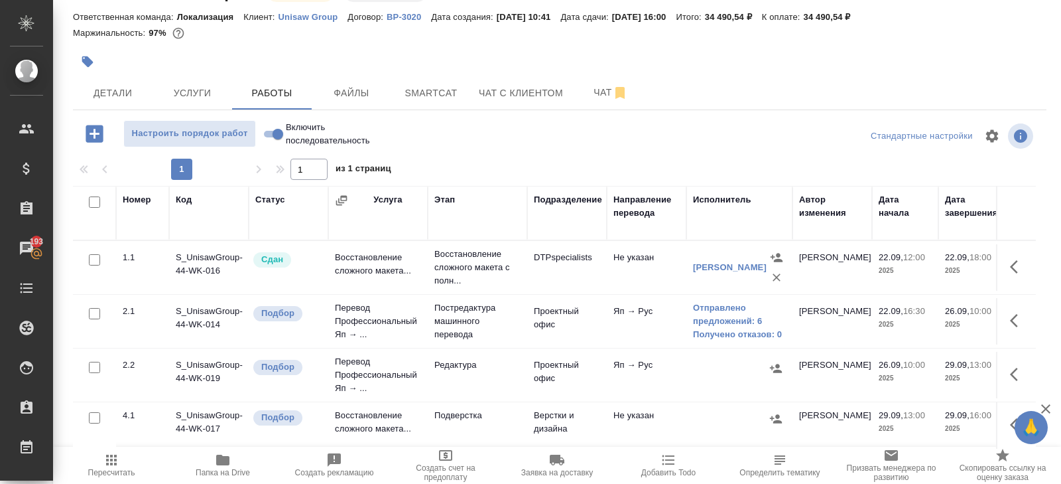
scroll to position [70, 0]
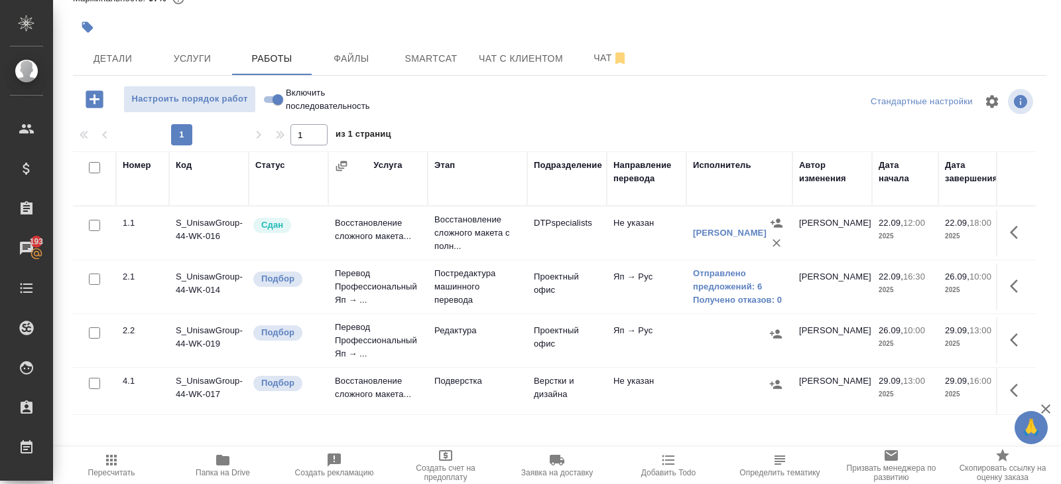
click at [109, 462] on icon "button" at bounding box center [111, 460] width 16 height 16
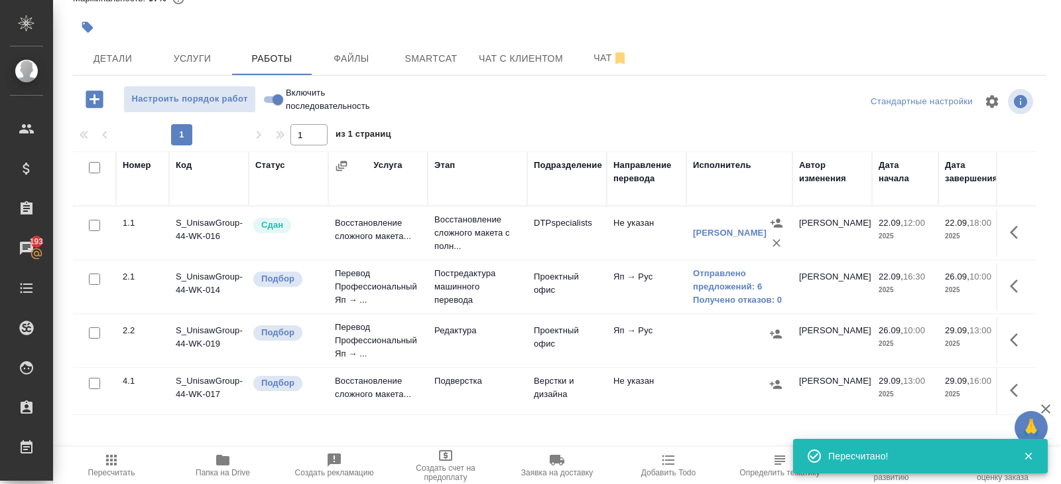
click at [780, 331] on icon "button" at bounding box center [775, 333] width 13 height 13
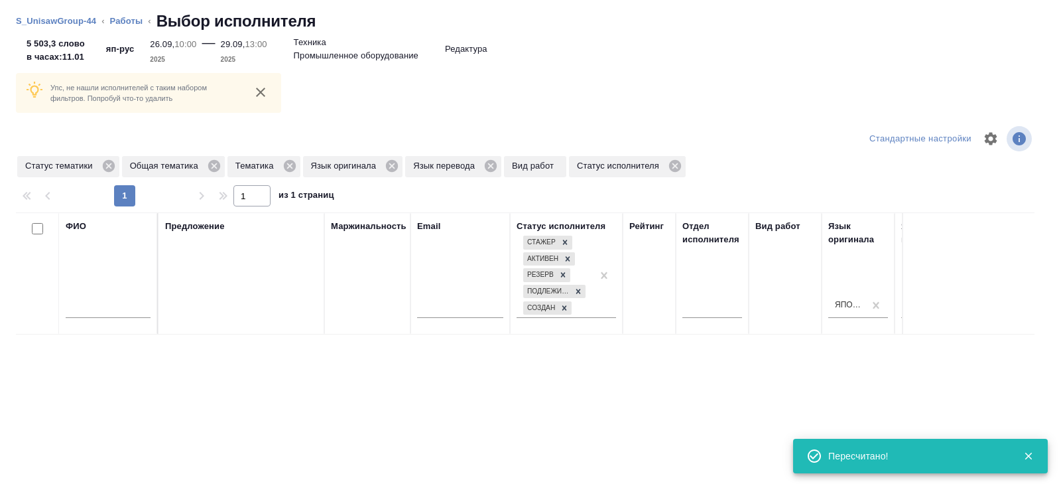
click at [107, 284] on div "ФИО" at bounding box center [108, 273] width 85 height 107
click at [109, 300] on div at bounding box center [108, 310] width 85 height 33
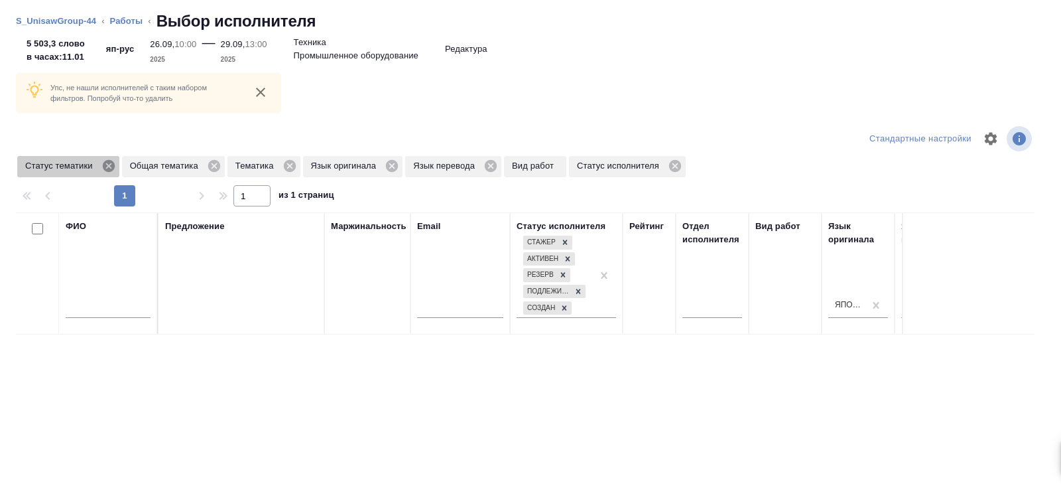
click at [114, 168] on icon at bounding box center [108, 166] width 12 height 12
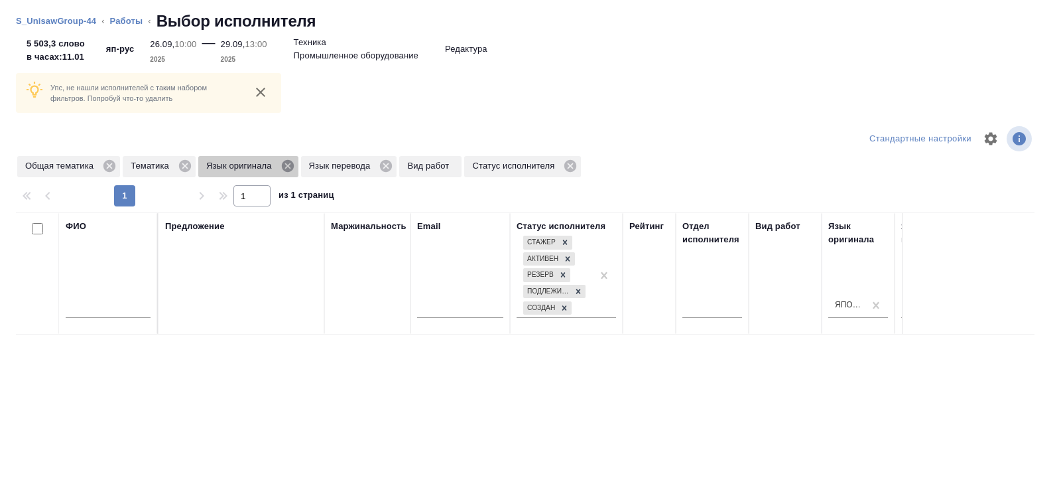
click at [293, 164] on icon at bounding box center [287, 166] width 12 height 12
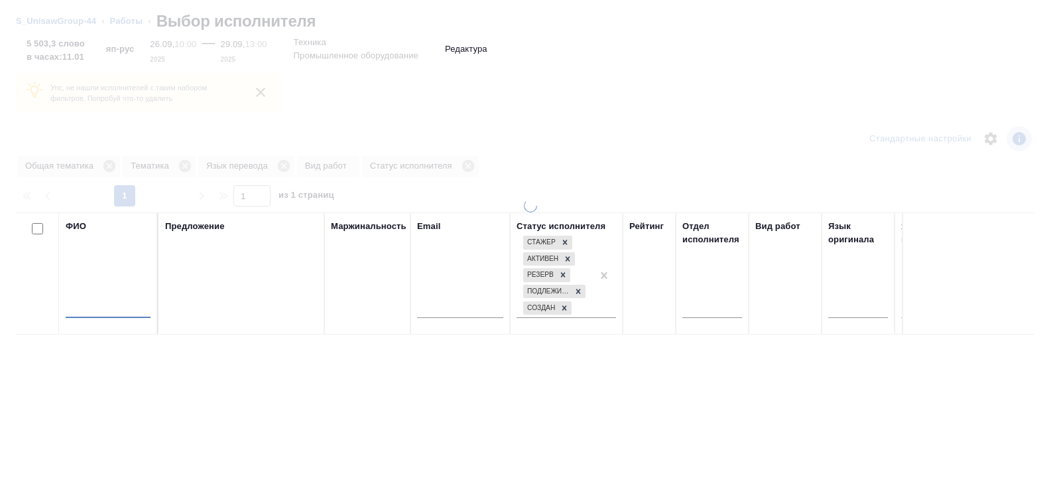
click at [139, 309] on input "text" at bounding box center [108, 309] width 85 height 17
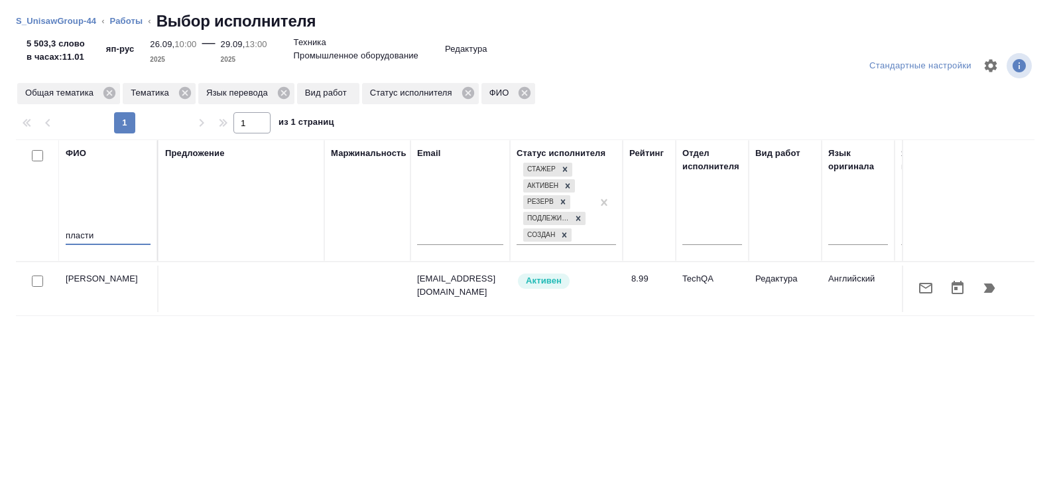
type input "пласти"
click at [991, 291] on icon "button" at bounding box center [989, 287] width 11 height 9
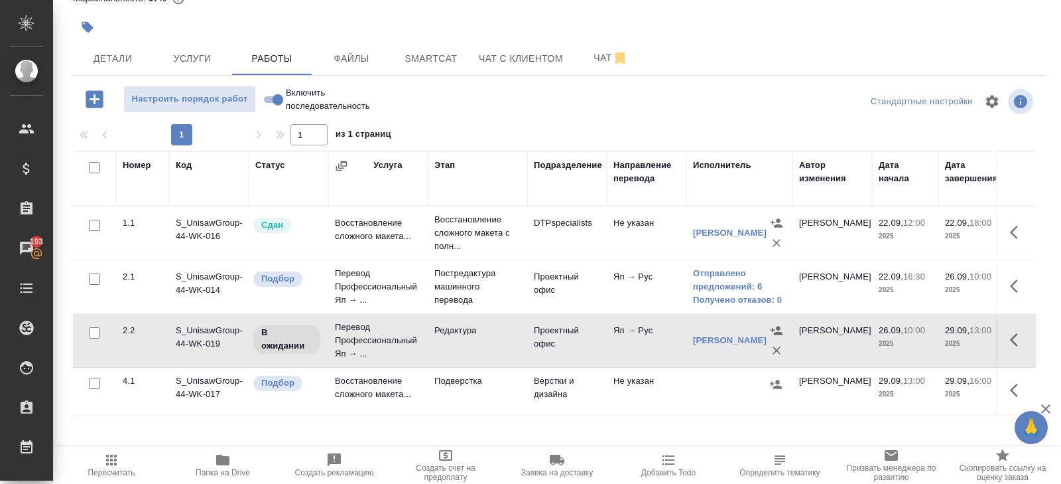
click at [109, 464] on icon "button" at bounding box center [111, 460] width 16 height 16
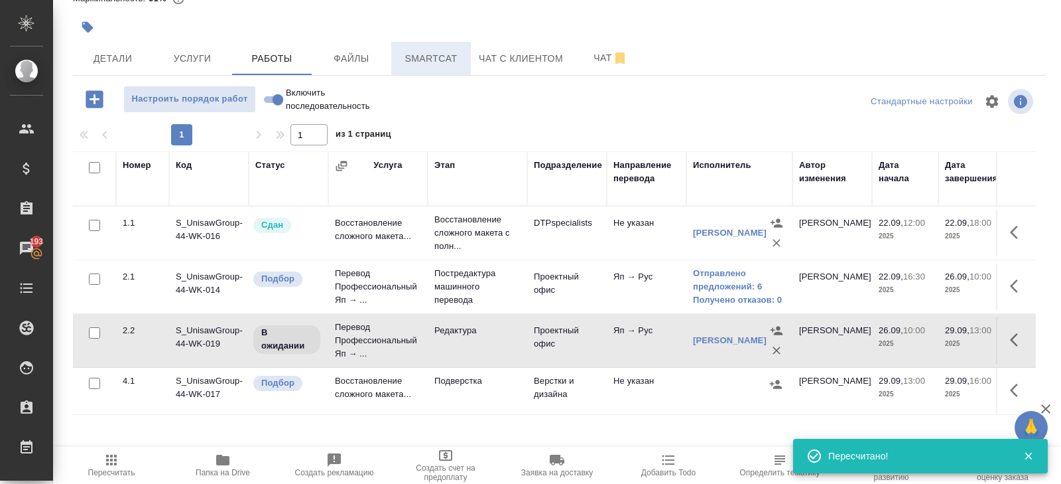
click at [424, 68] on button "Smartcat" at bounding box center [431, 58] width 80 height 33
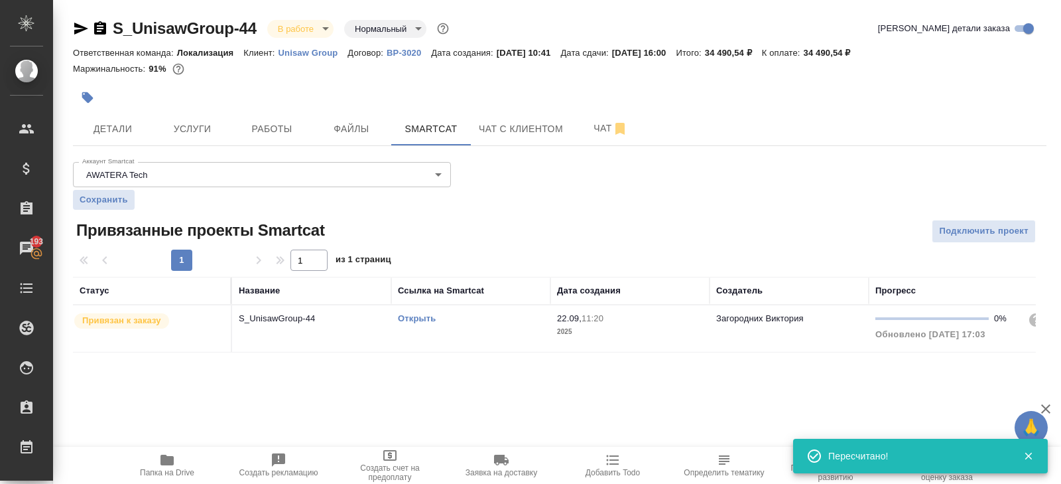
click at [417, 318] on link "Открыть" at bounding box center [417, 318] width 38 height 10
click at [287, 118] on button "Работы" at bounding box center [272, 128] width 80 height 33
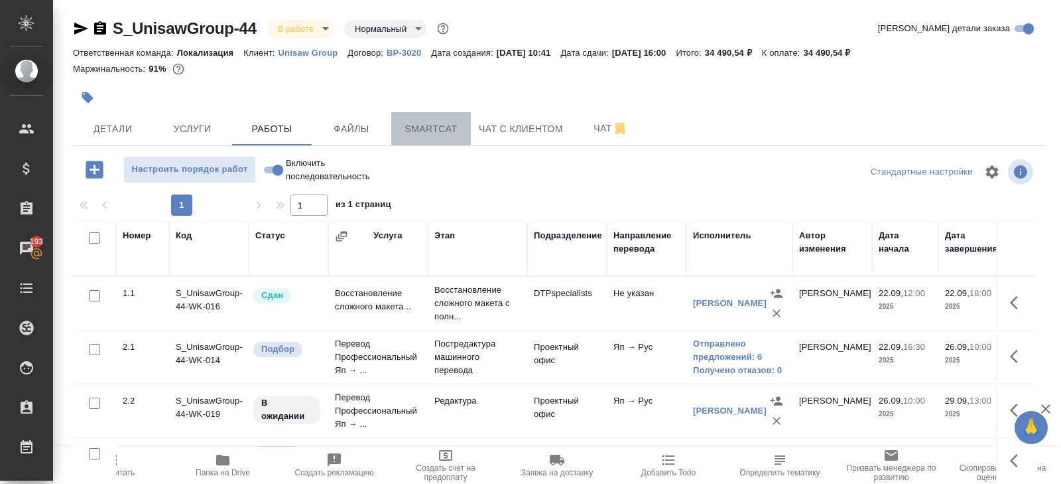
click at [417, 130] on span "Smartcat" at bounding box center [431, 129] width 64 height 17
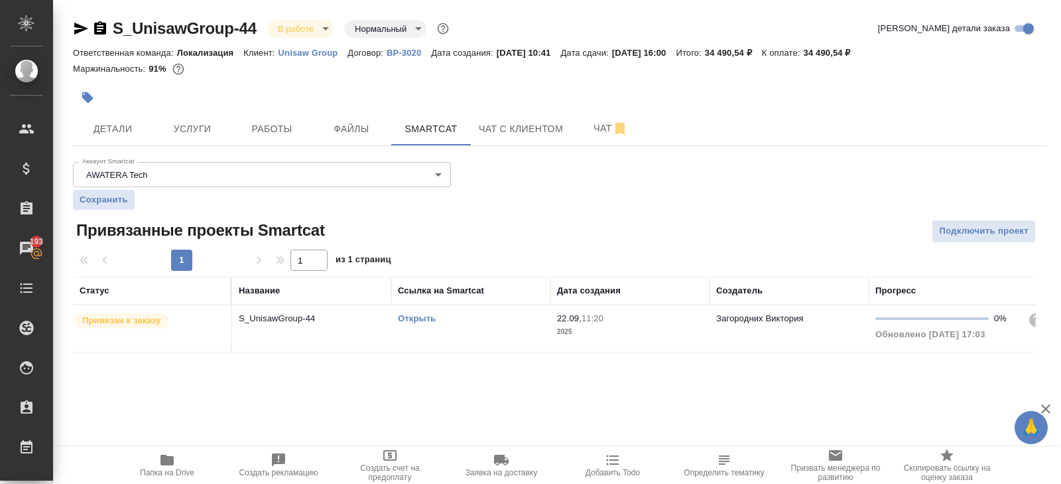
click at [412, 318] on link "Открыть" at bounding box center [417, 318] width 38 height 10
click at [295, 112] on button "Работы" at bounding box center [272, 128] width 80 height 33
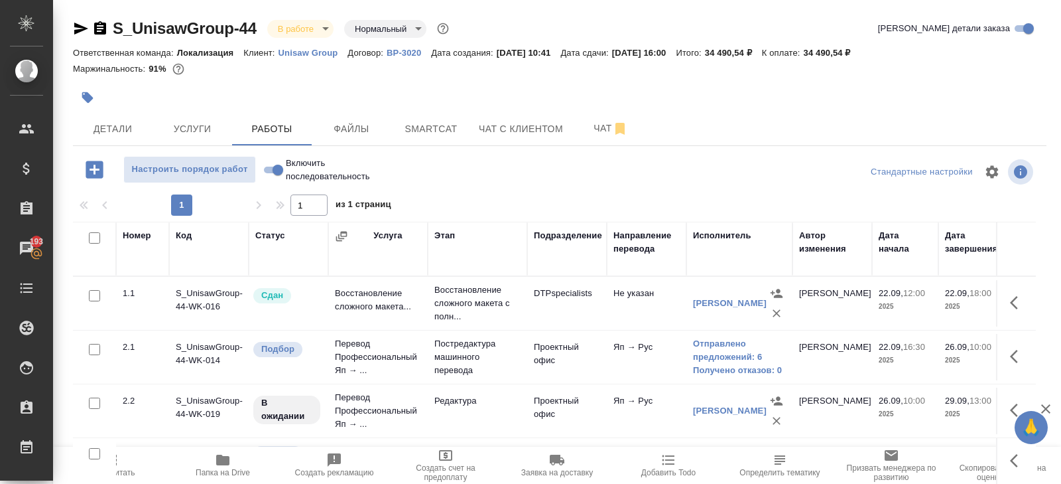
scroll to position [70, 0]
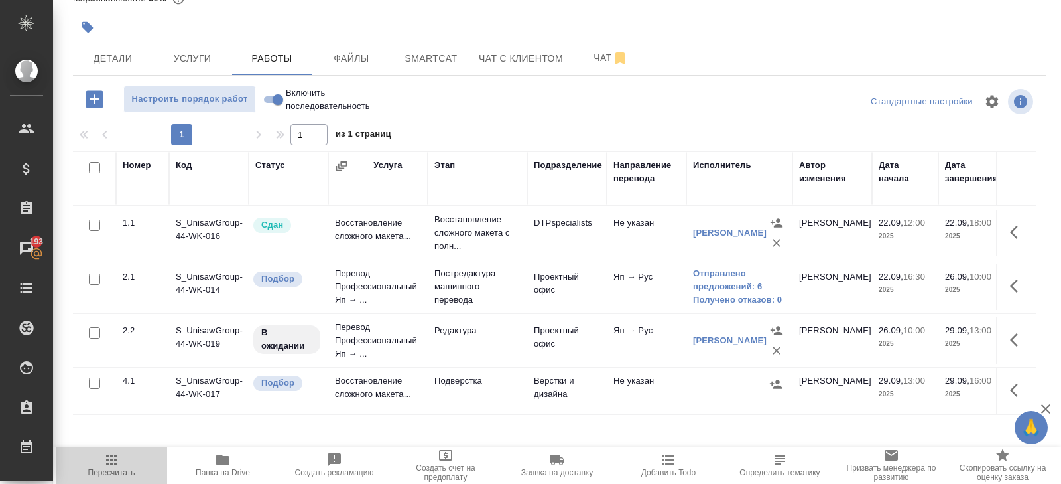
click at [115, 448] on button "Пересчитать" at bounding box center [111, 464] width 111 height 37
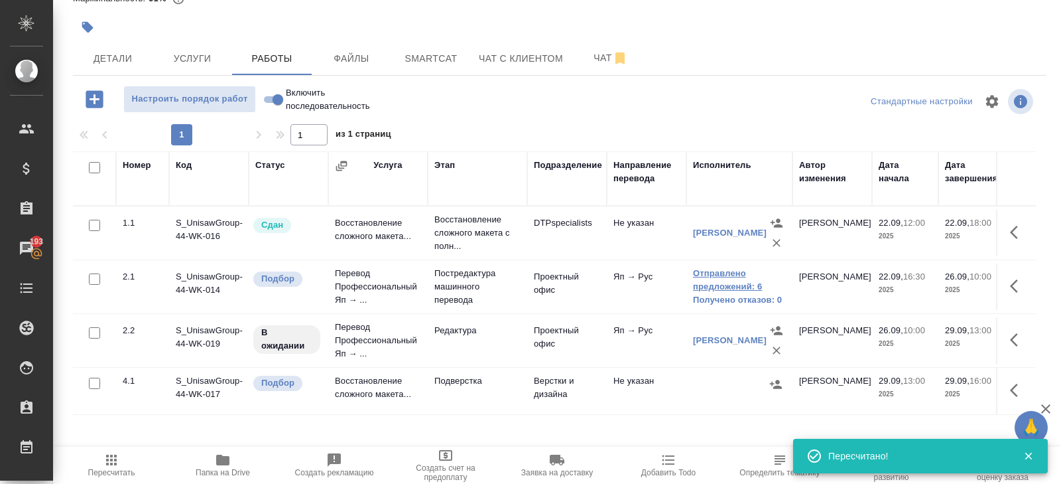
click at [696, 282] on link "Отправлено предложений: 6" at bounding box center [739, 280] width 93 height 27
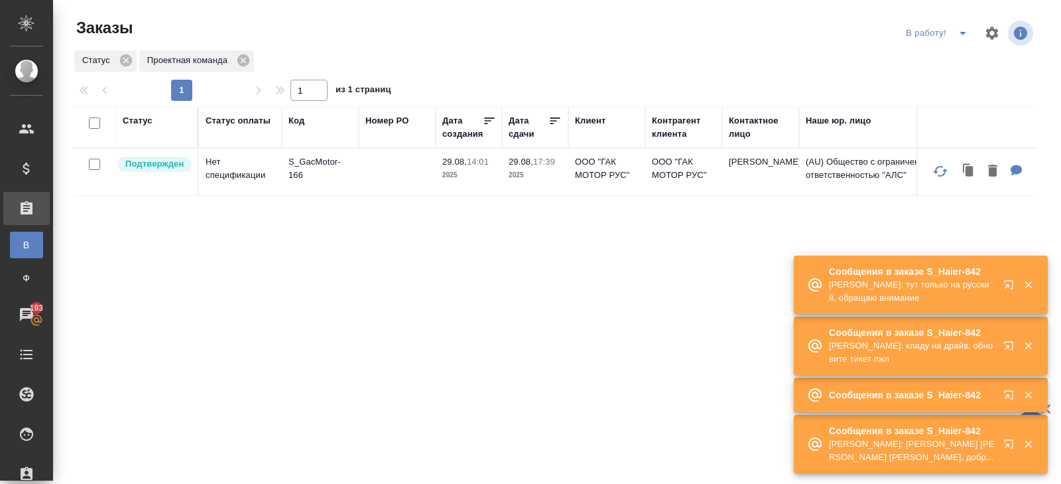
click at [1004, 354] on icon "button" at bounding box center [1012, 348] width 16 height 16
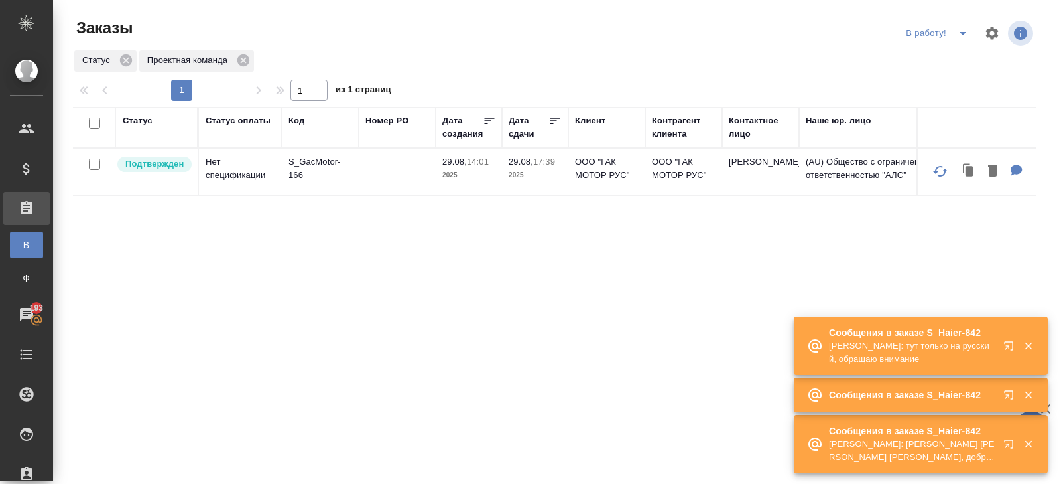
click at [975, 38] on button "split button" at bounding box center [963, 33] width 27 height 21
click at [943, 57] on li "ПМ" at bounding box center [939, 59] width 74 height 21
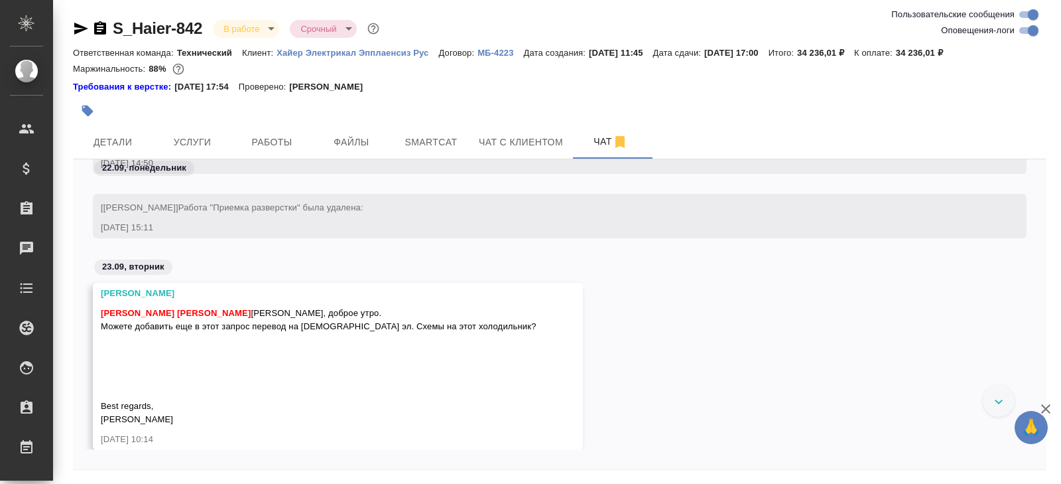
scroll to position [7910, 0]
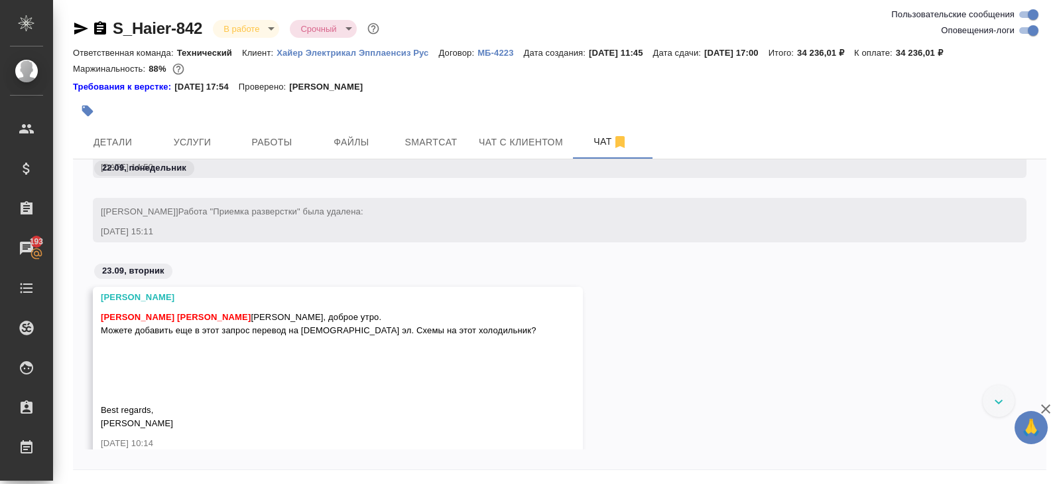
click at [1025, 28] on input "Оповещения-логи" at bounding box center [1034, 31] width 48 height 16
checkbox input "false"
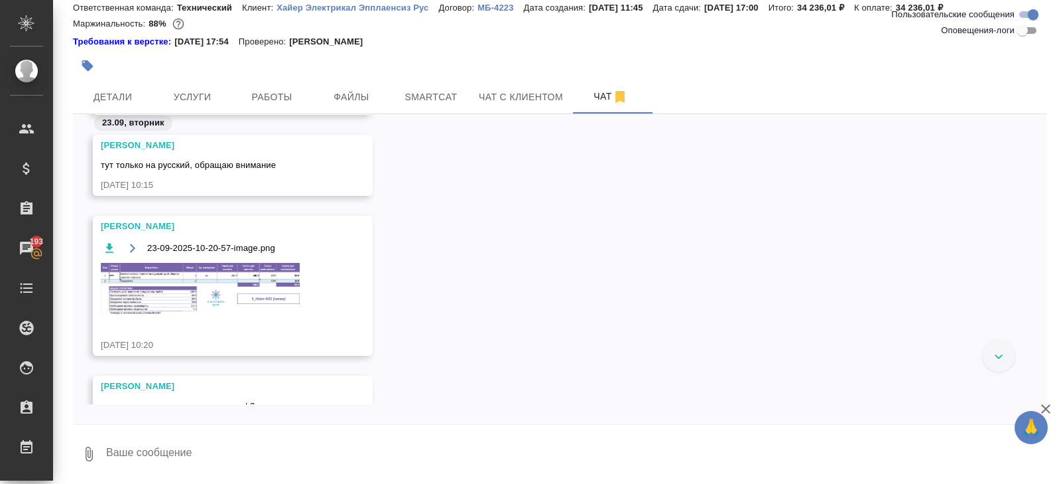
scroll to position [602, 0]
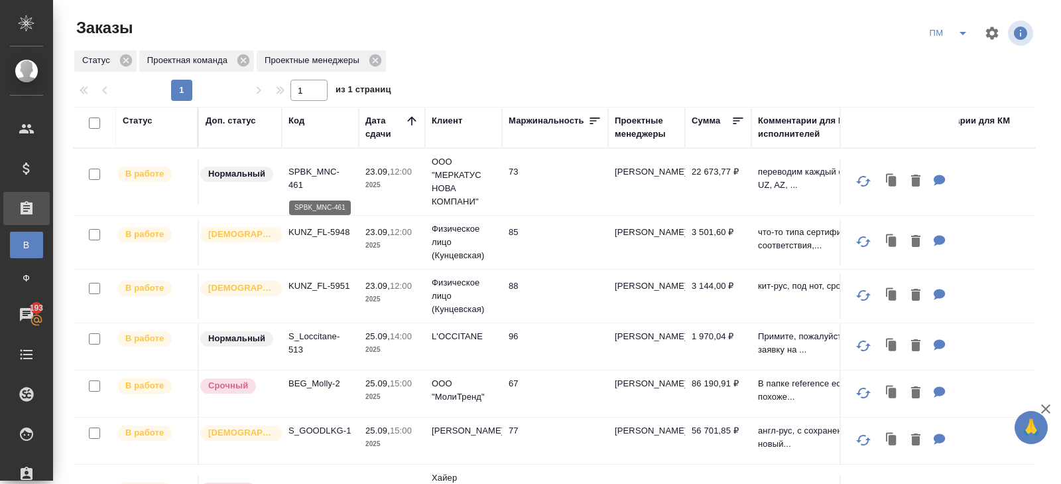
click at [308, 170] on p "SPBK_MNC-461" at bounding box center [321, 178] width 64 height 27
click at [308, 338] on p "S_Loccitane-513" at bounding box center [321, 343] width 64 height 27
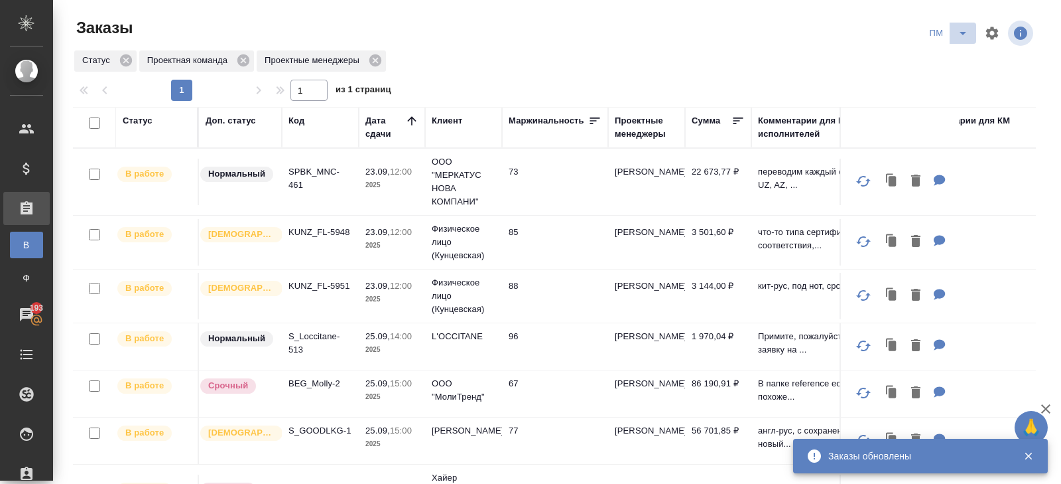
click at [961, 32] on icon "split button" at bounding box center [963, 33] width 7 height 3
click at [961, 48] on ul "В работу! начислить КМ" at bounding box center [949, 81] width 67 height 74
click at [961, 55] on li "В работу!" at bounding box center [949, 59] width 67 height 21
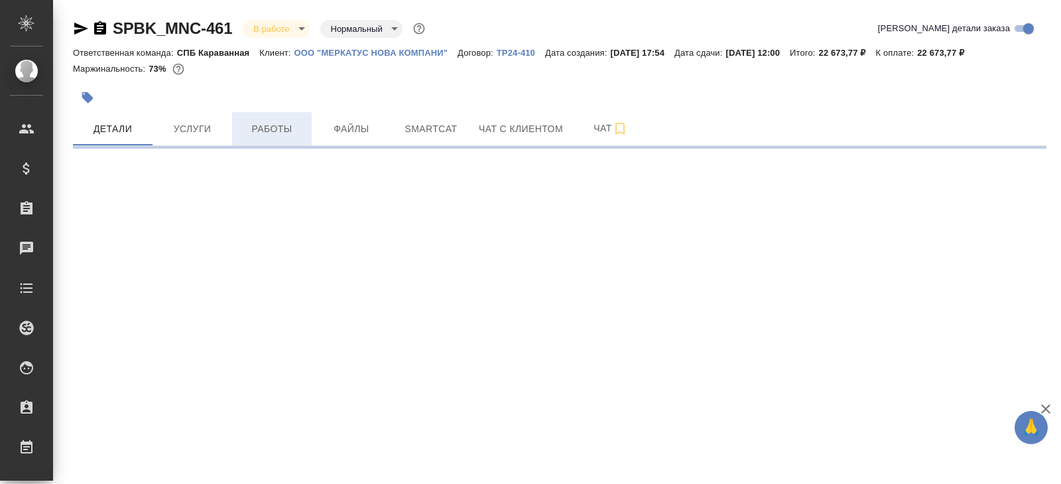
select select "RU"
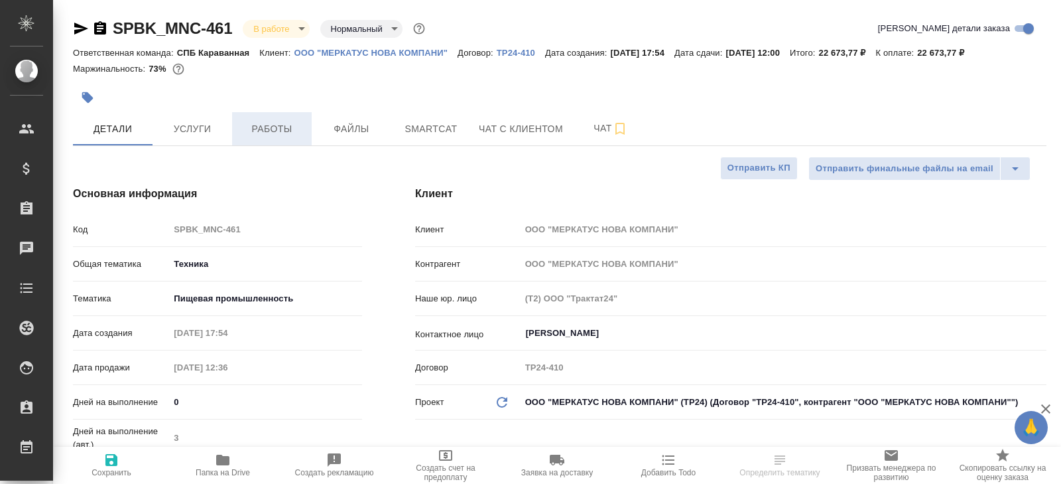
type textarea "x"
click at [303, 129] on span "Работы" at bounding box center [272, 129] width 64 height 17
type textarea "x"
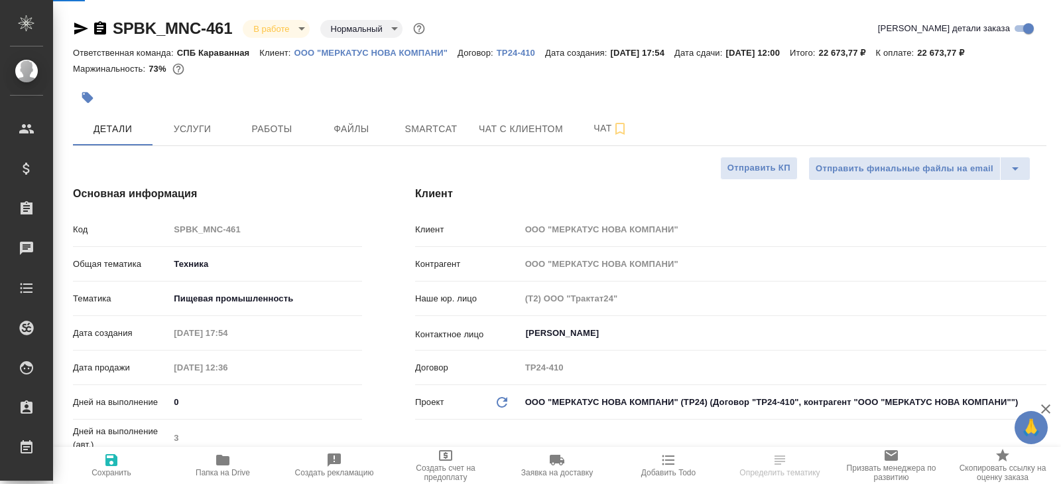
type textarea "x"
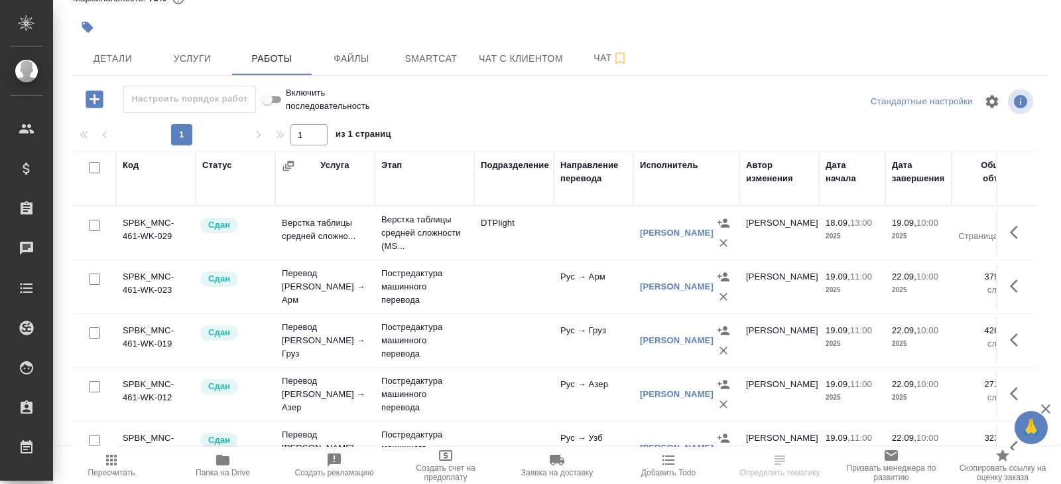
scroll to position [129, 0]
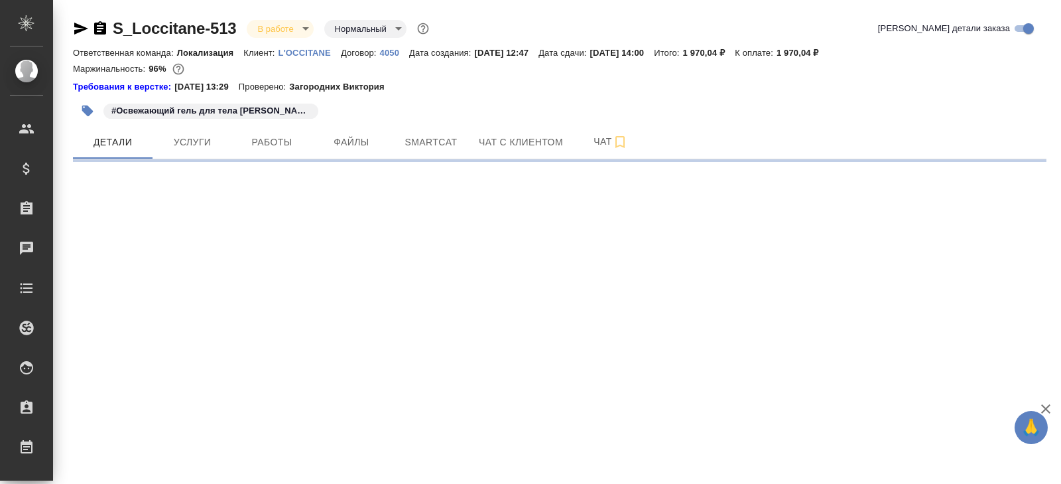
select select "RU"
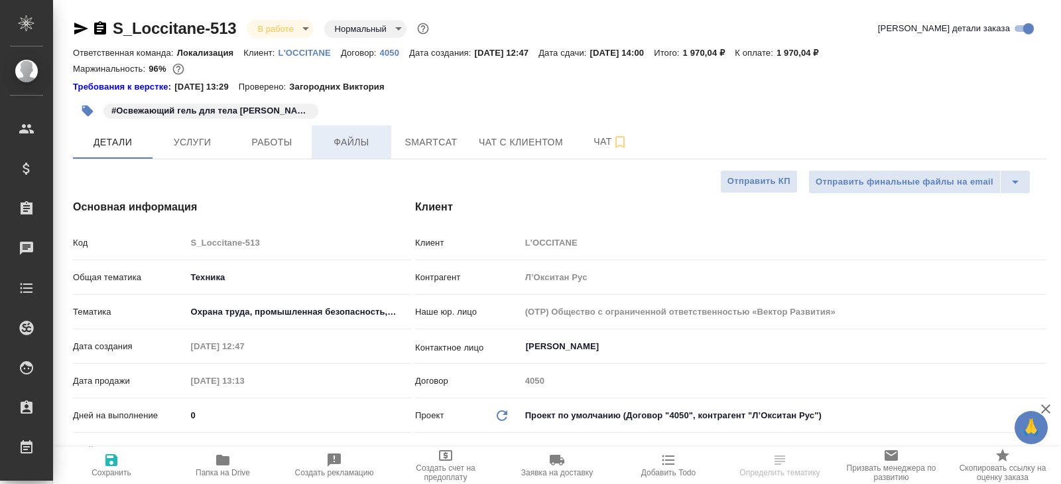
type textarea "x"
click at [415, 142] on span "Smartcat" at bounding box center [431, 142] width 64 height 17
type textarea "x"
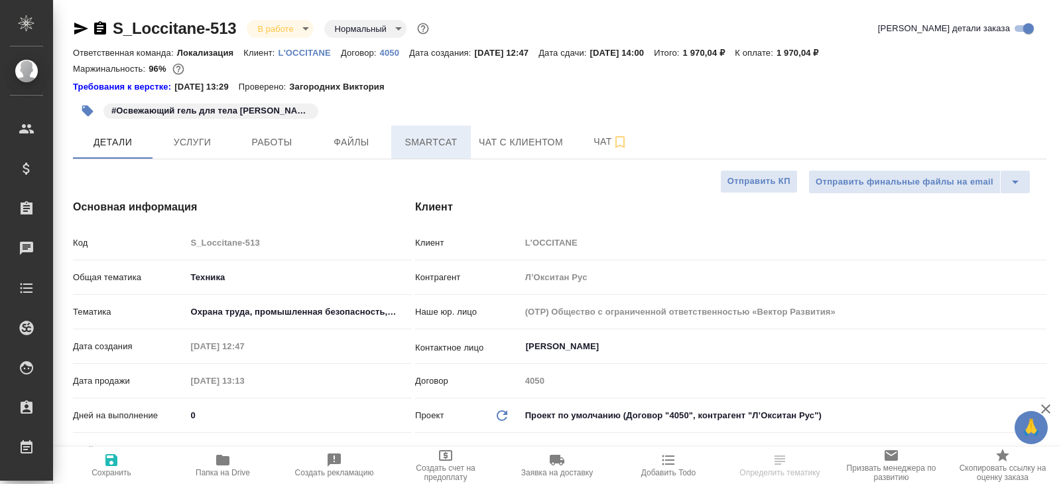
type textarea "x"
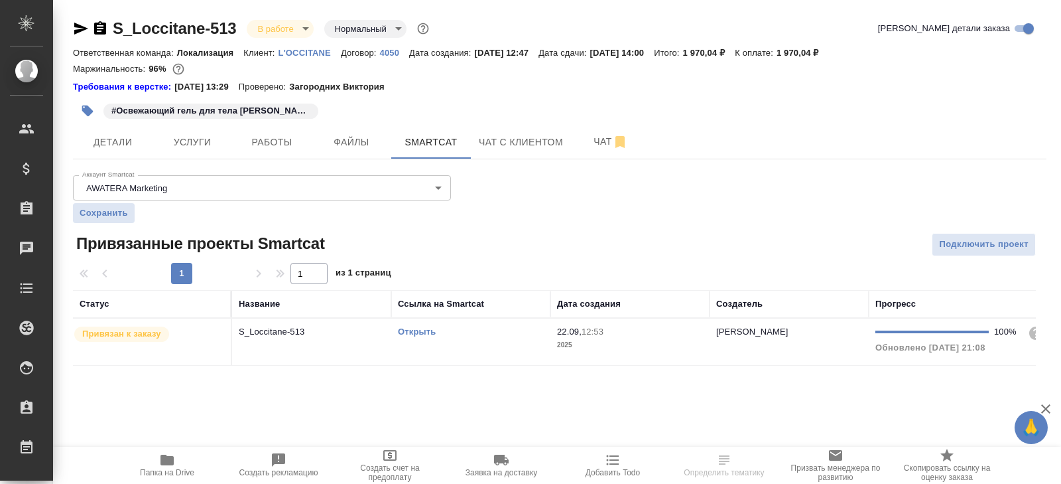
click at [410, 328] on link "Открыть" at bounding box center [417, 331] width 38 height 10
click at [175, 466] on span "Папка на Drive" at bounding box center [167, 464] width 96 height 25
click at [281, 148] on span "Работы" at bounding box center [272, 142] width 64 height 17
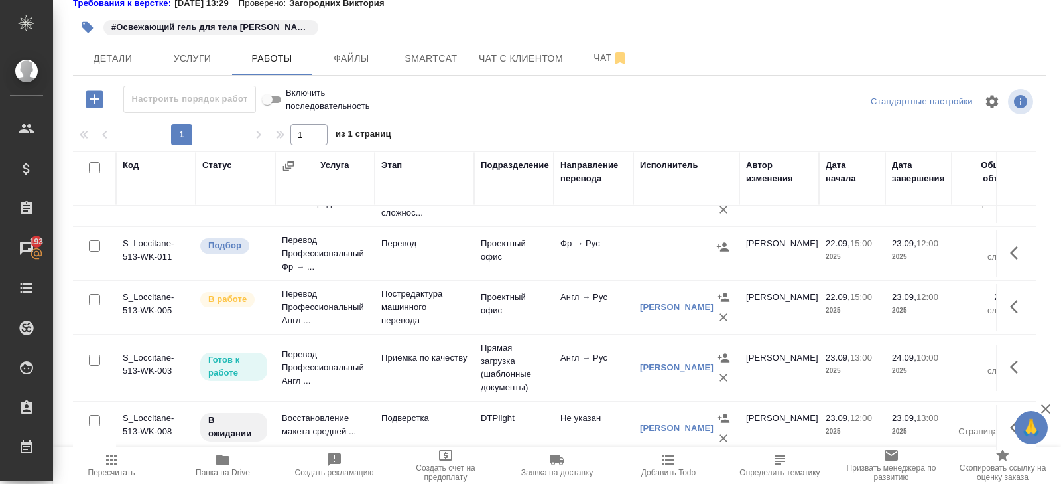
scroll to position [21, 0]
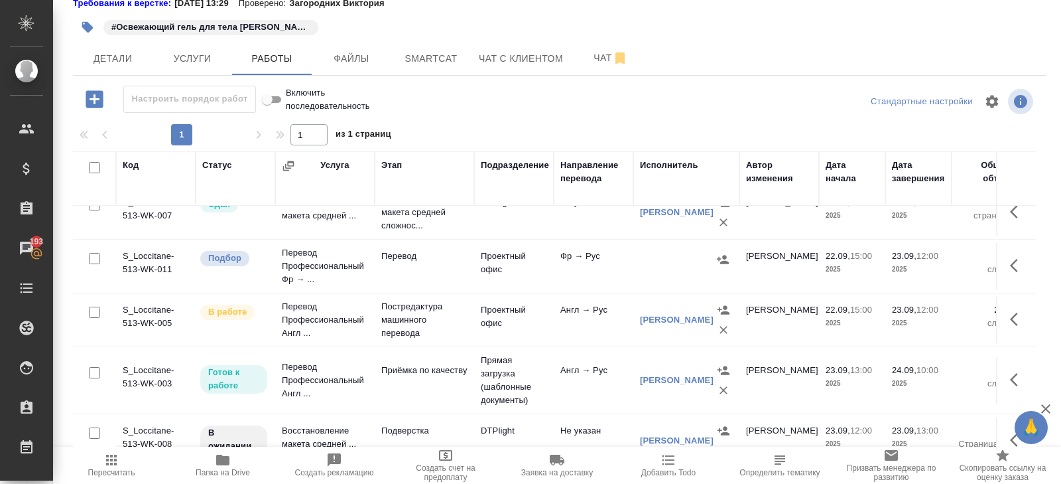
click at [561, 313] on td "Англ → Рус" at bounding box center [594, 319] width 80 height 46
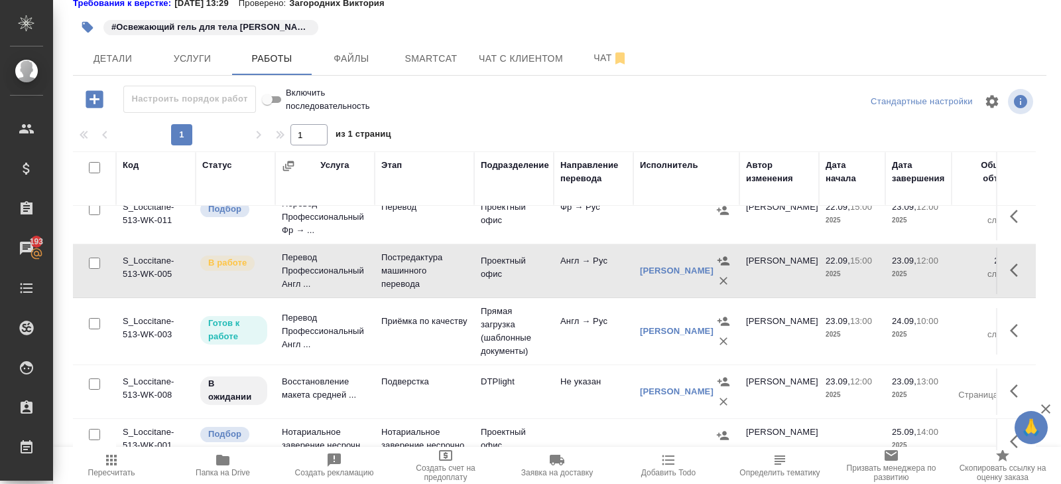
scroll to position [72, 0]
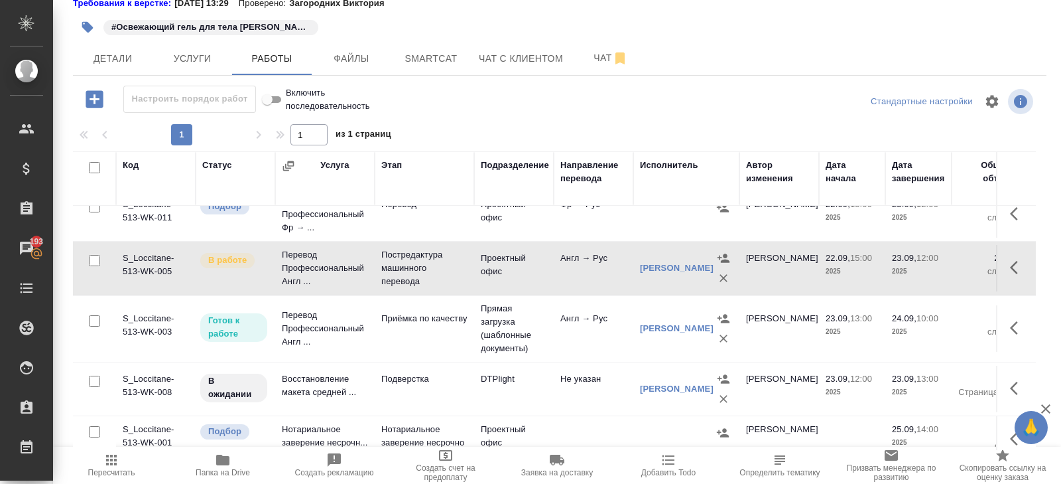
click at [1019, 265] on icon "button" at bounding box center [1018, 267] width 16 height 16
click at [915, 266] on icon "button" at bounding box center [921, 267] width 16 height 16
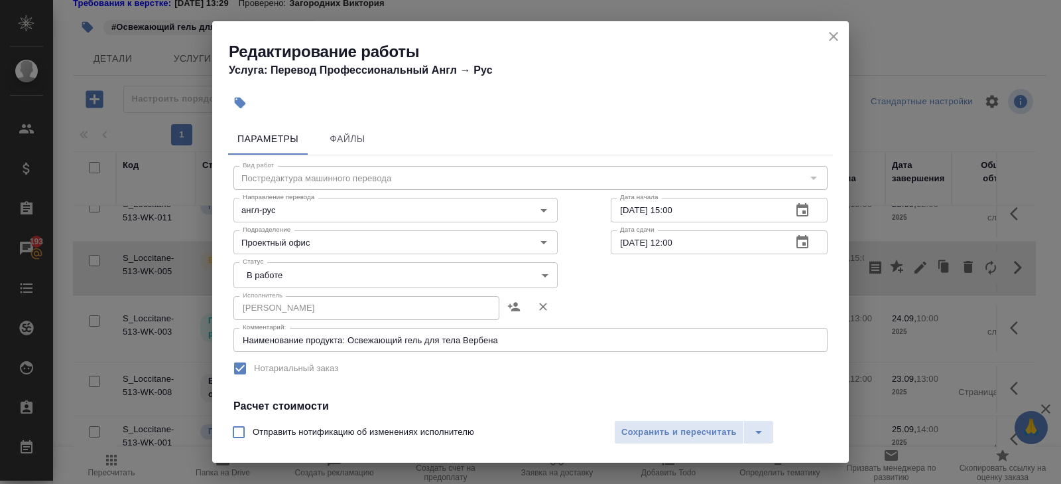
click at [260, 279] on body "🙏 .cls-1 fill:#fff; AWATERA [PERSON_NAME] Спецификации Заказы 193 Чаты Todo Про…" at bounding box center [530, 242] width 1061 height 484
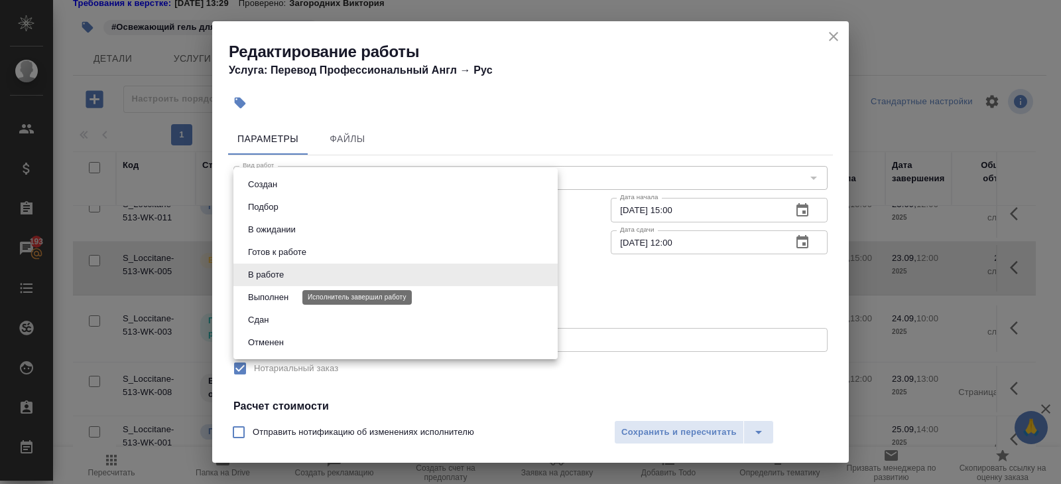
click at [263, 302] on button "Выполнен" at bounding box center [268, 297] width 48 height 15
type input "completed"
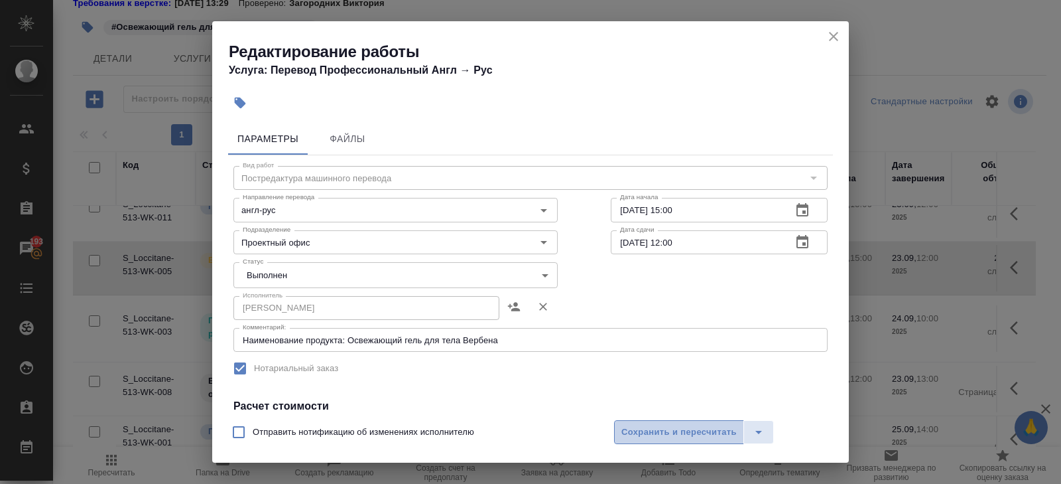
click at [655, 425] on span "Сохранить и пересчитать" at bounding box center [678, 431] width 115 height 15
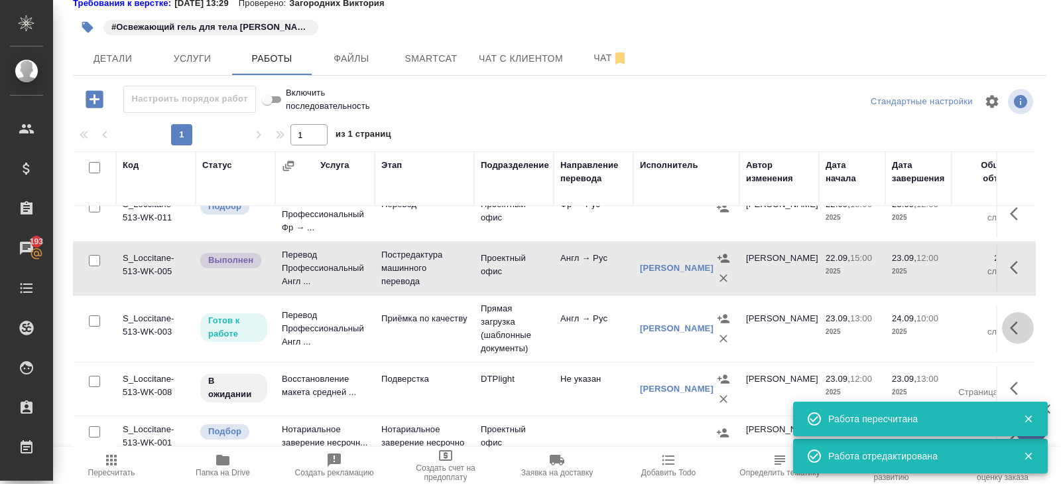
click at [1020, 320] on icon "button" at bounding box center [1018, 328] width 16 height 16
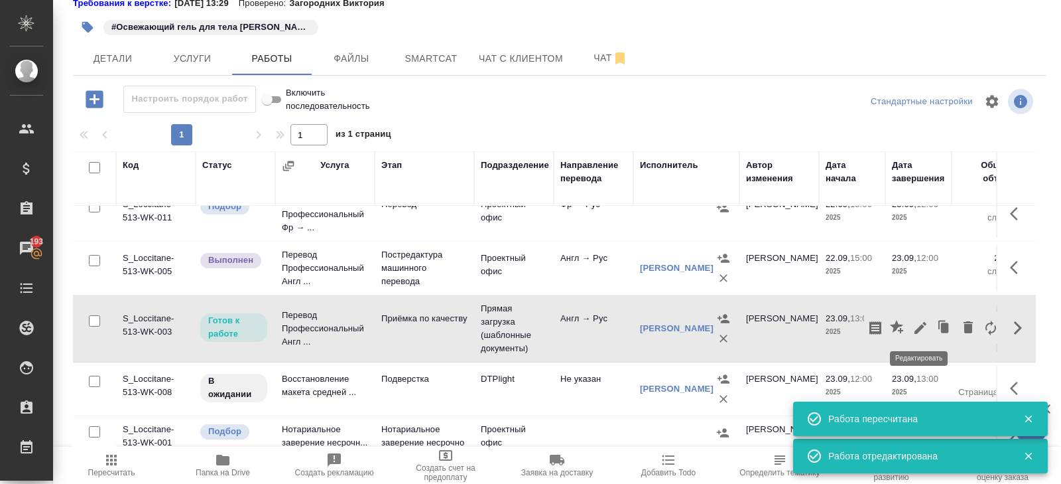
click at [910, 326] on button "button" at bounding box center [920, 328] width 23 height 32
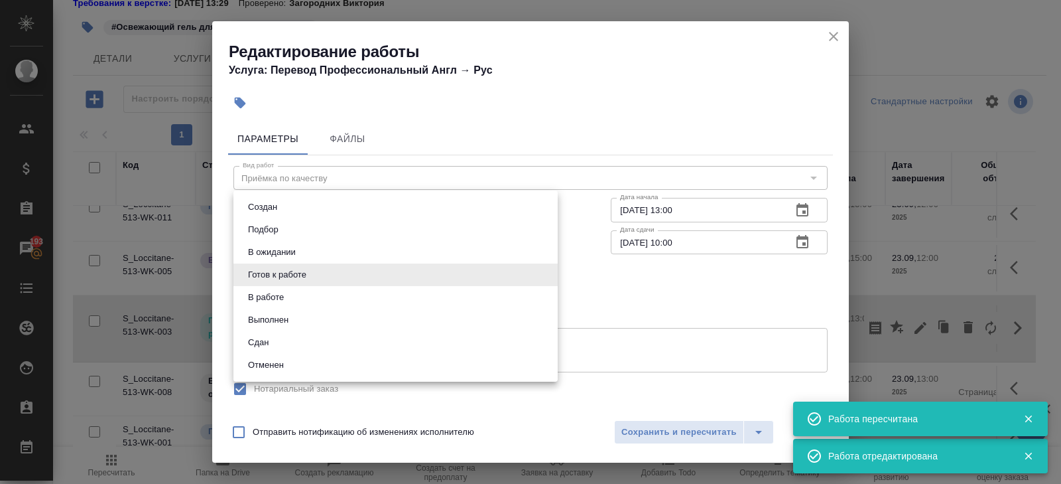
click at [314, 265] on body "🙏 .cls-1 fill:#fff; AWATERA Belyakova Yulia Клиенты Спецификации Заказы 193 Чат…" at bounding box center [530, 242] width 1061 height 484
click at [283, 247] on button "В ожидании" at bounding box center [272, 252] width 56 height 15
type input "pending"
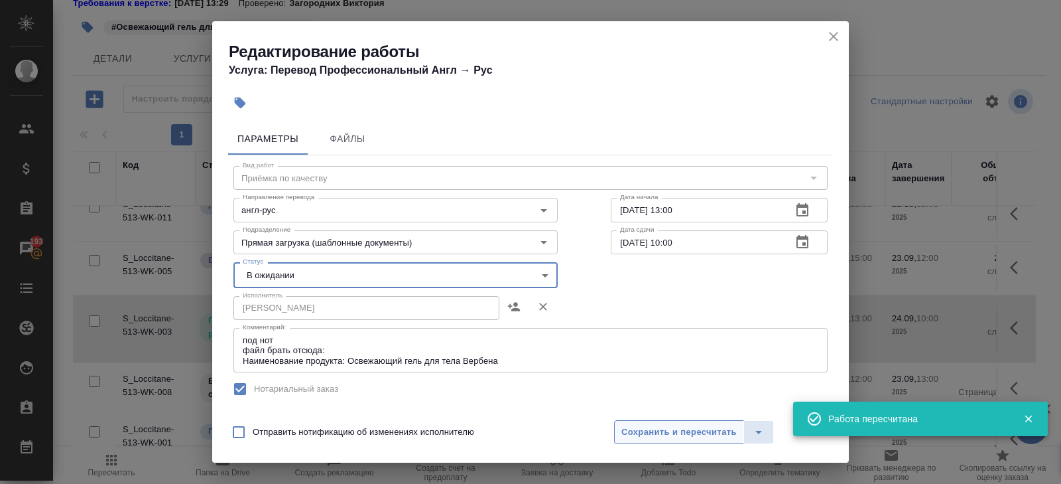
click at [649, 430] on span "Сохранить и пересчитать" at bounding box center [678, 431] width 115 height 15
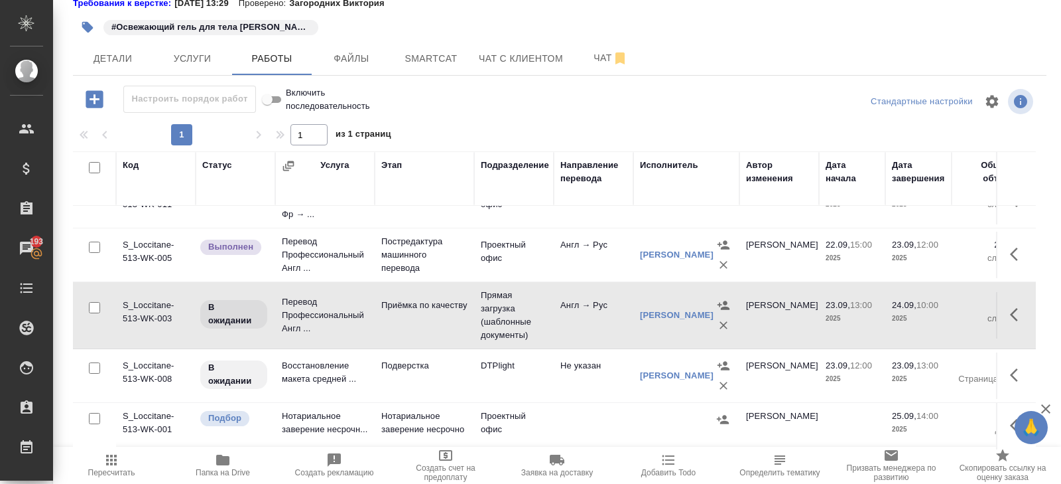
scroll to position [0, 0]
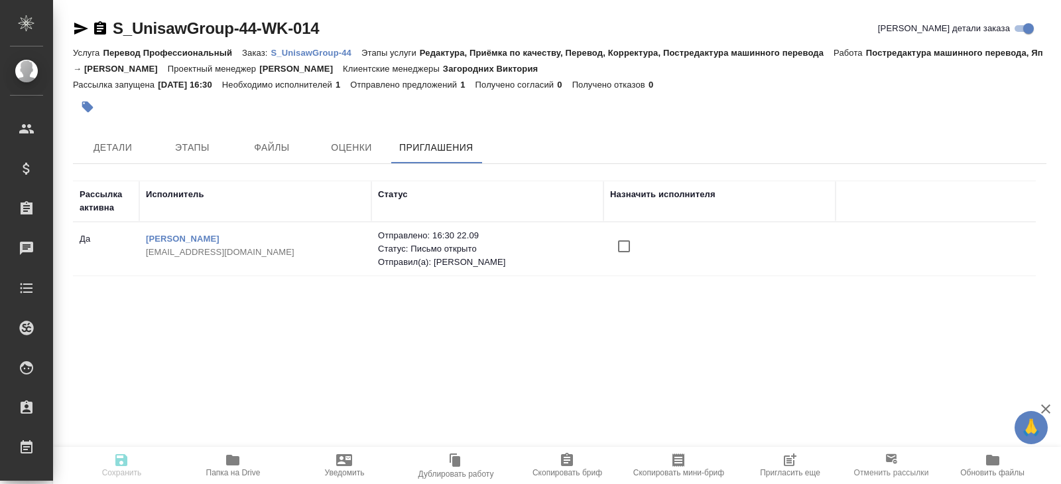
click at [799, 455] on span "Пригласить еще" at bounding box center [790, 464] width 96 height 25
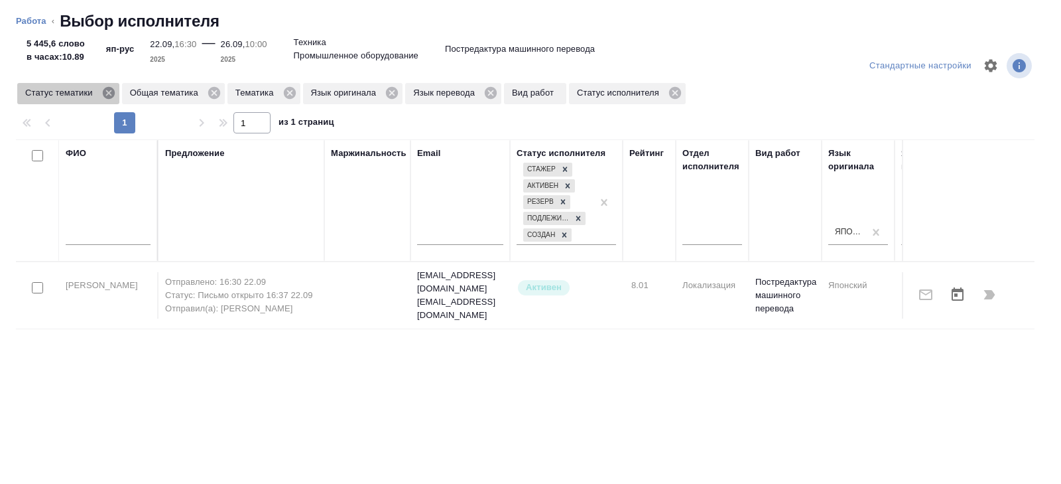
click at [111, 95] on icon at bounding box center [108, 93] width 12 height 12
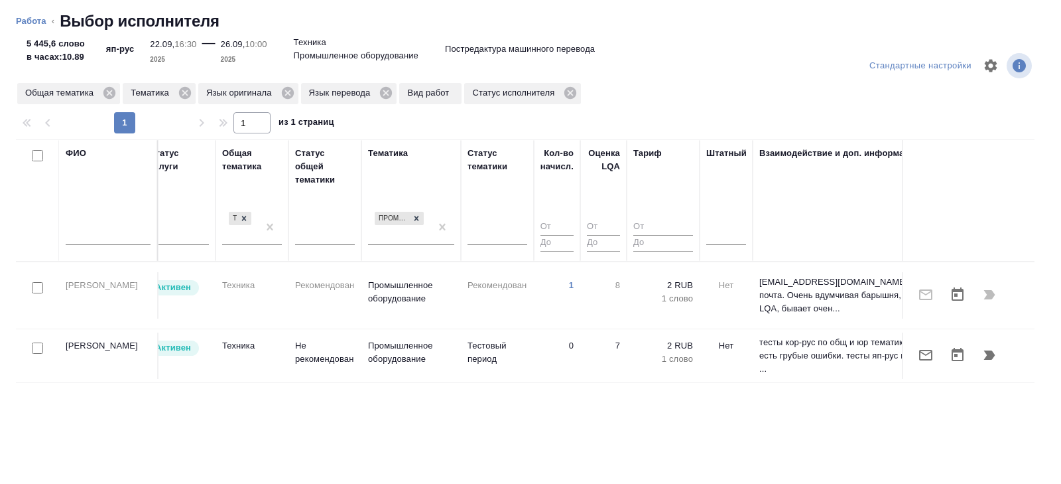
scroll to position [0, 907]
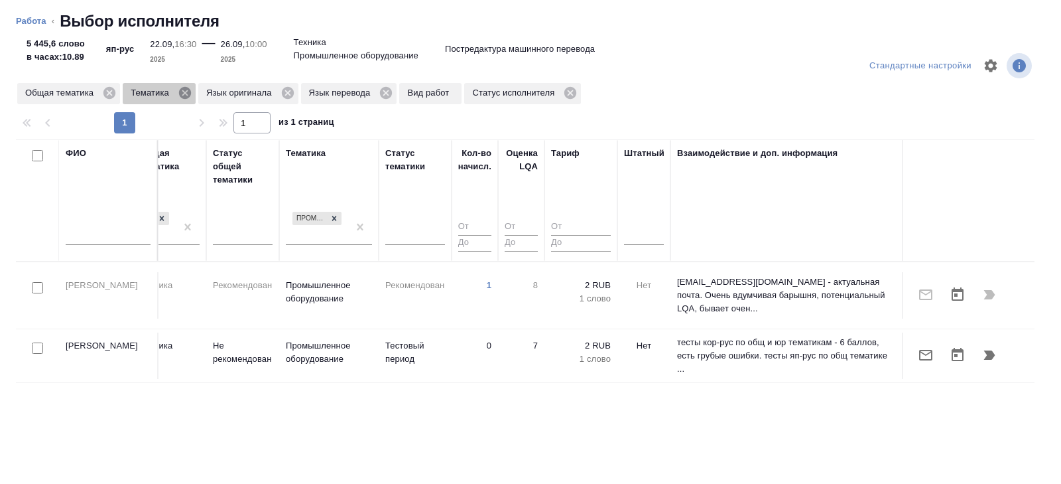
click at [186, 96] on icon at bounding box center [185, 93] width 12 height 12
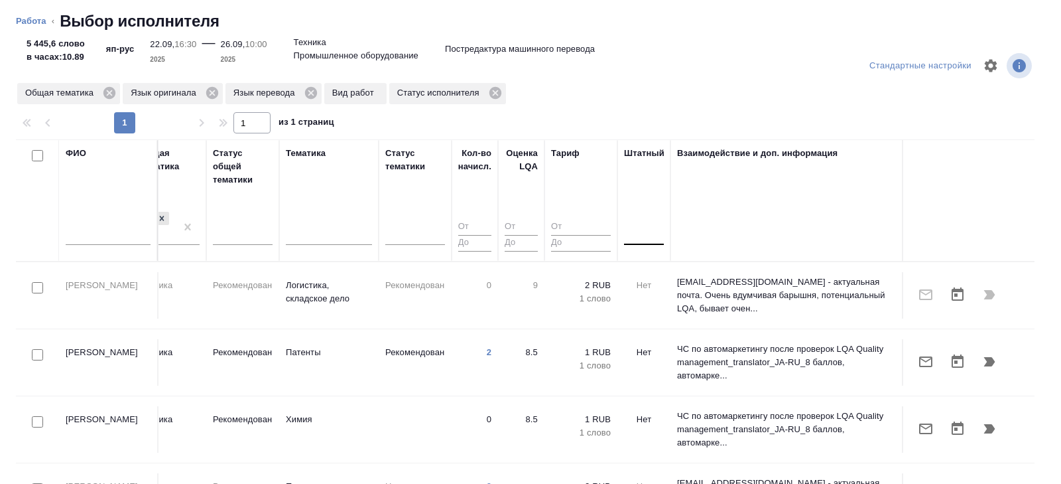
click at [636, 237] on div at bounding box center [644, 231] width 40 height 19
click at [743, 69] on div "Стандартные настройки" at bounding box center [868, 66] width 332 height 32
drag, startPoint x: 36, startPoint y: 333, endPoint x: 73, endPoint y: 376, distance: 56.5
click at [36, 349] on input "checkbox" at bounding box center [37, 354] width 11 height 11
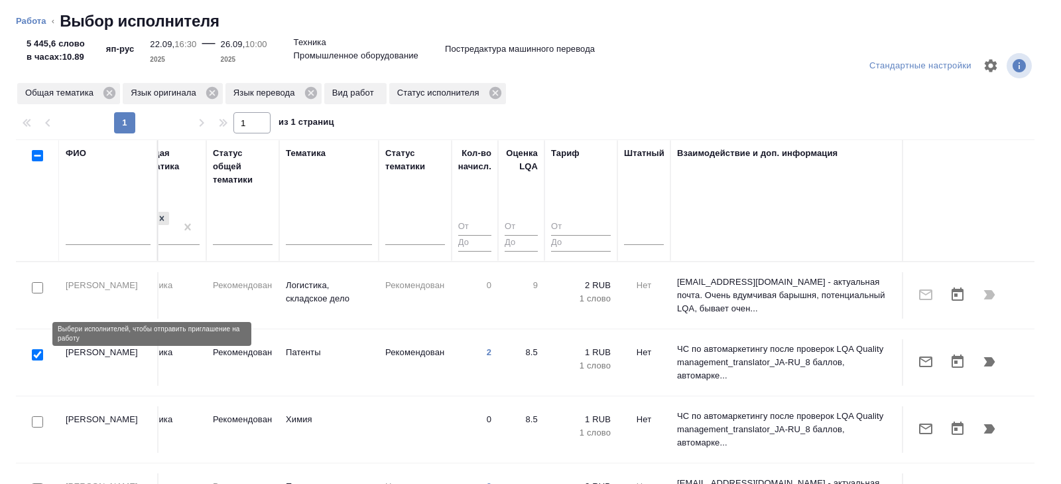
checkbox input "true"
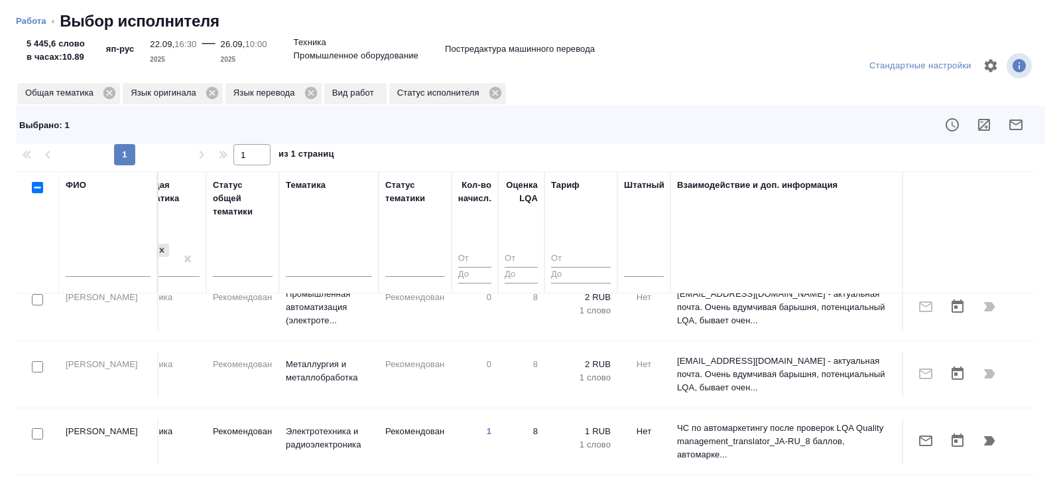
scroll to position [551, 907]
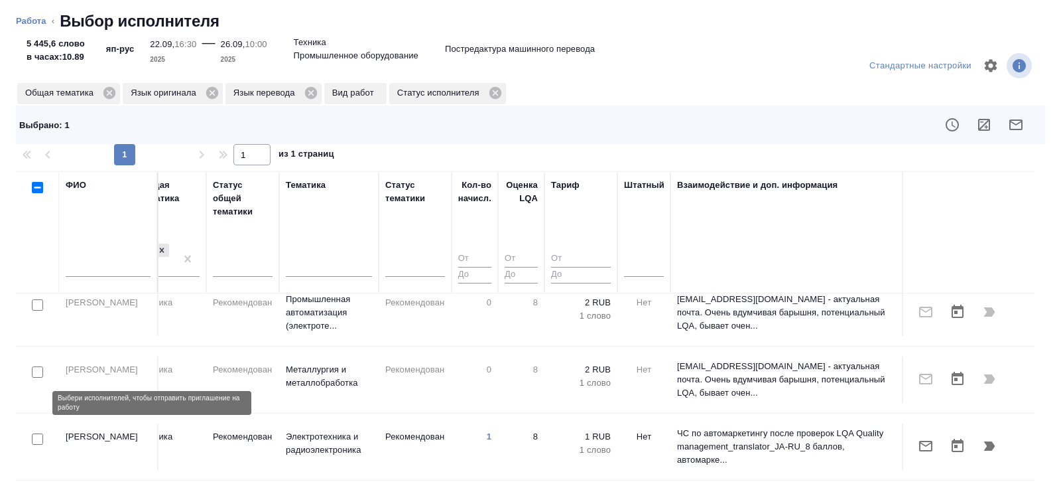
checkbox input "true"
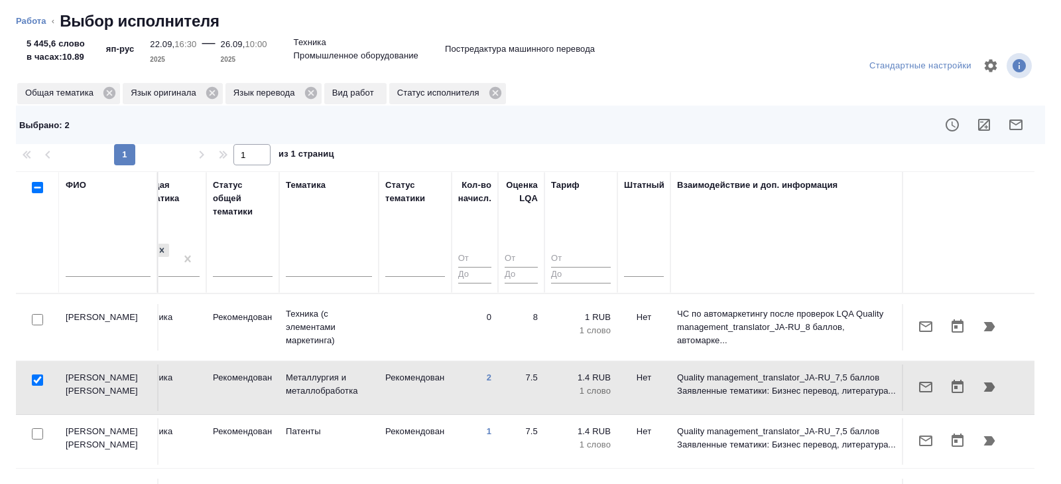
scroll to position [738, 907]
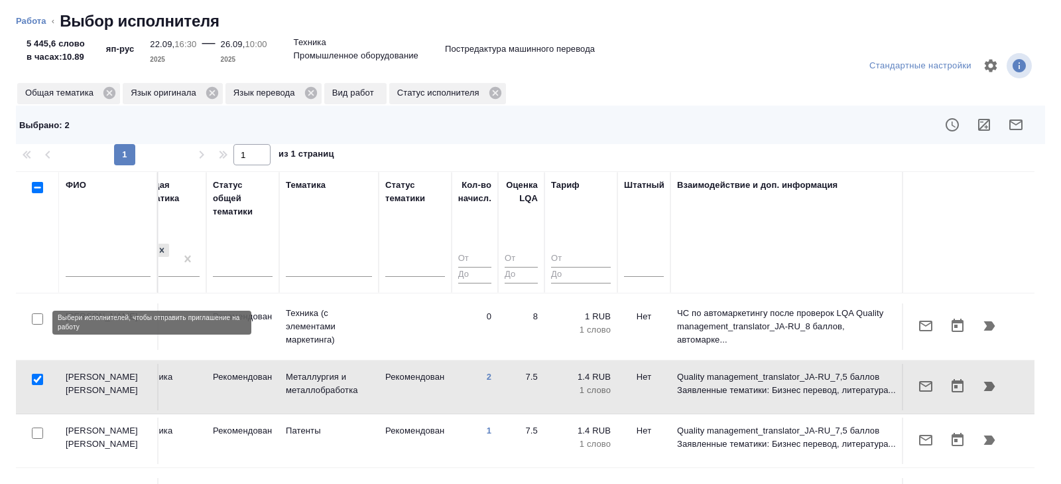
click at [38, 483] on input "checkbox" at bounding box center [37, 493] width 11 height 11
checkbox input "true"
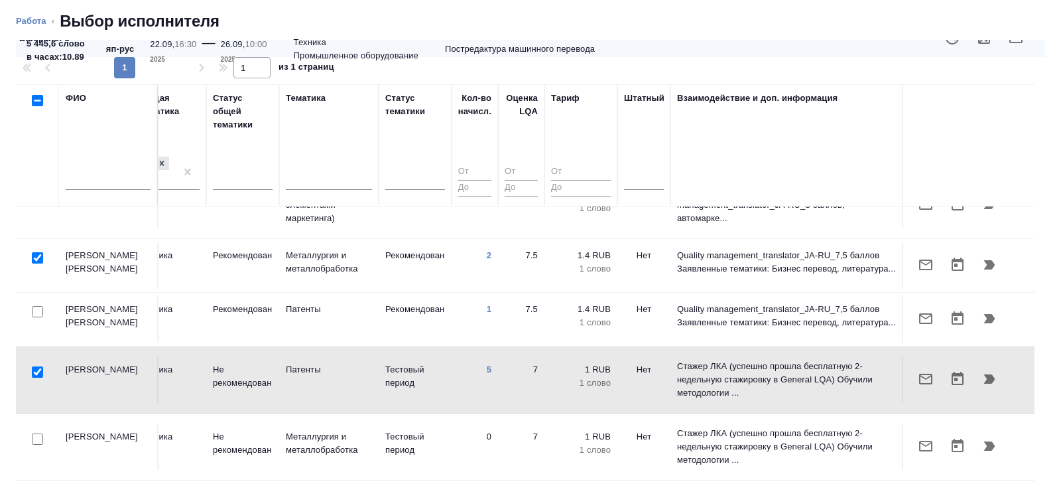
scroll to position [89, 0]
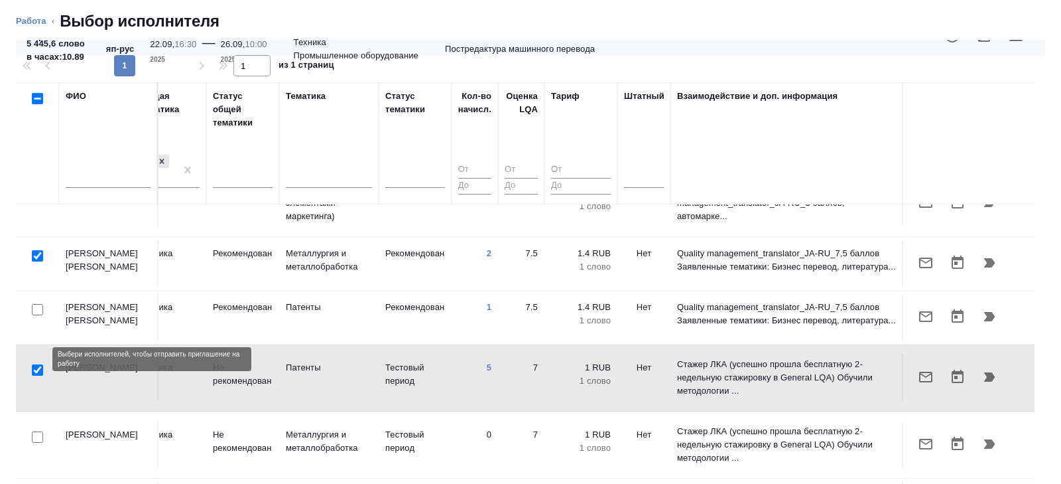
checkbox input "true"
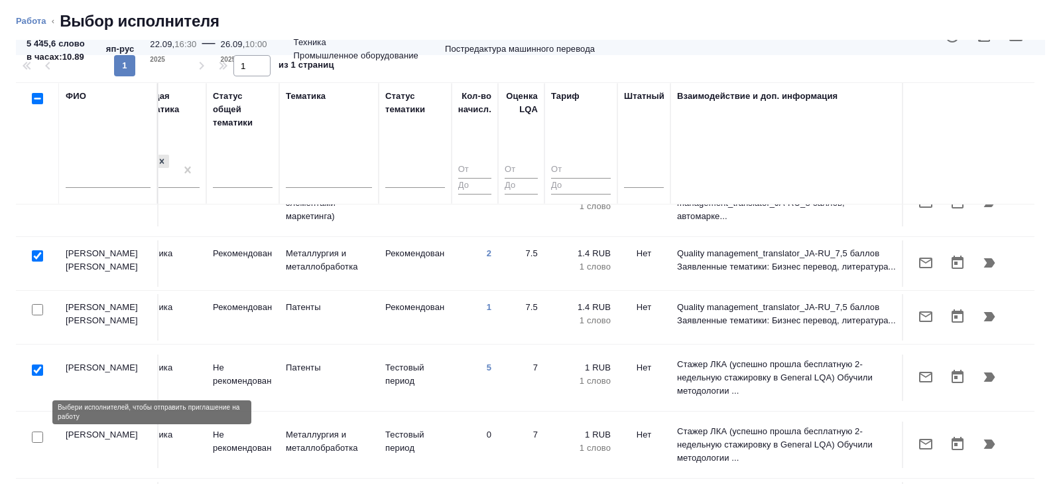
checkbox input "true"
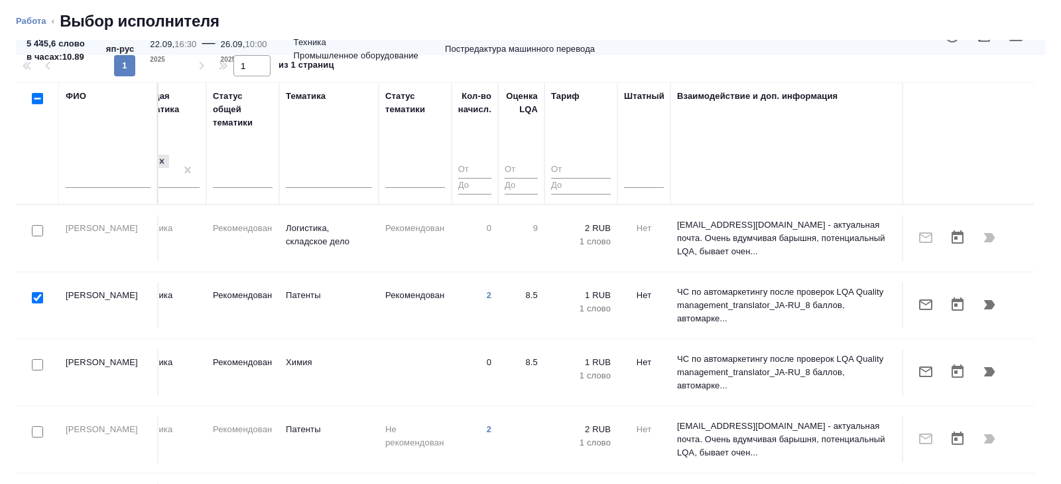
scroll to position [0, 0]
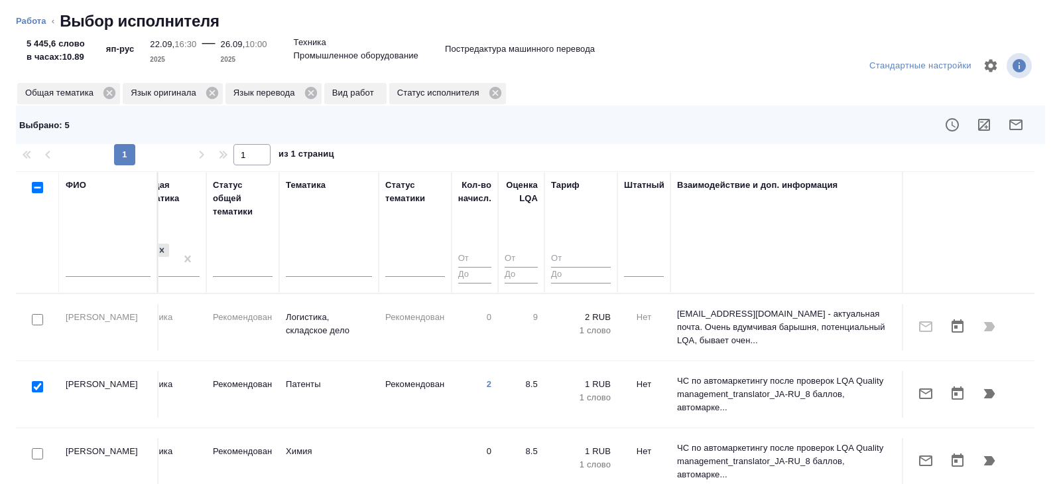
click at [1013, 122] on icon "button" at bounding box center [1016, 124] width 13 height 11
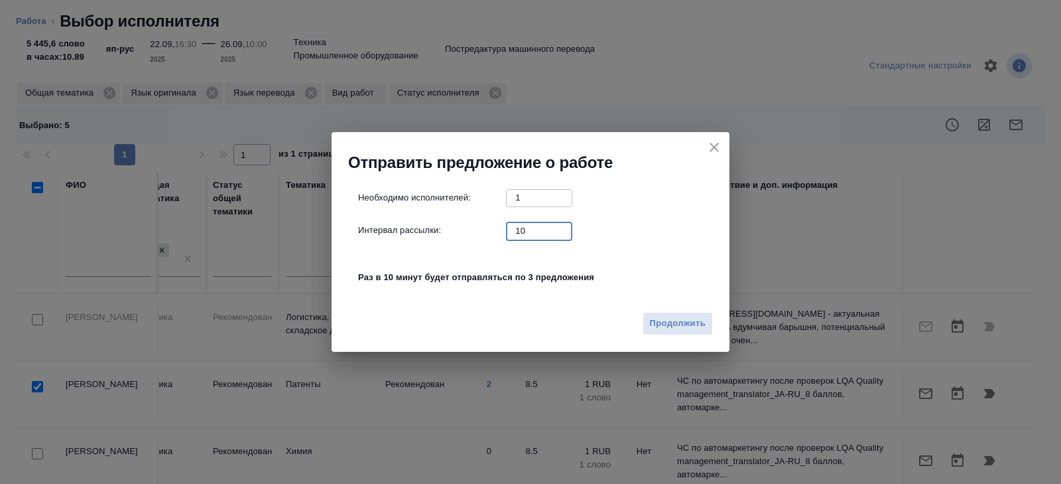
drag, startPoint x: 534, startPoint y: 233, endPoint x: 517, endPoint y: 230, distance: 16.8
click at [522, 232] on input "10" at bounding box center [539, 230] width 66 height 17
type input "0"
click at [661, 324] on span "Продолжить" at bounding box center [678, 323] width 56 height 15
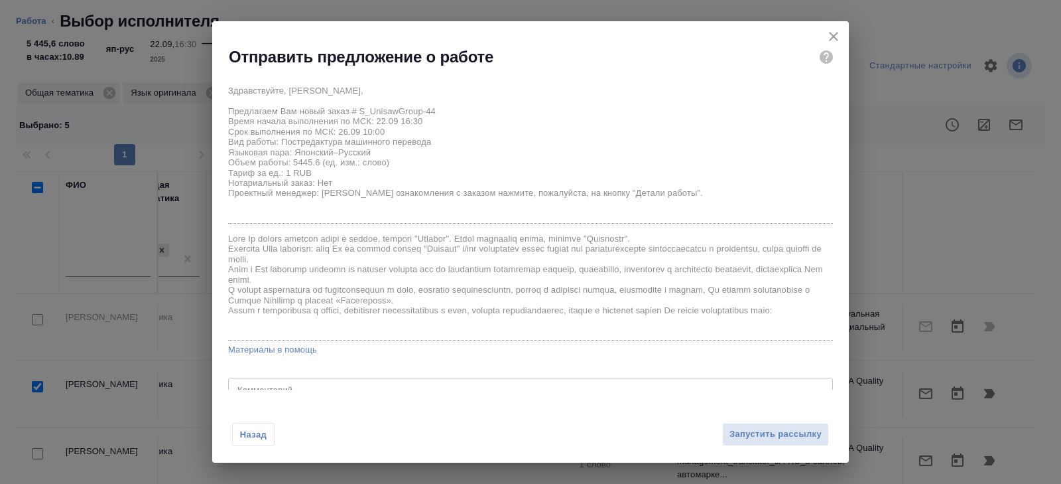
scroll to position [35, 0]
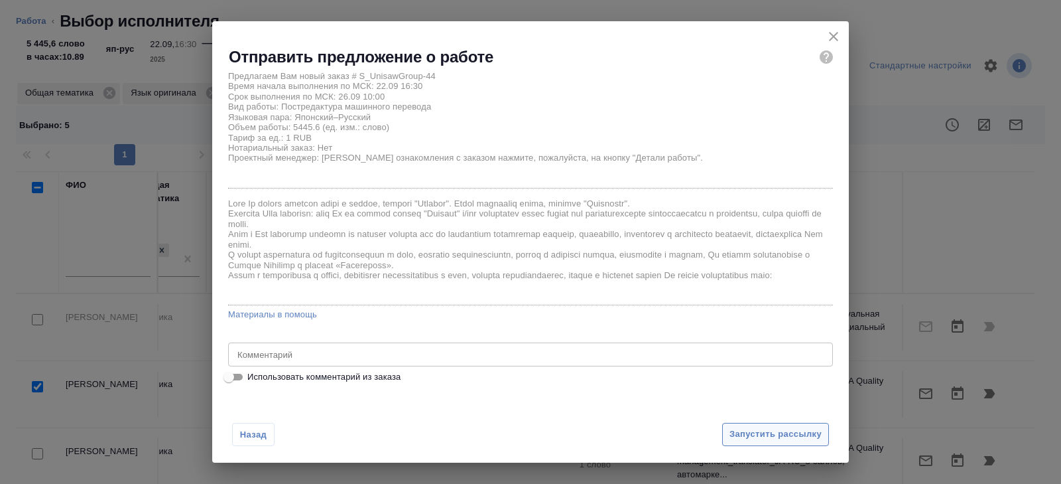
click at [742, 428] on span "Запустить рассылку" at bounding box center [776, 433] width 92 height 15
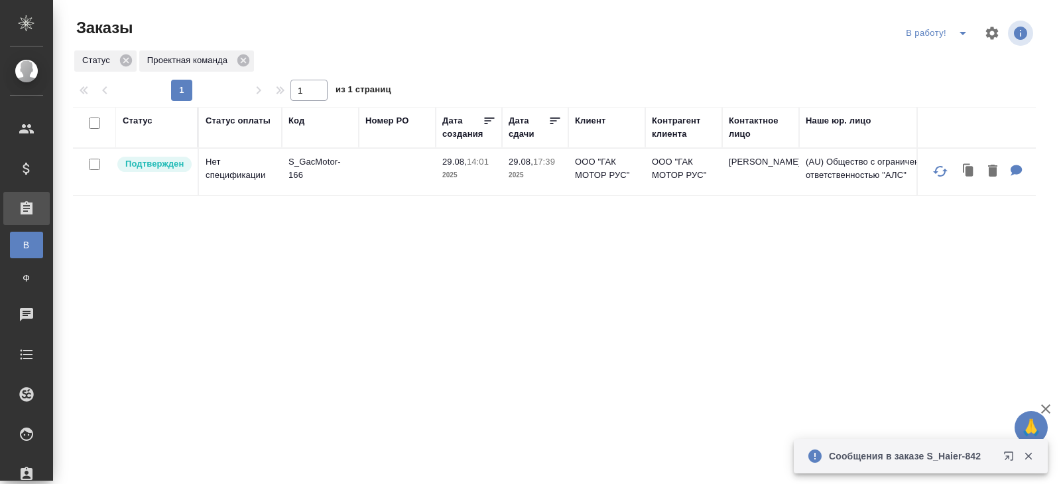
click at [952, 36] on button "split button" at bounding box center [963, 33] width 27 height 21
click at [950, 58] on li "ПМ" at bounding box center [939, 59] width 74 height 21
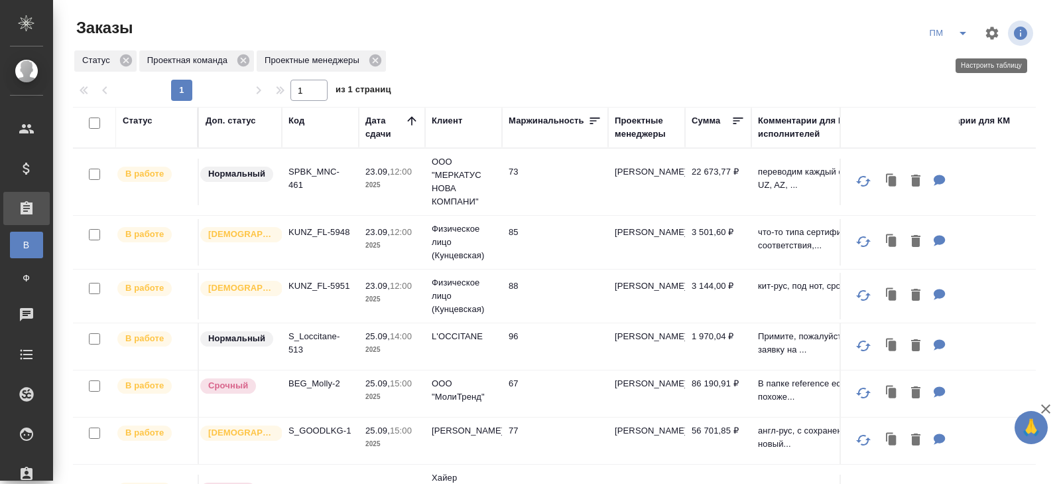
click at [959, 34] on icon "split button" at bounding box center [963, 33] width 16 height 16
click at [959, 62] on li "В работу!" at bounding box center [949, 59] width 67 height 21
